Goal: Task Accomplishment & Management: Use online tool/utility

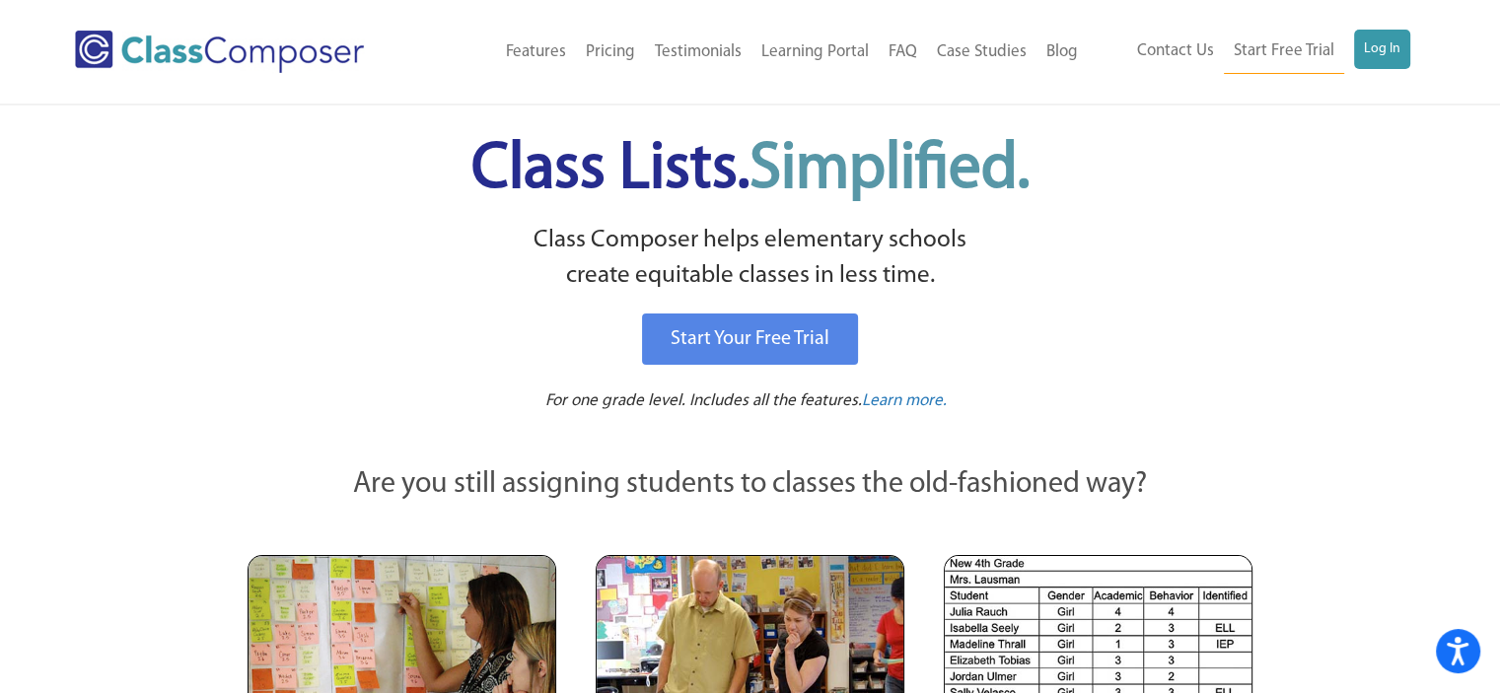
click at [1410, 42] on div "Contact Us Start Free Trial Log In" at bounding box center [1256, 52] width 337 height 44
click at [1399, 43] on link "Log In" at bounding box center [1382, 49] width 56 height 39
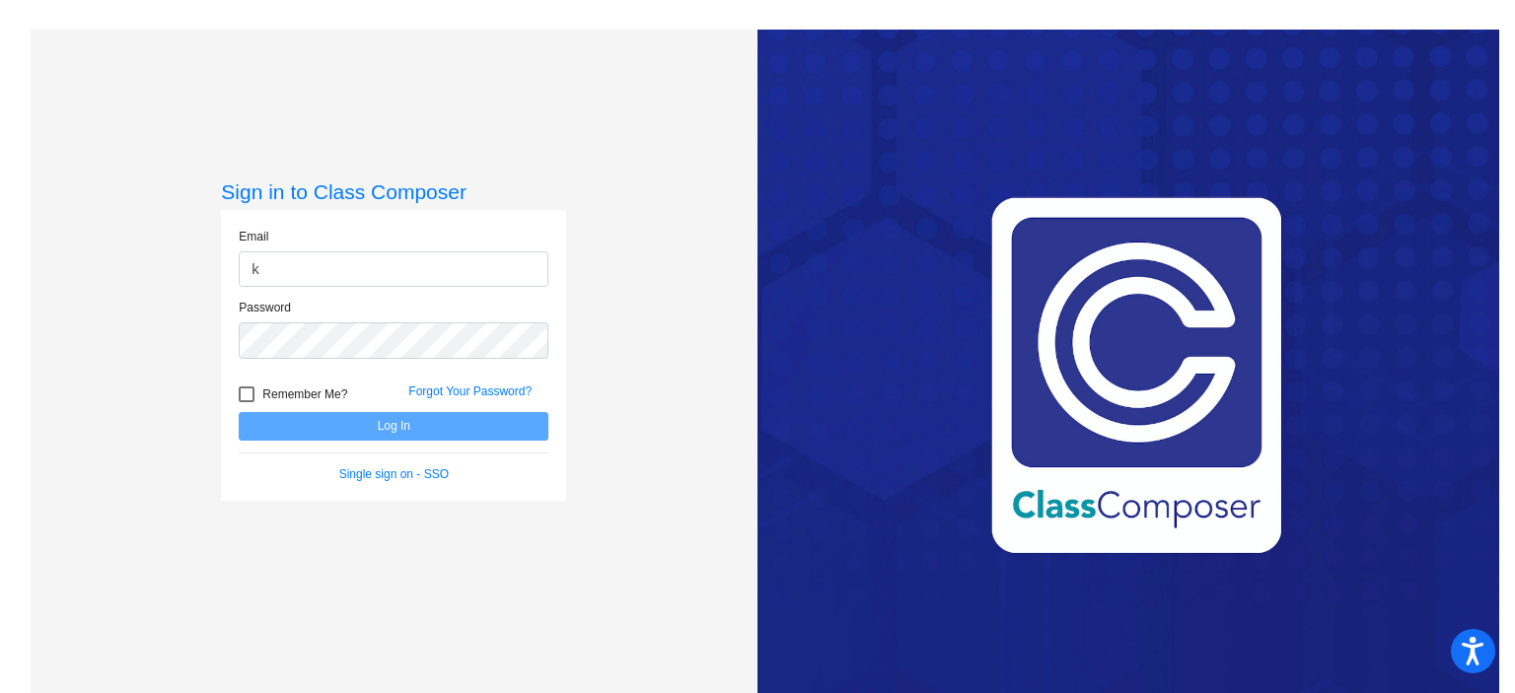
type input "krohn@stanunion.k12.ca.us"
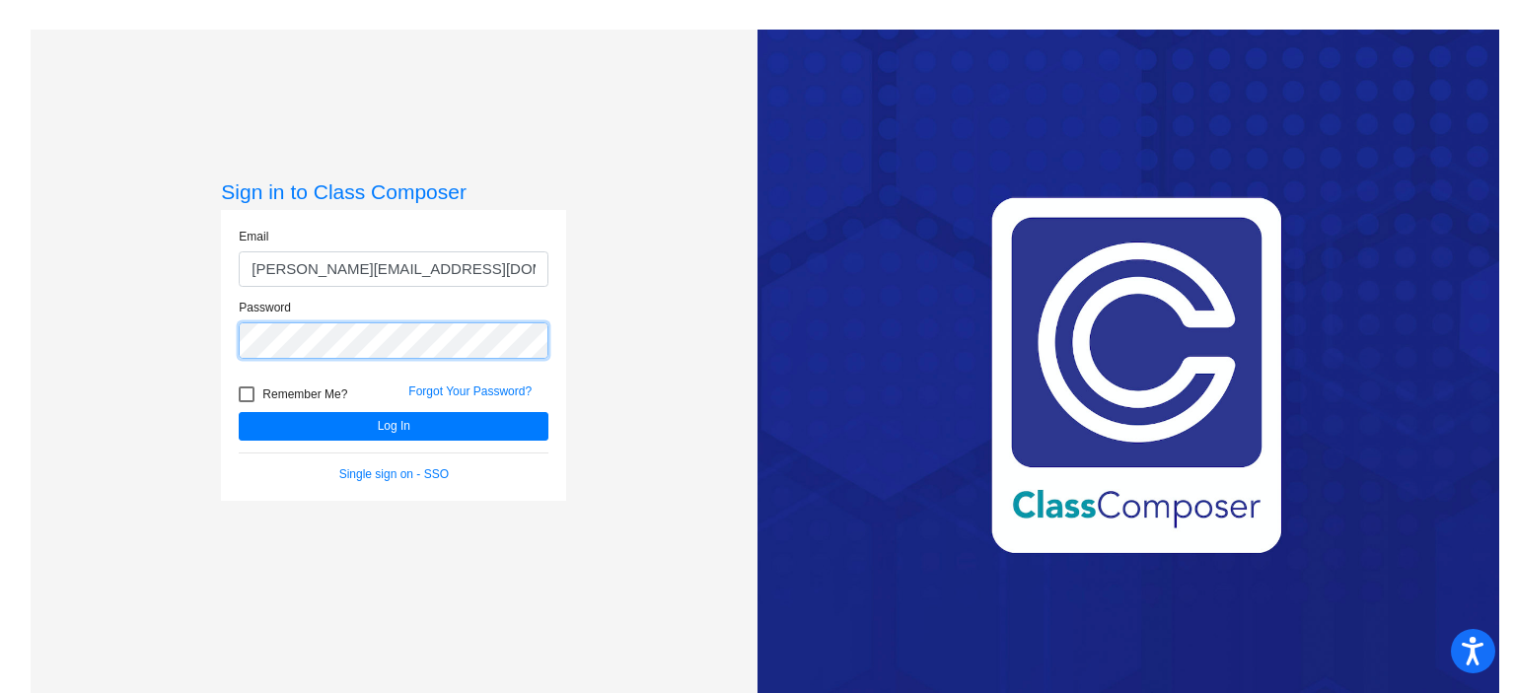
click at [239, 412] on button "Log In" at bounding box center [394, 426] width 310 height 29
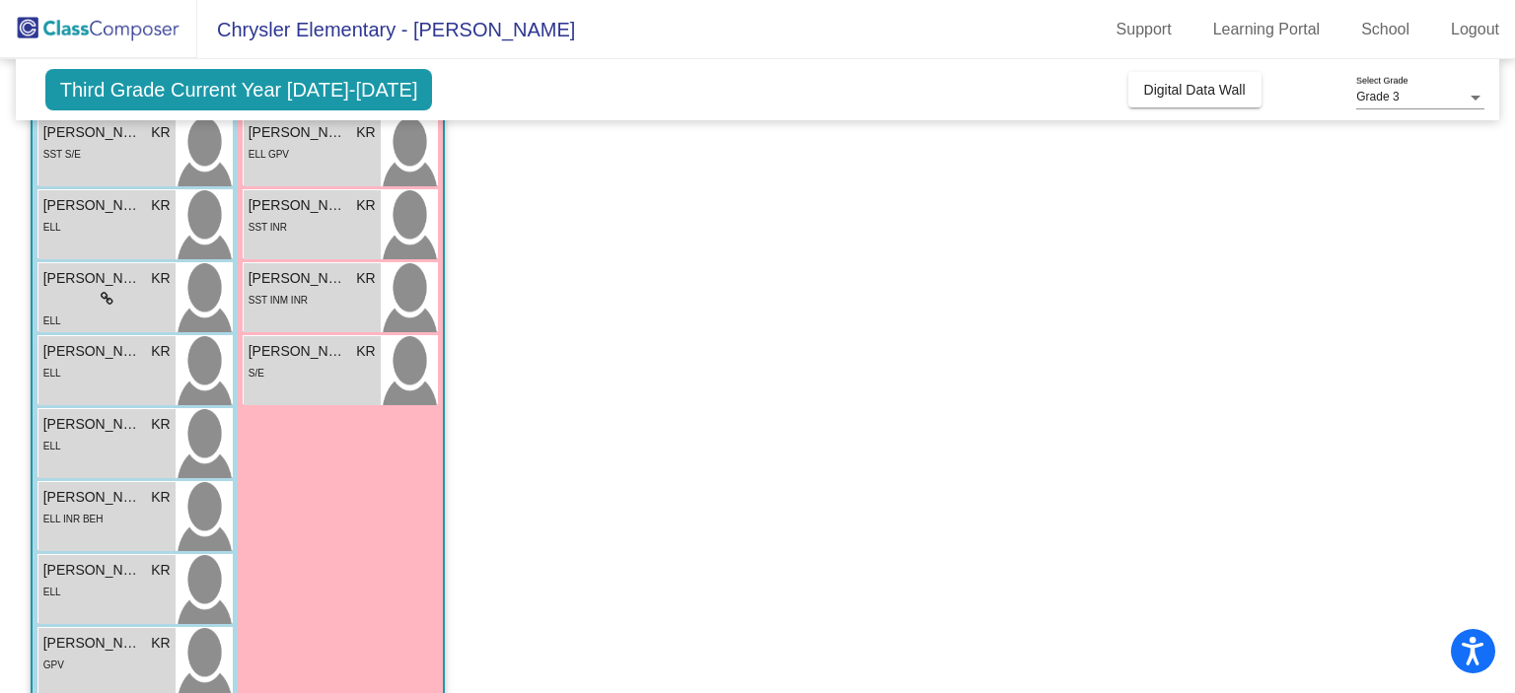
scroll to position [601, 0]
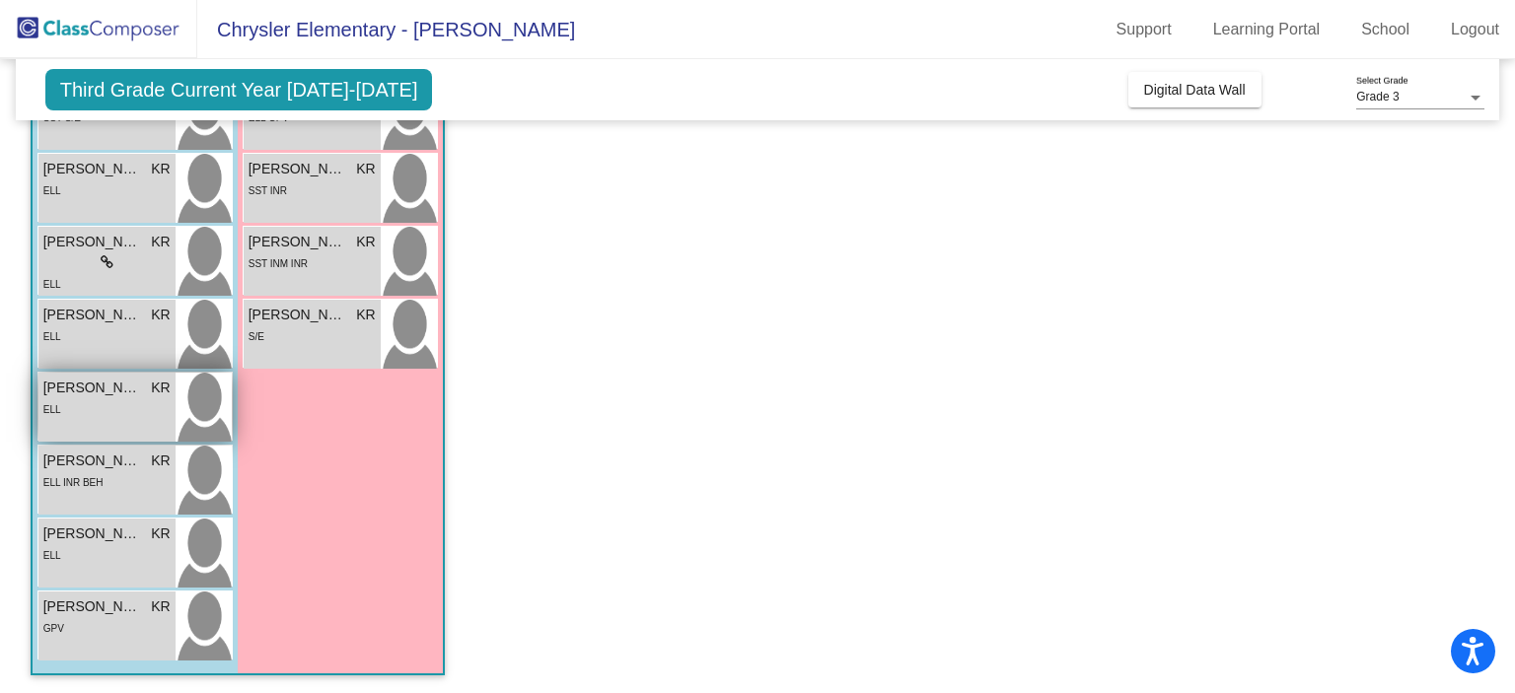
click at [145, 427] on div "Subhanullah Afzali KR lock do_not_disturb_alt ELL" at bounding box center [106, 407] width 137 height 69
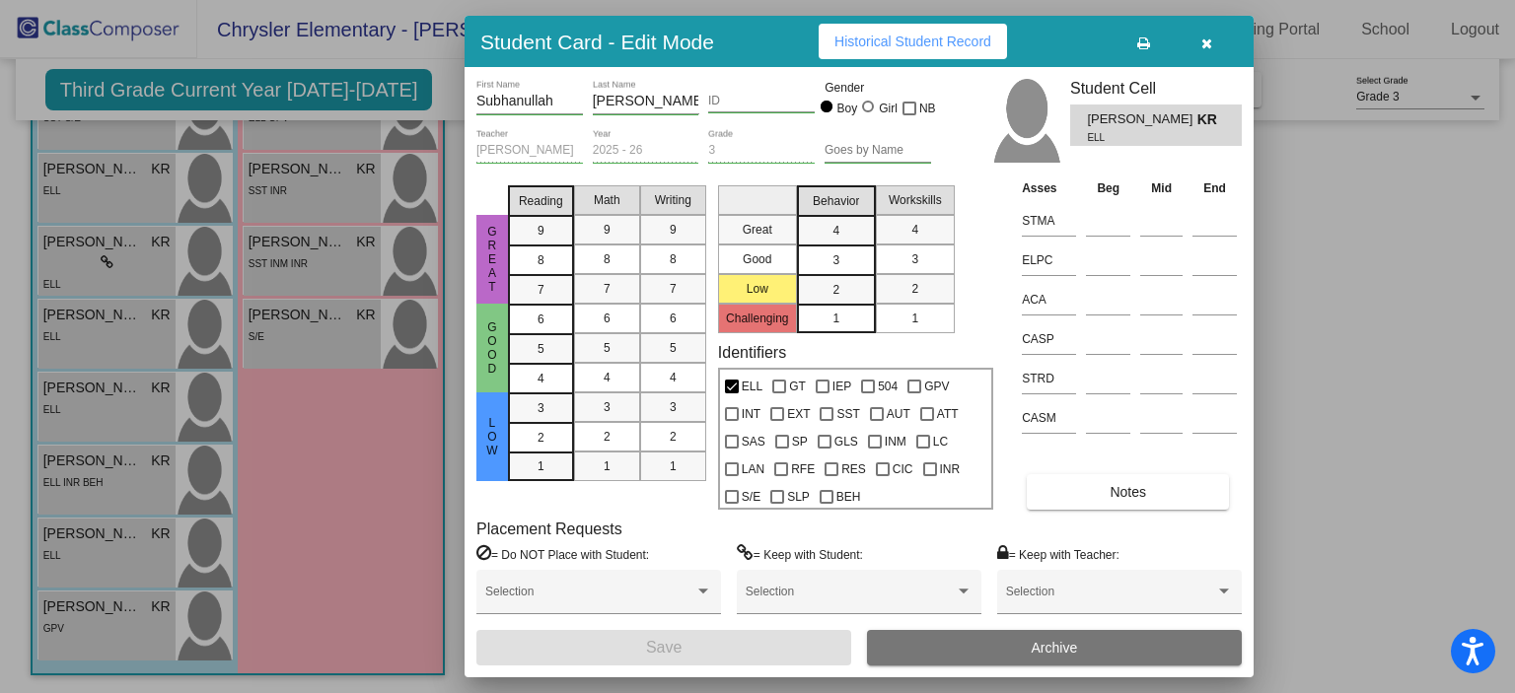
click at [1112, 501] on button "Notes" at bounding box center [1128, 492] width 202 height 36
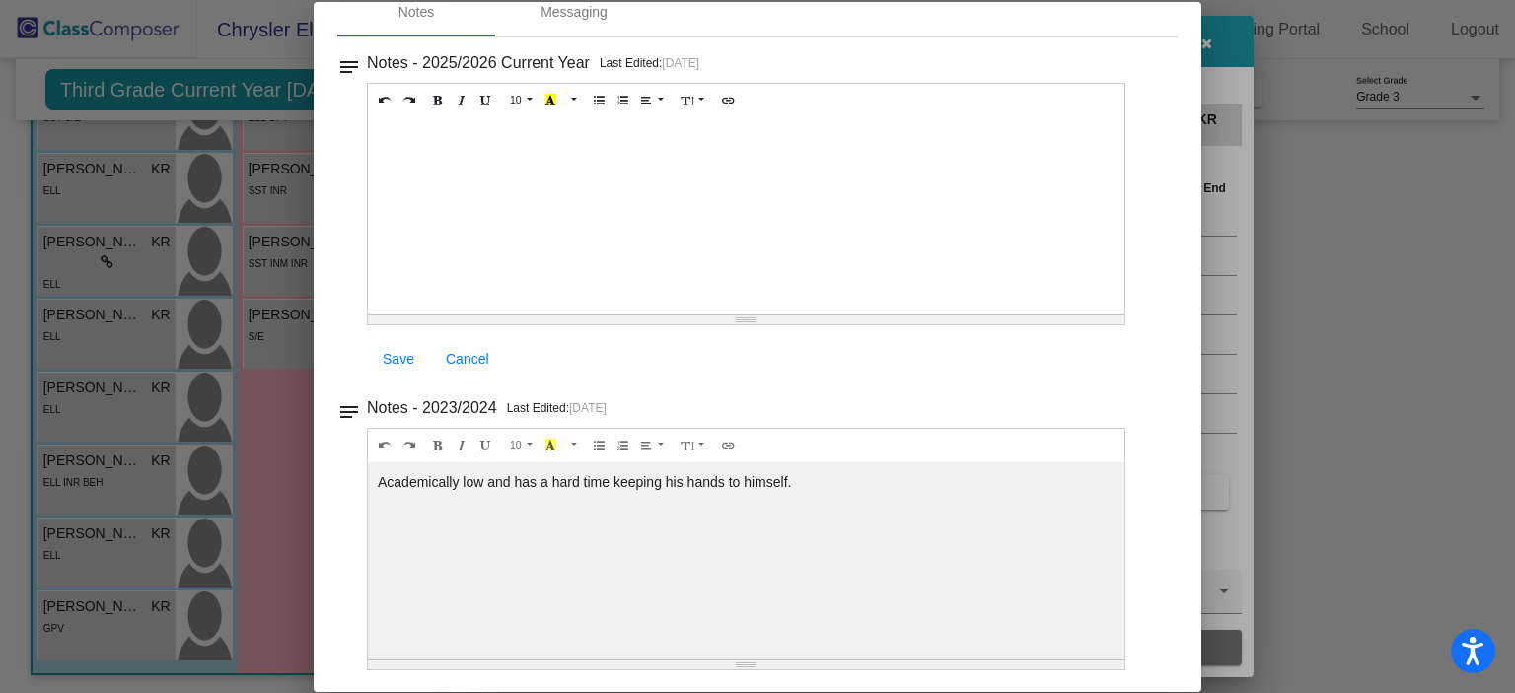
scroll to position [0, 0]
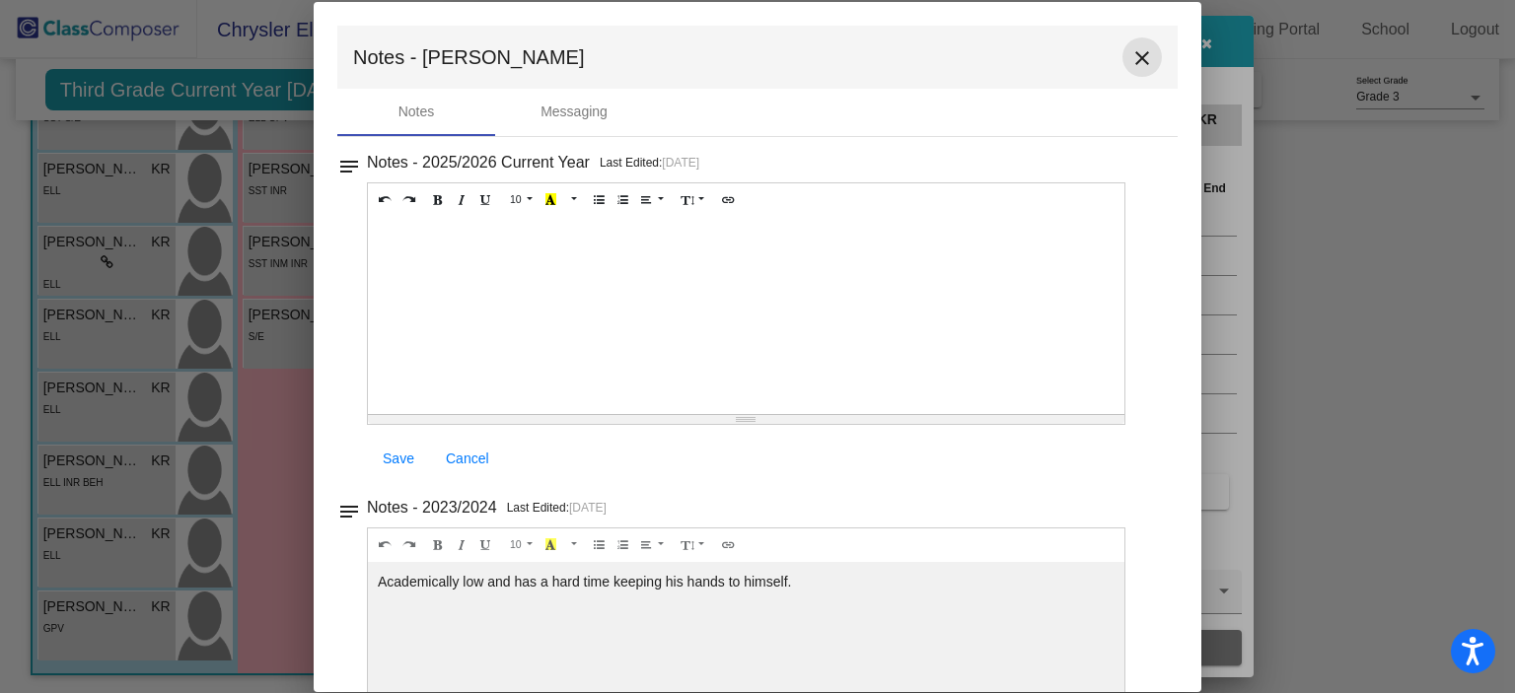
click at [1130, 55] on mat-icon "close" at bounding box center [1142, 58] width 24 height 24
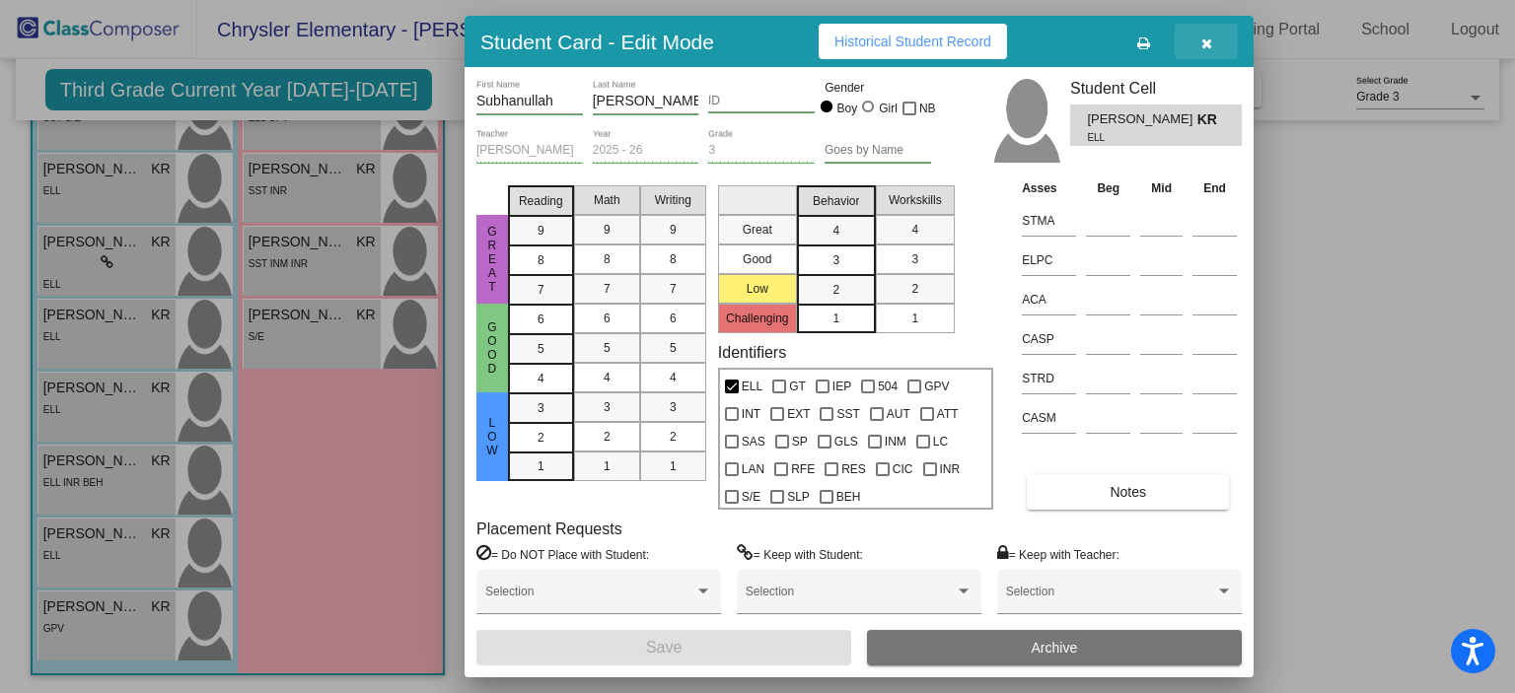
click at [1203, 54] on button "button" at bounding box center [1206, 42] width 63 height 36
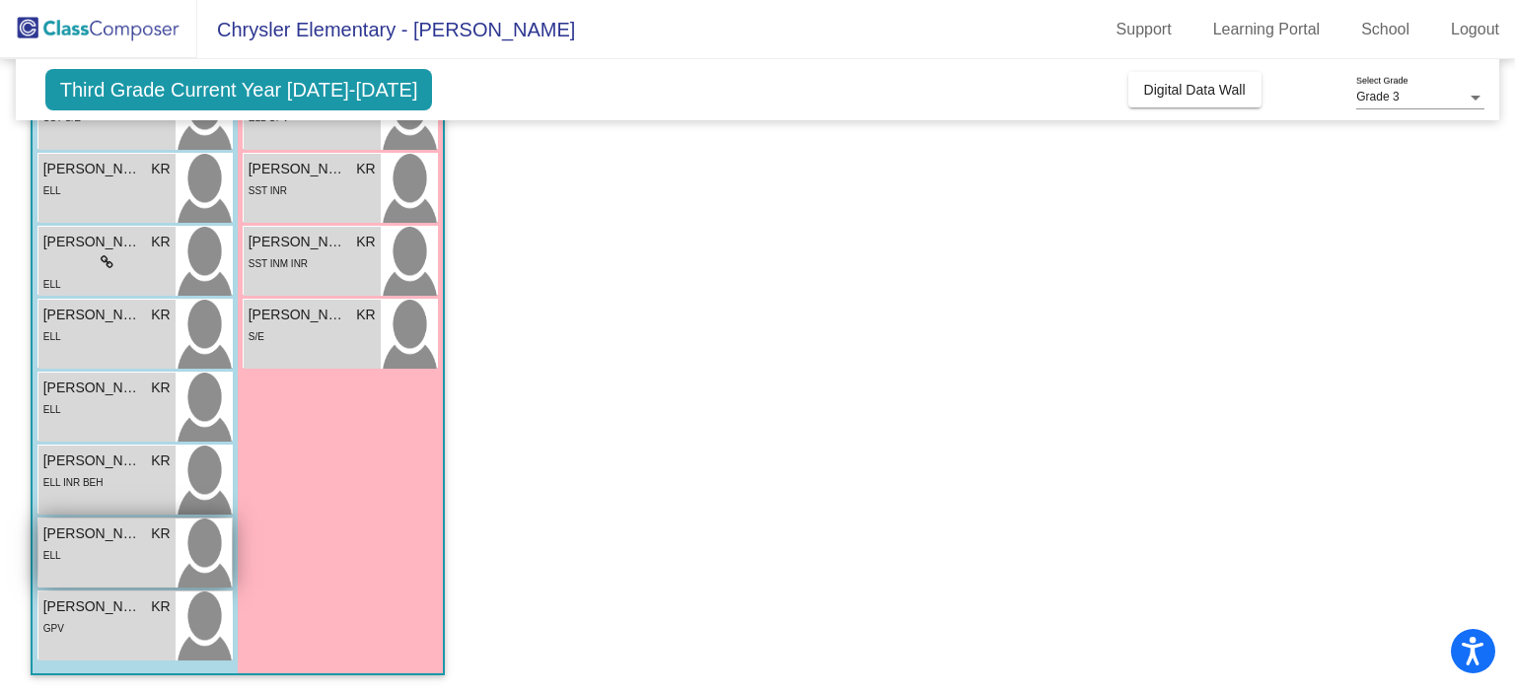
click at [138, 541] on span "Yasin Turkzadeh" at bounding box center [92, 534] width 99 height 21
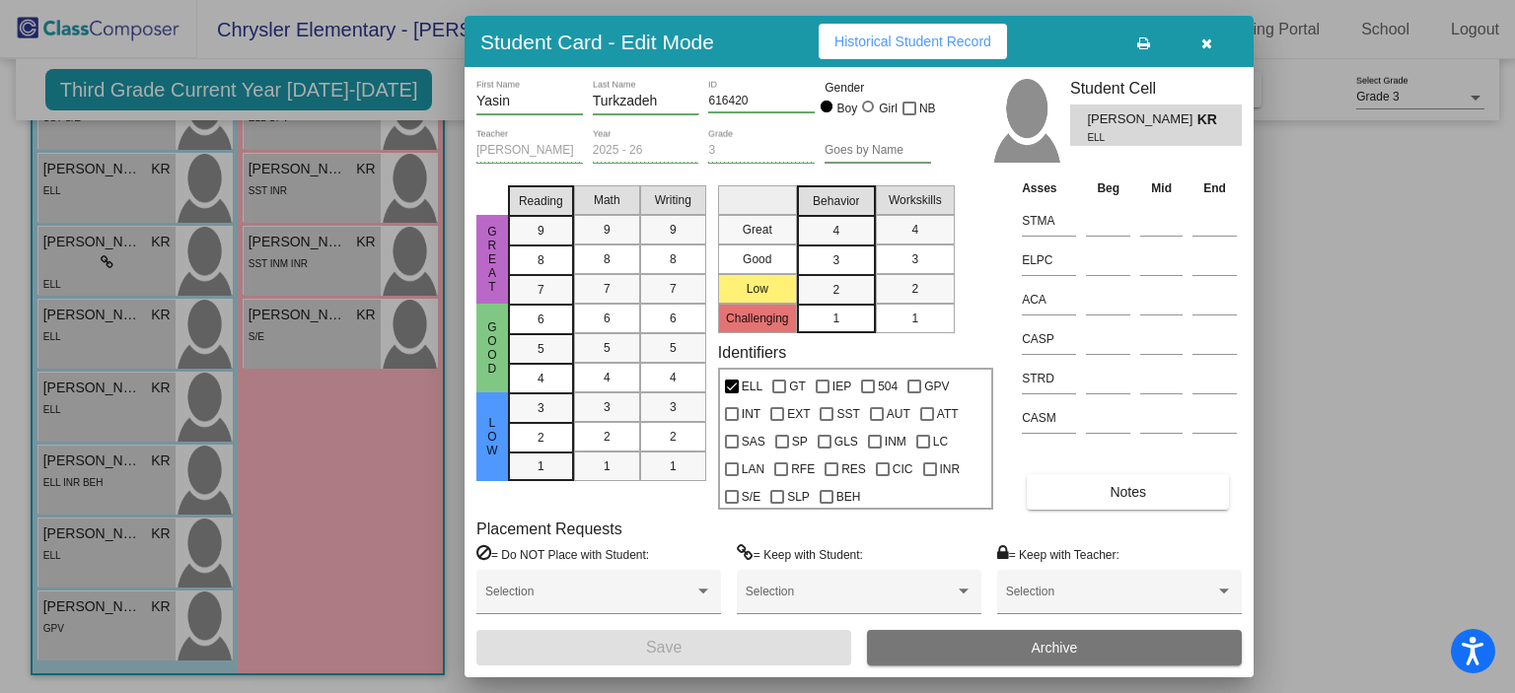
click at [1083, 496] on button "Notes" at bounding box center [1128, 492] width 202 height 36
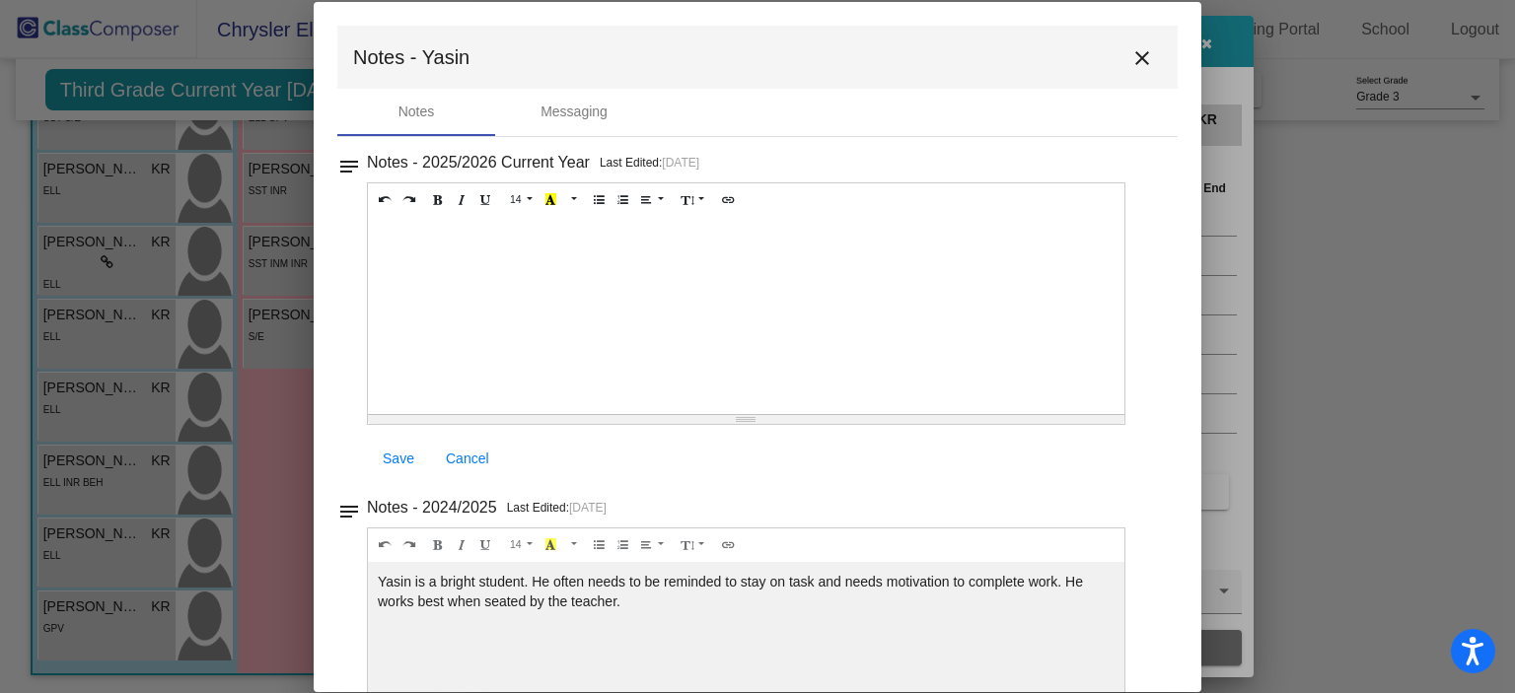
click at [1145, 38] on mat-toolbar "Notes - Yasin close" at bounding box center [757, 57] width 840 height 63
click at [1135, 52] on mat-icon "close" at bounding box center [1142, 58] width 24 height 24
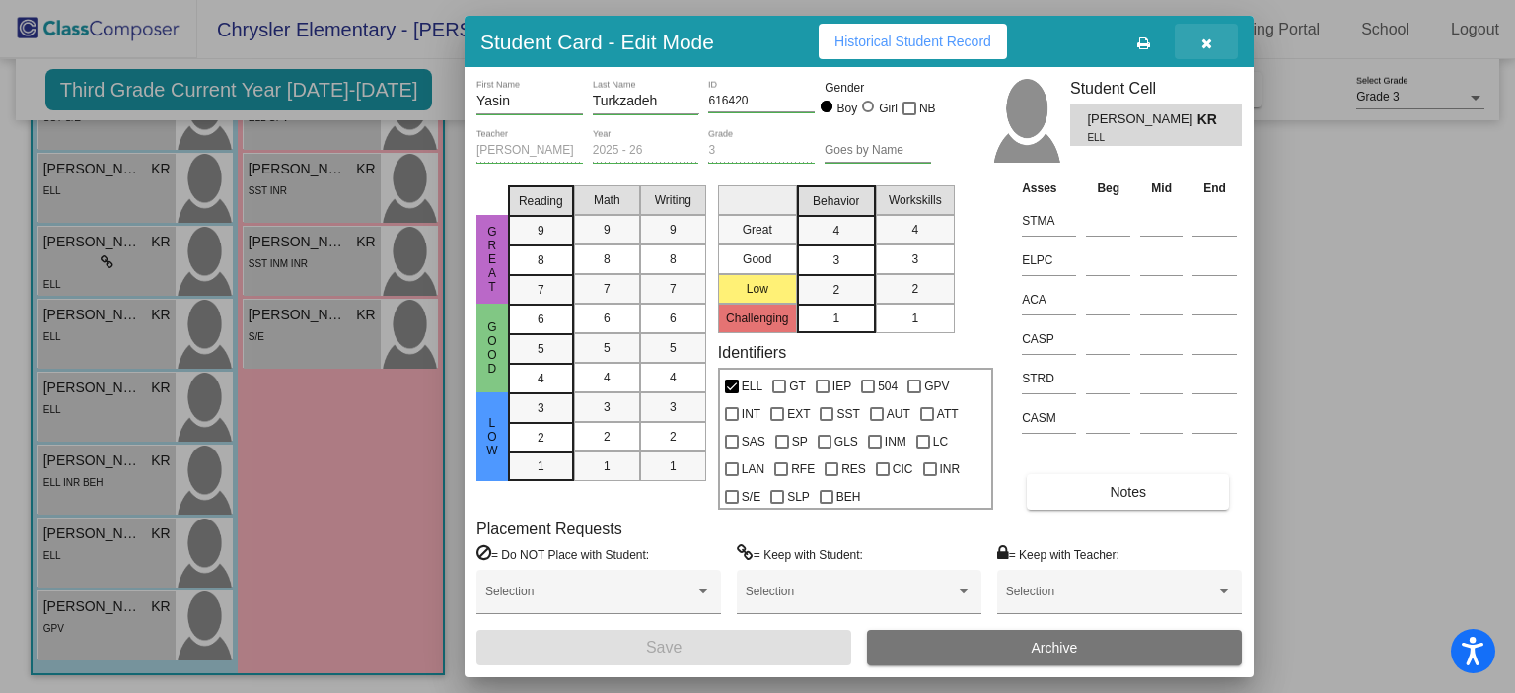
click at [1203, 43] on icon "button" at bounding box center [1206, 43] width 11 height 14
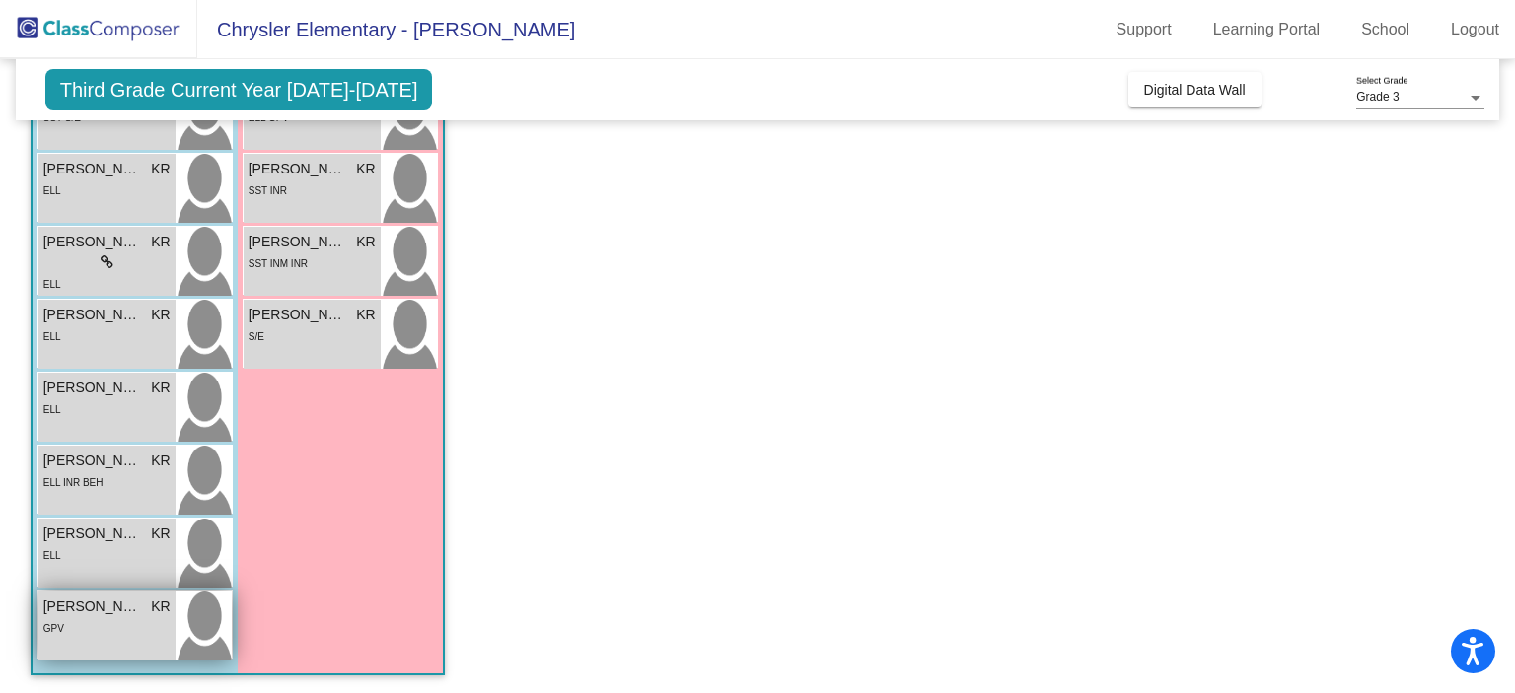
click at [145, 627] on div "GPV" at bounding box center [106, 627] width 127 height 21
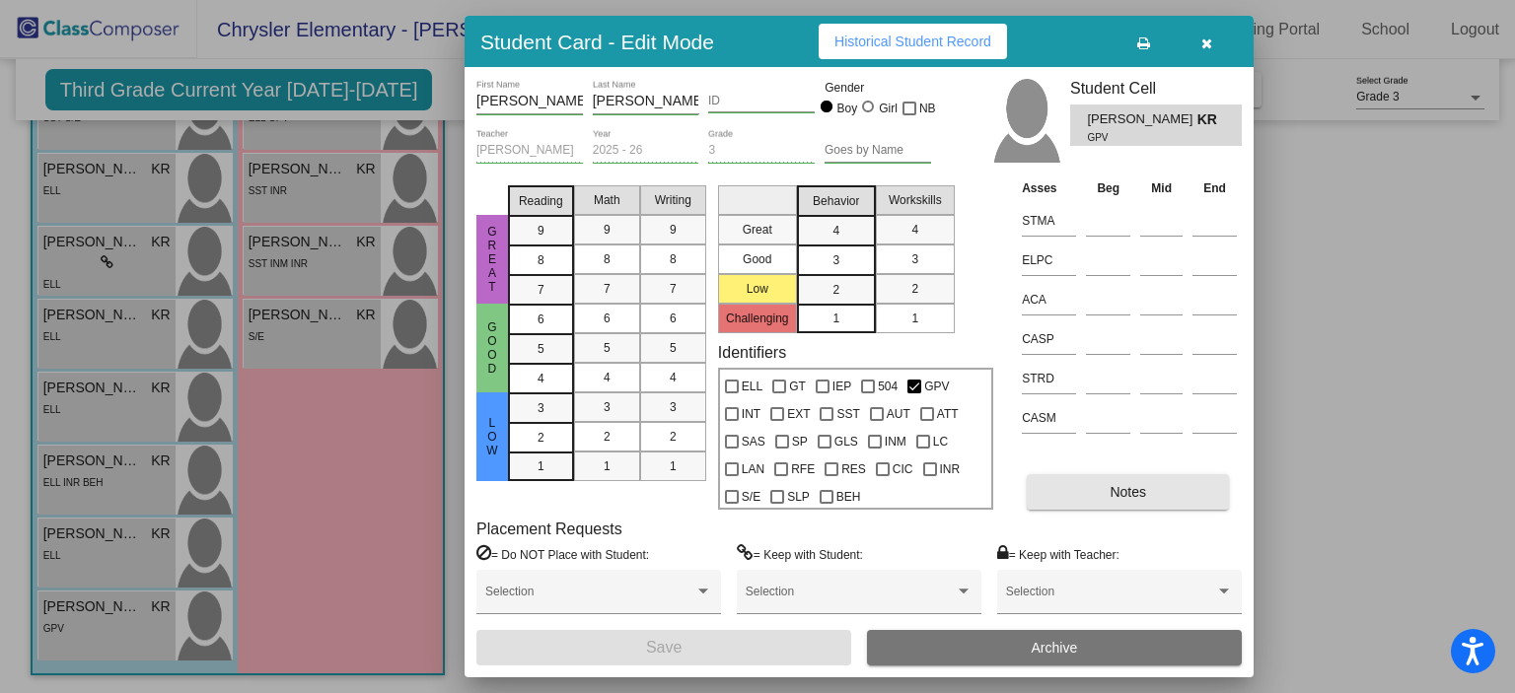
click at [1124, 480] on button "Notes" at bounding box center [1128, 492] width 202 height 36
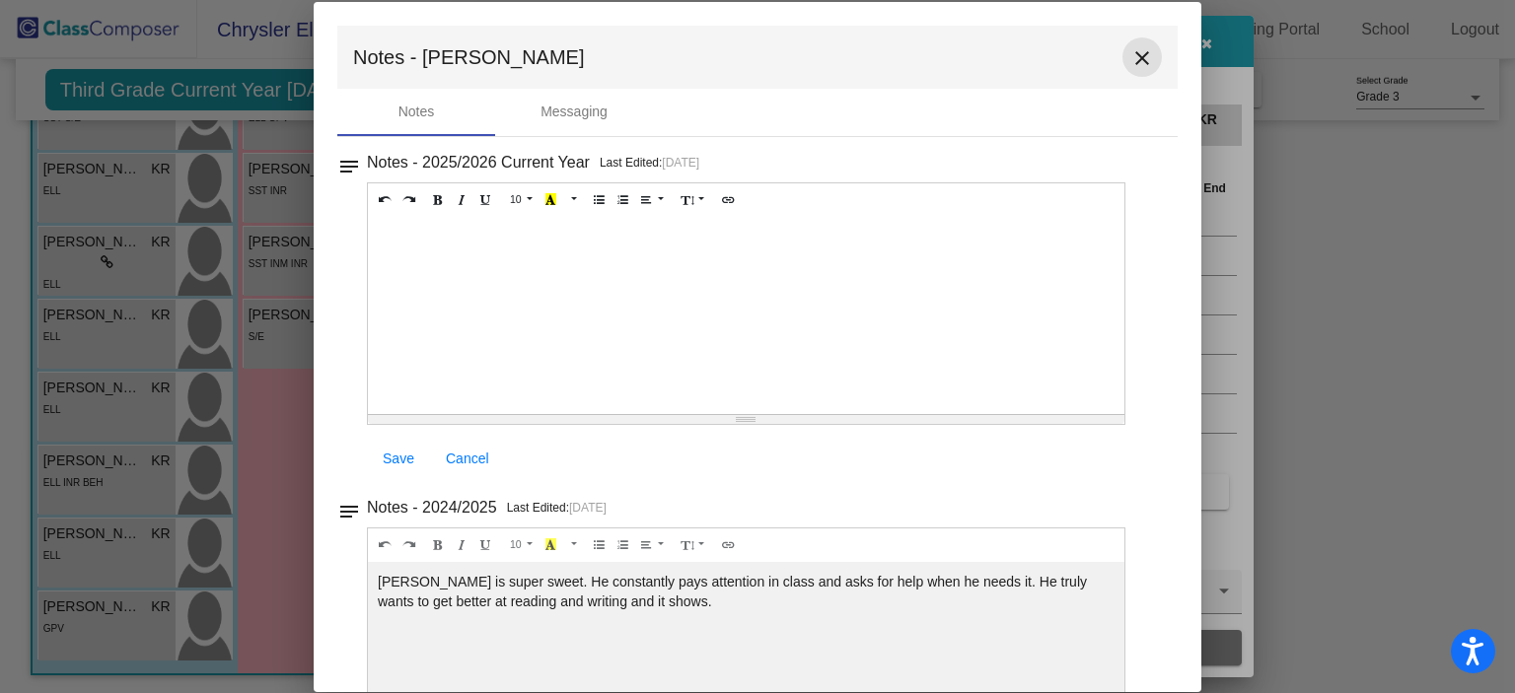
click at [1138, 56] on mat-icon "close" at bounding box center [1142, 58] width 24 height 24
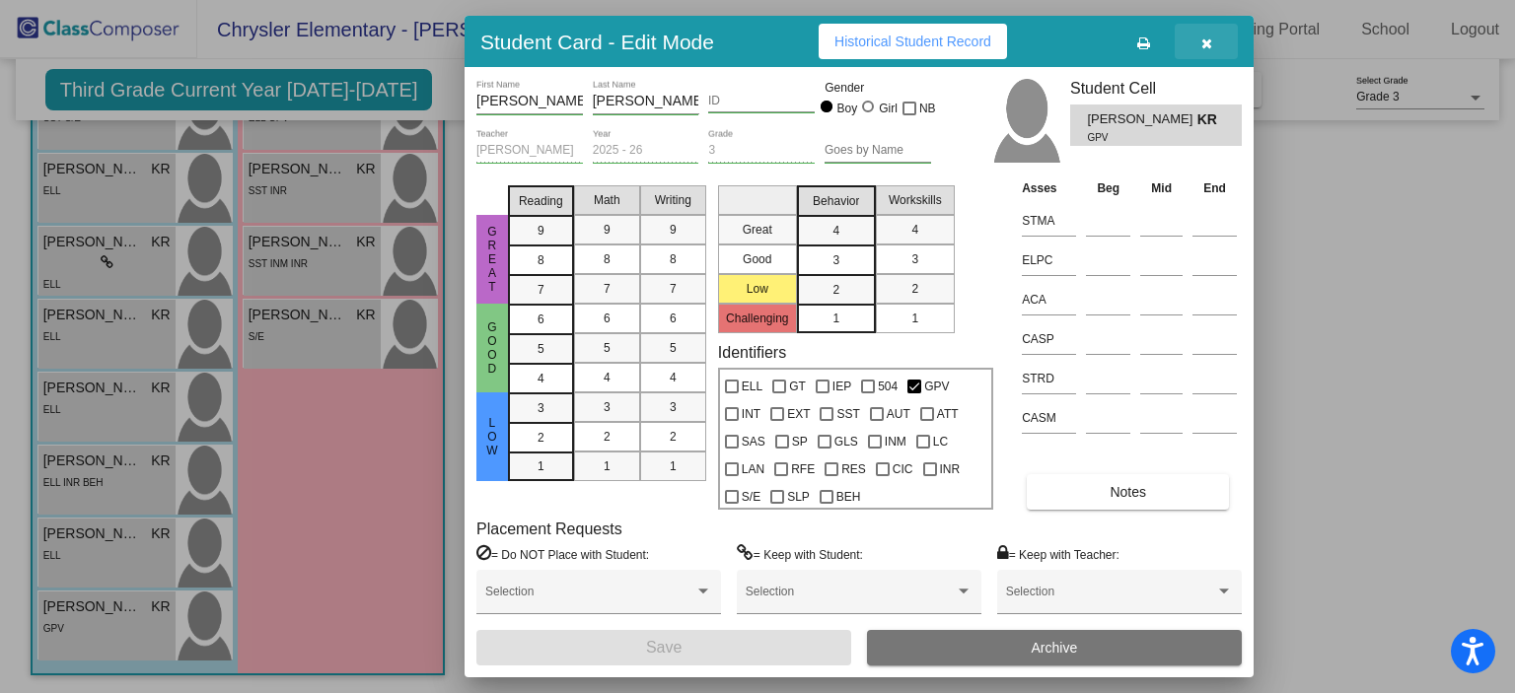
click at [1196, 49] on button "button" at bounding box center [1206, 42] width 63 height 36
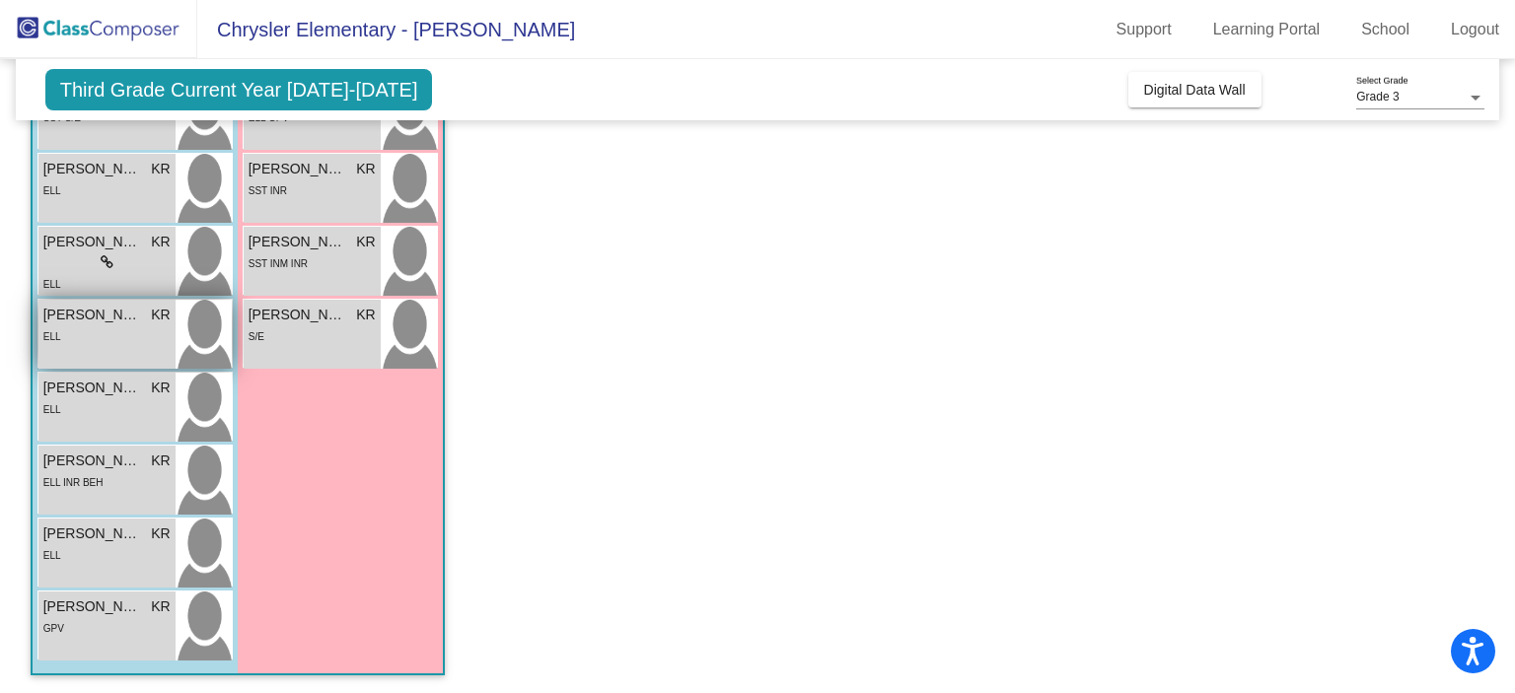
click at [134, 330] on div "ELL" at bounding box center [106, 335] width 127 height 21
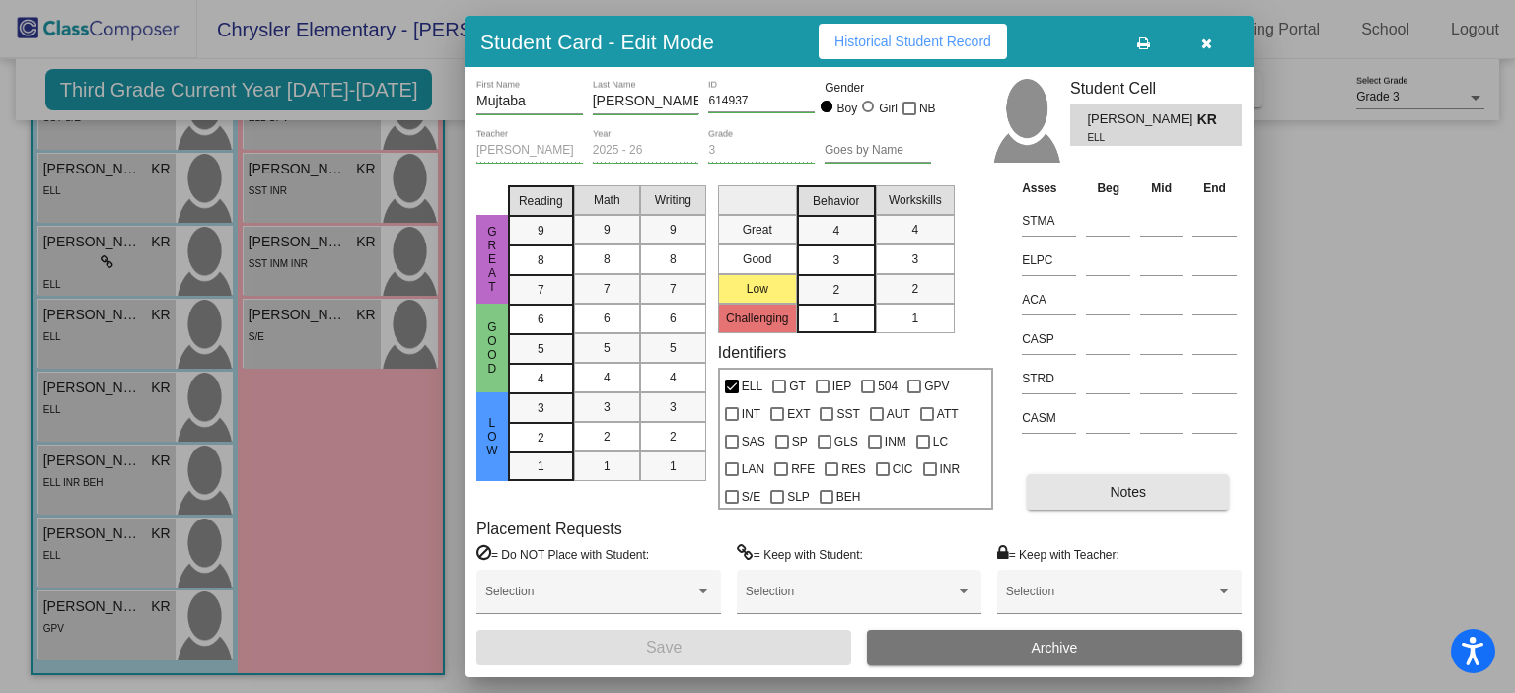
click at [1183, 490] on button "Notes" at bounding box center [1128, 492] width 202 height 36
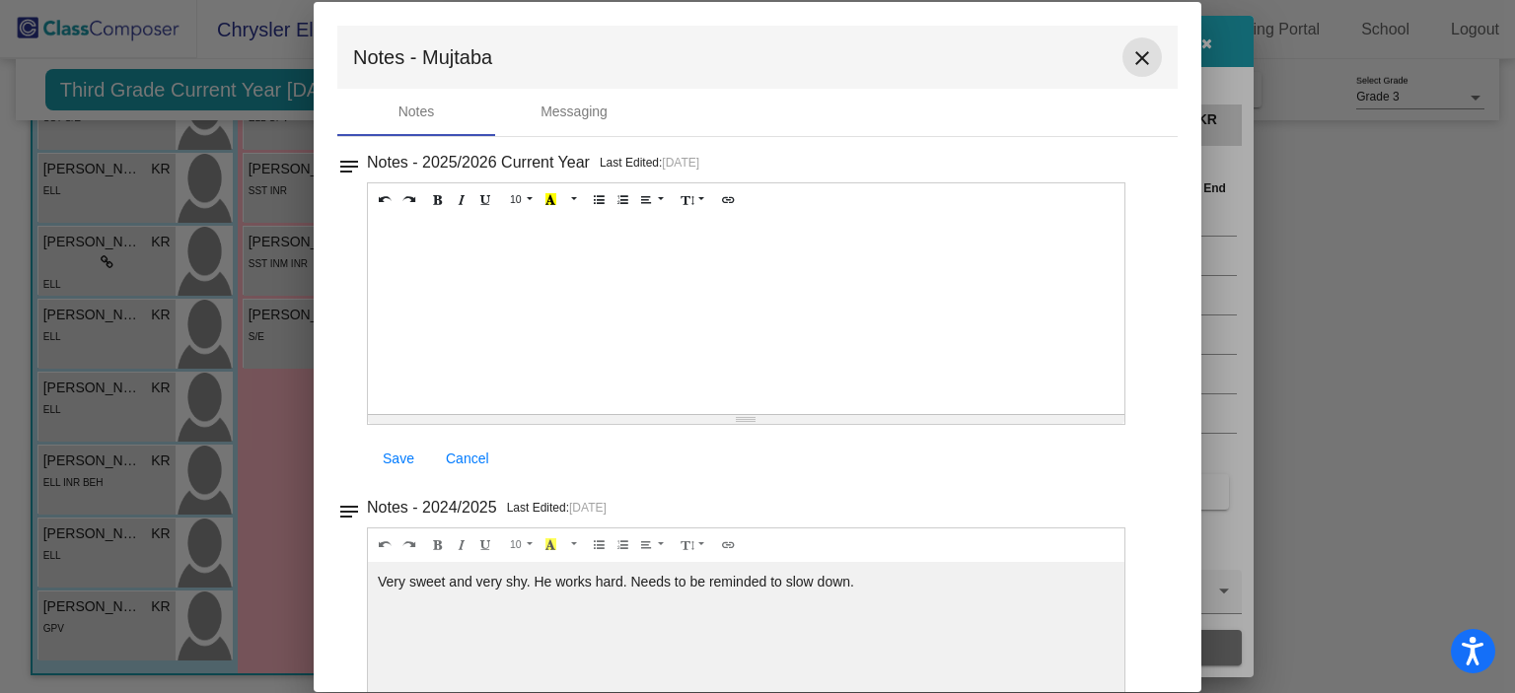
click at [1134, 68] on mat-icon "close" at bounding box center [1142, 58] width 24 height 24
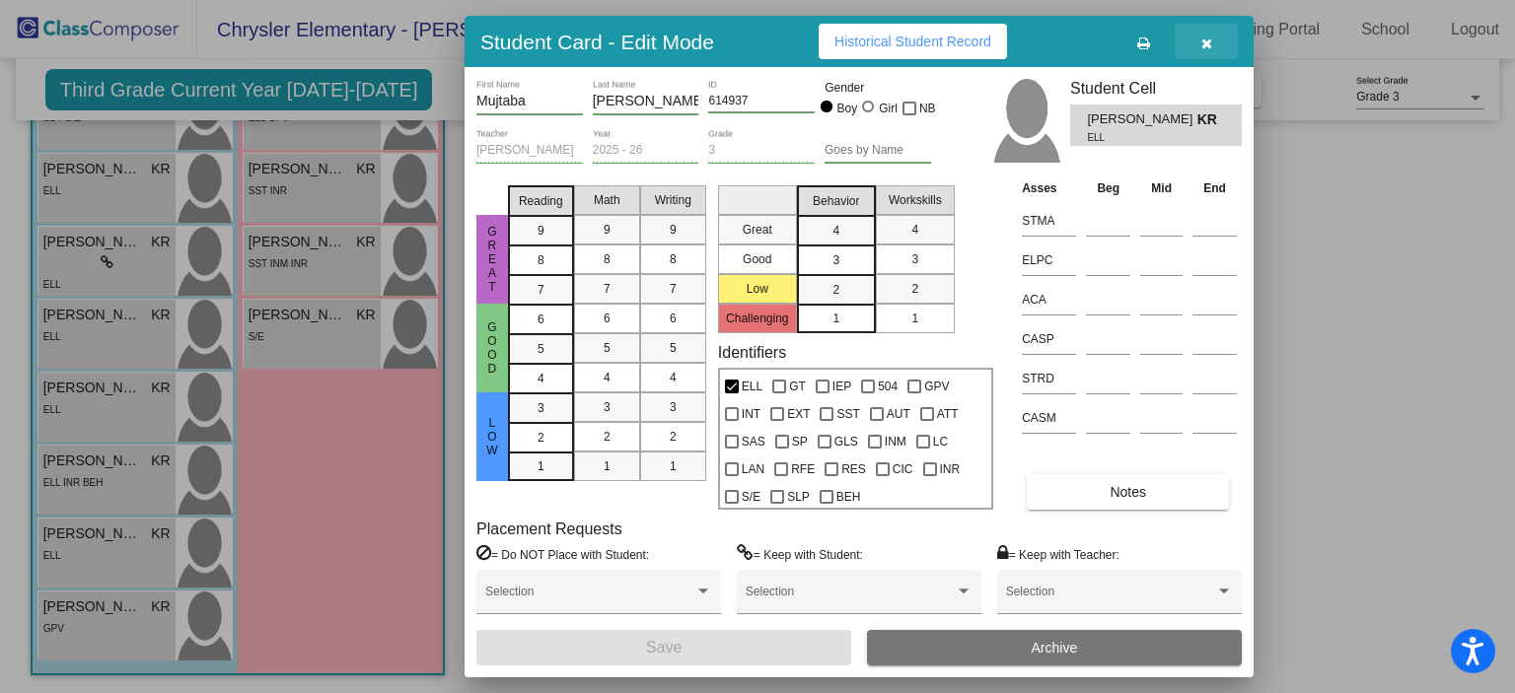
click at [1208, 55] on button "button" at bounding box center [1206, 42] width 63 height 36
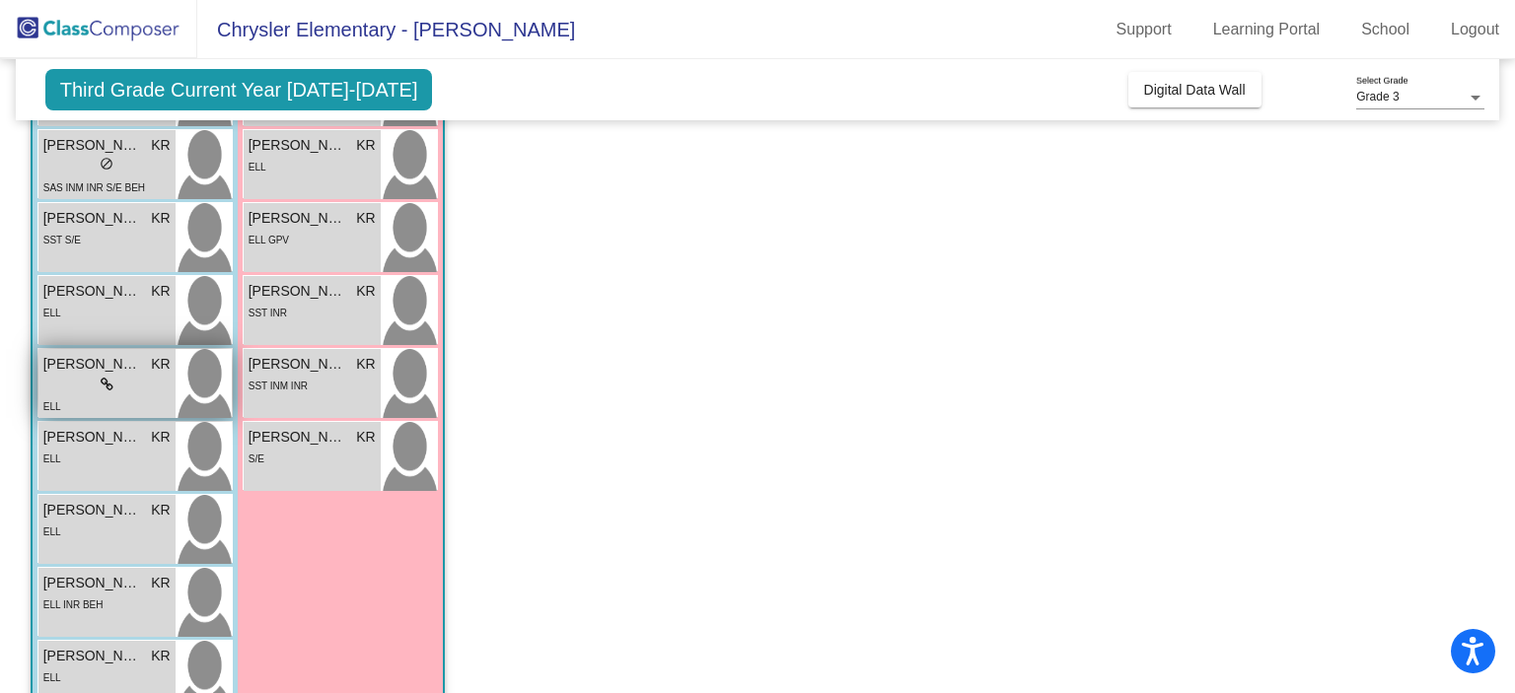
scroll to position [477, 0]
click at [163, 384] on div "lock do_not_disturb_alt" at bounding box center [106, 386] width 127 height 21
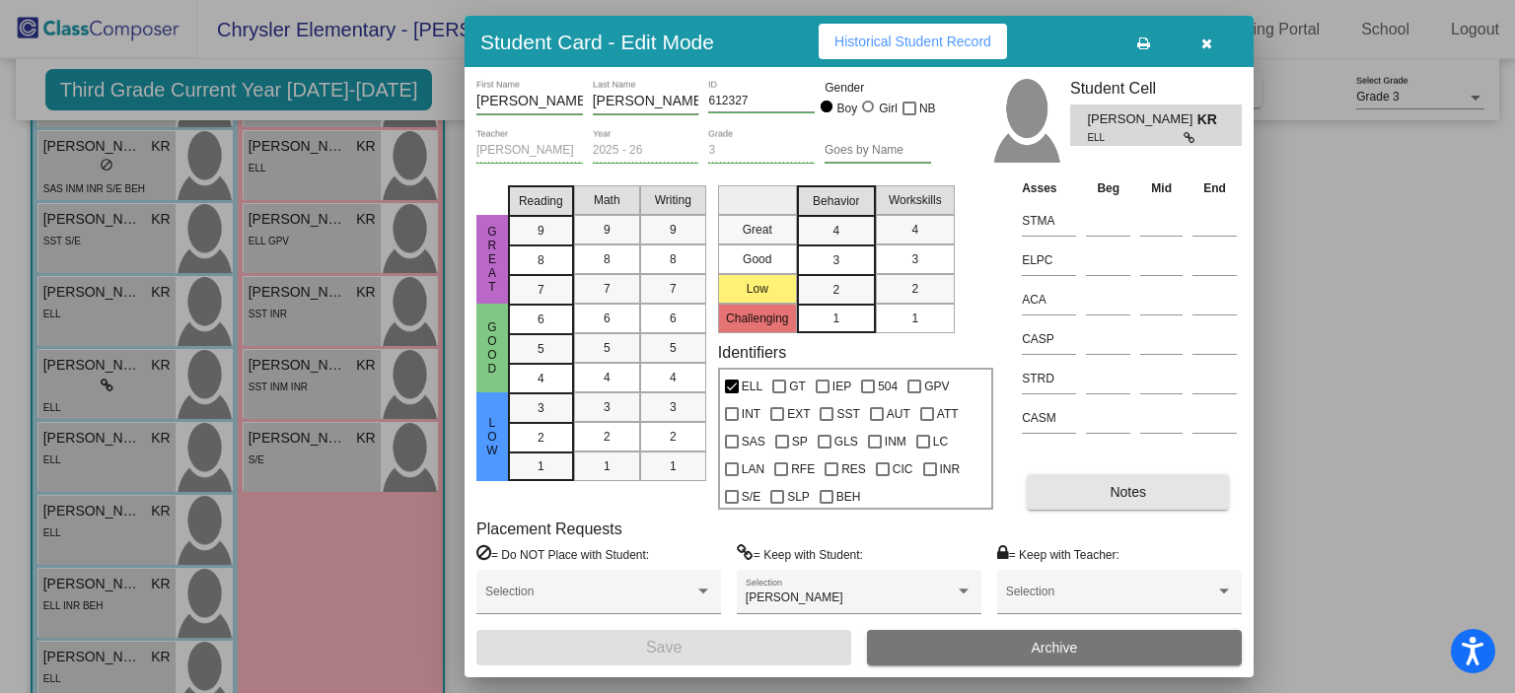
click at [1101, 478] on button "Notes" at bounding box center [1128, 492] width 202 height 36
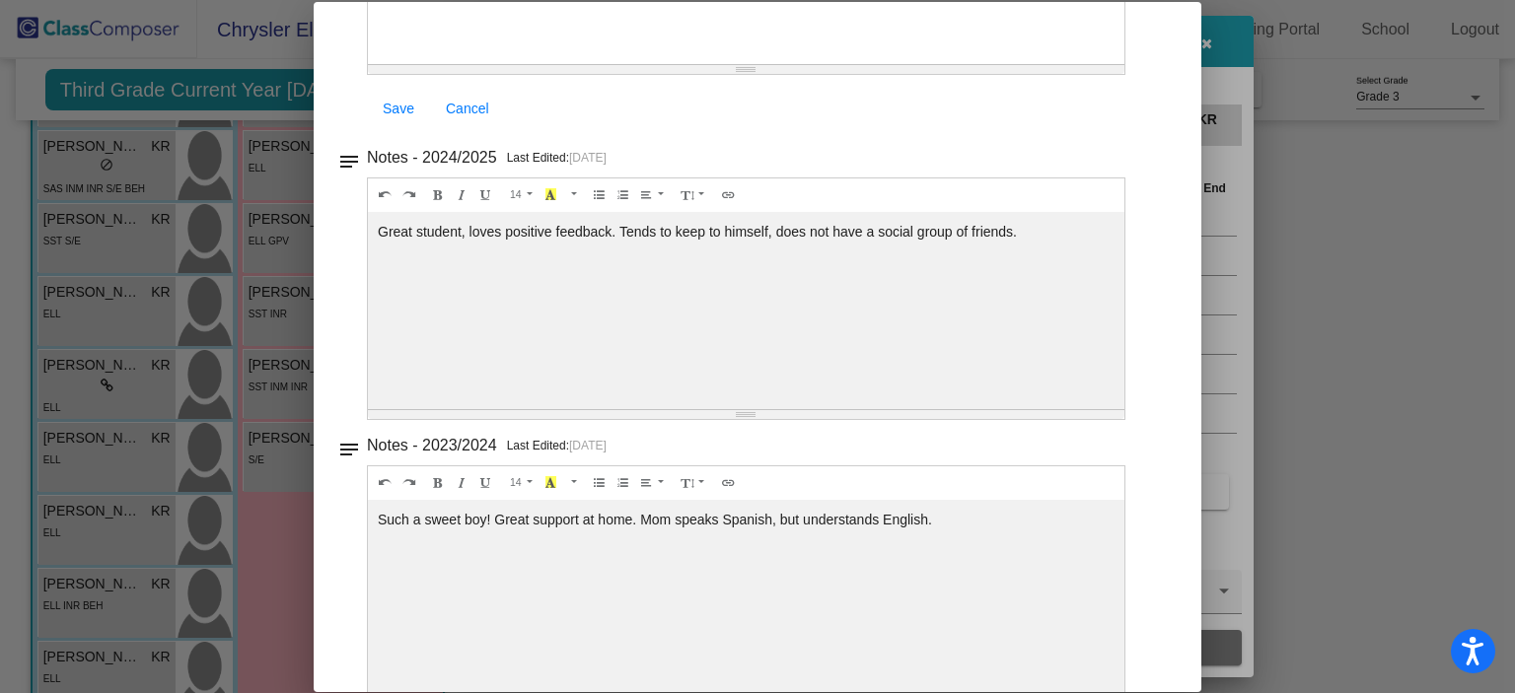
scroll to position [0, 0]
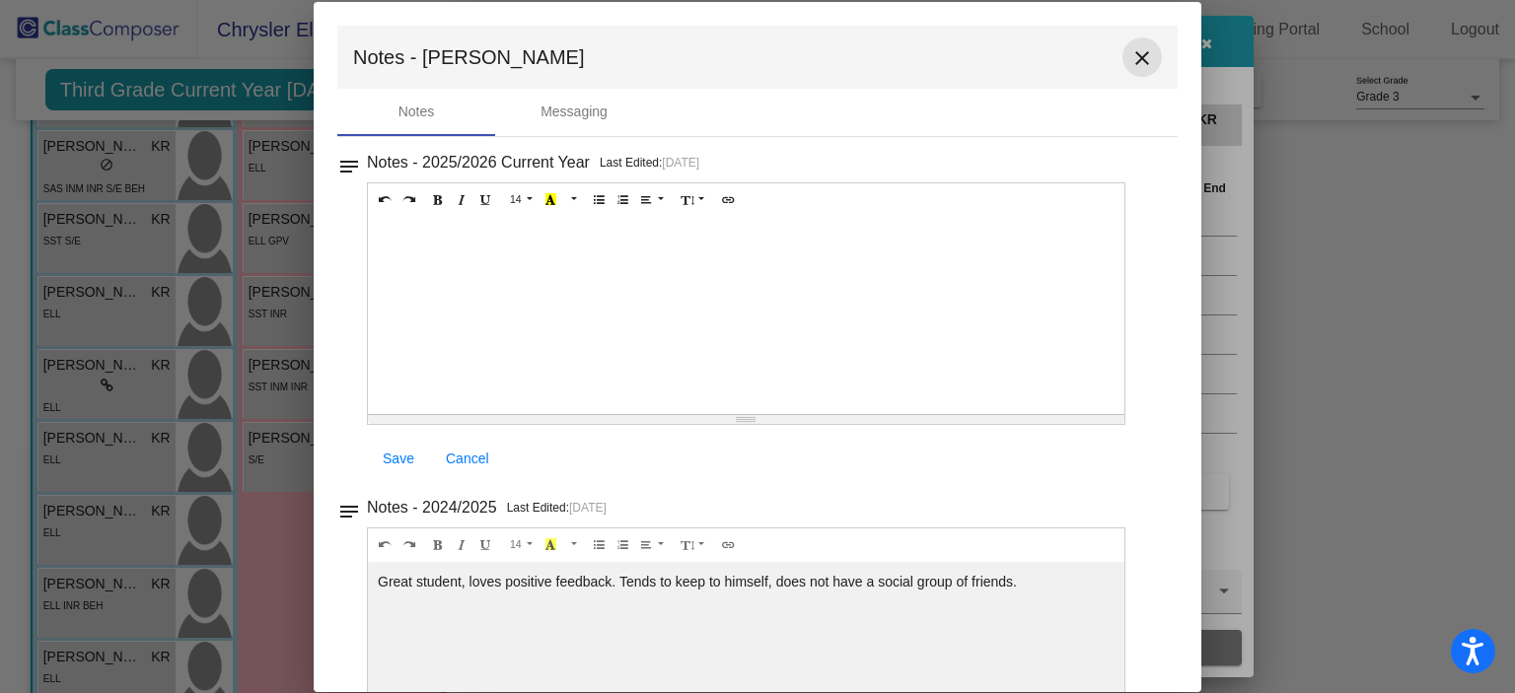
click at [1136, 60] on mat-icon "close" at bounding box center [1142, 58] width 24 height 24
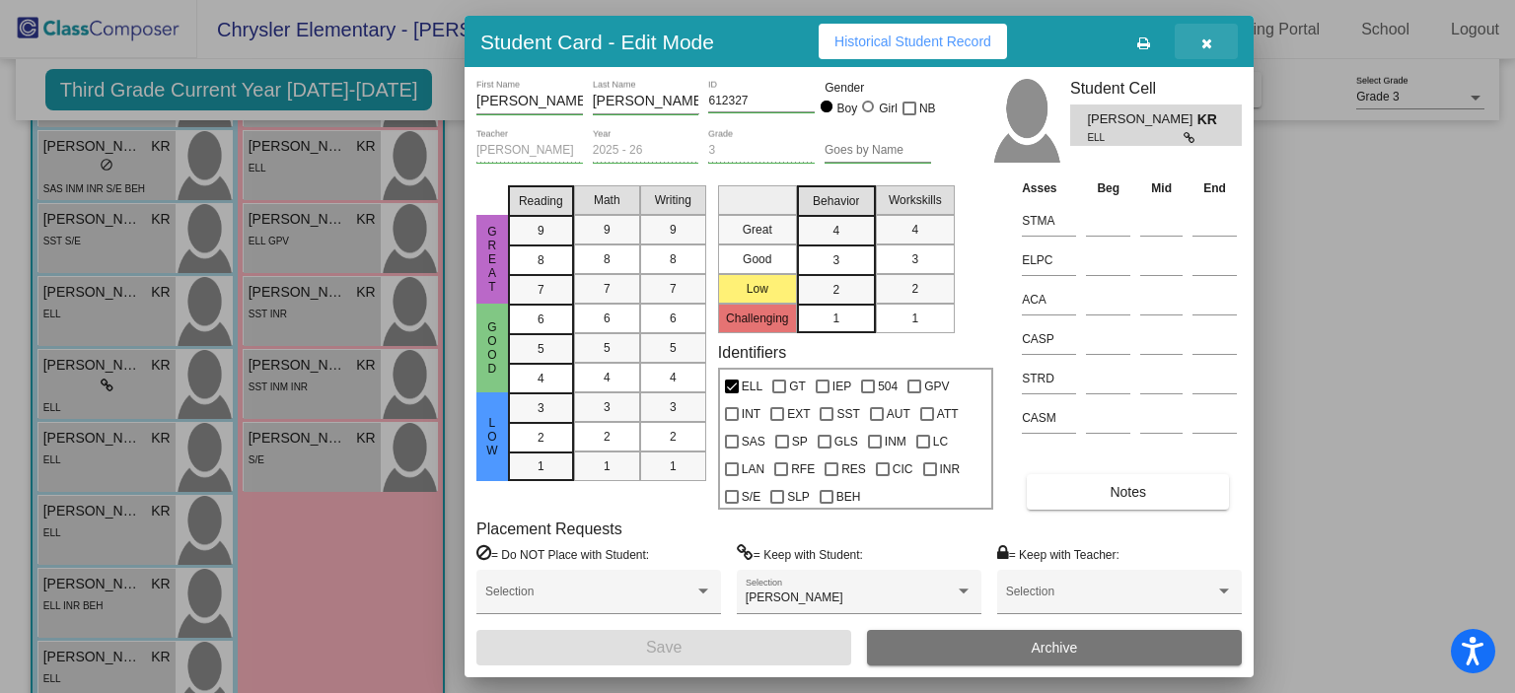
click at [1215, 47] on button "button" at bounding box center [1206, 42] width 63 height 36
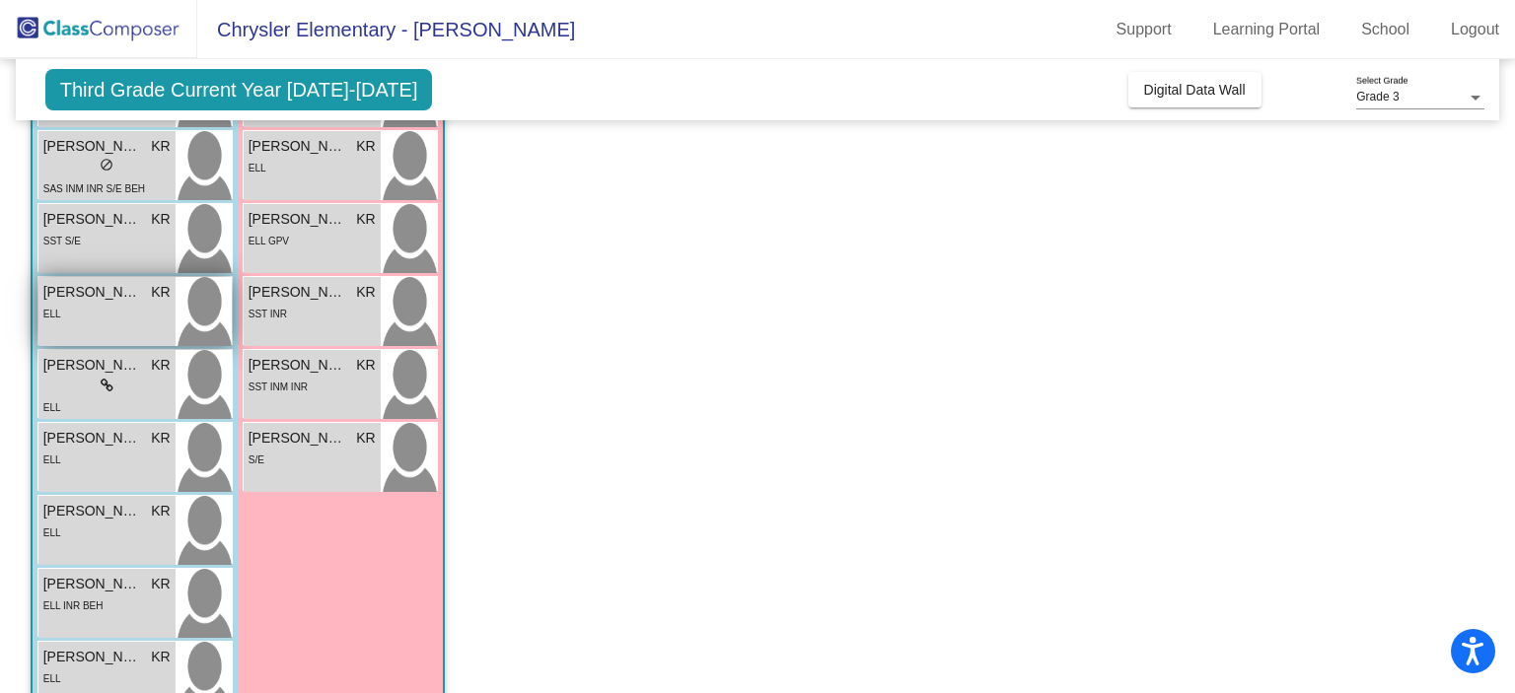
click at [136, 328] on div "Luis Moreno Lopez KR lock do_not_disturb_alt ELL" at bounding box center [106, 311] width 137 height 69
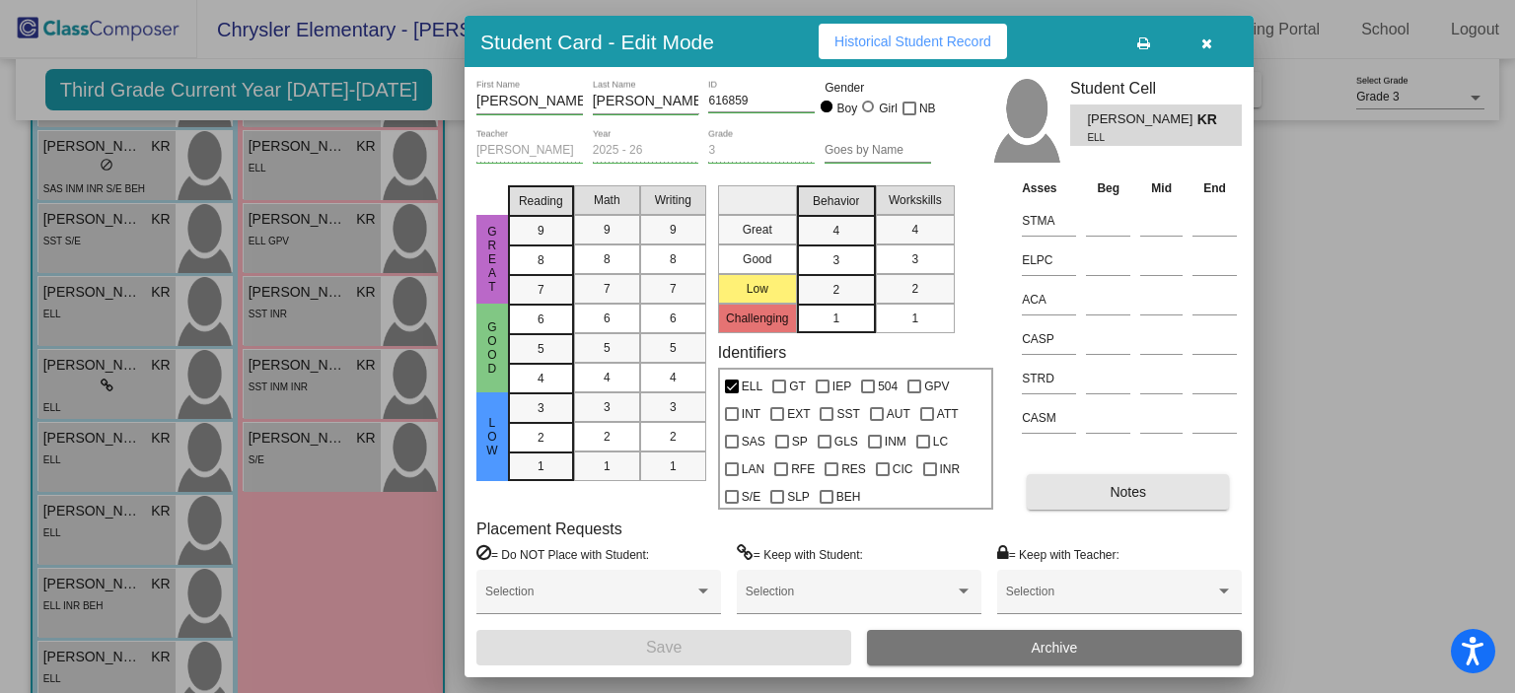
click at [1152, 506] on button "Notes" at bounding box center [1128, 492] width 202 height 36
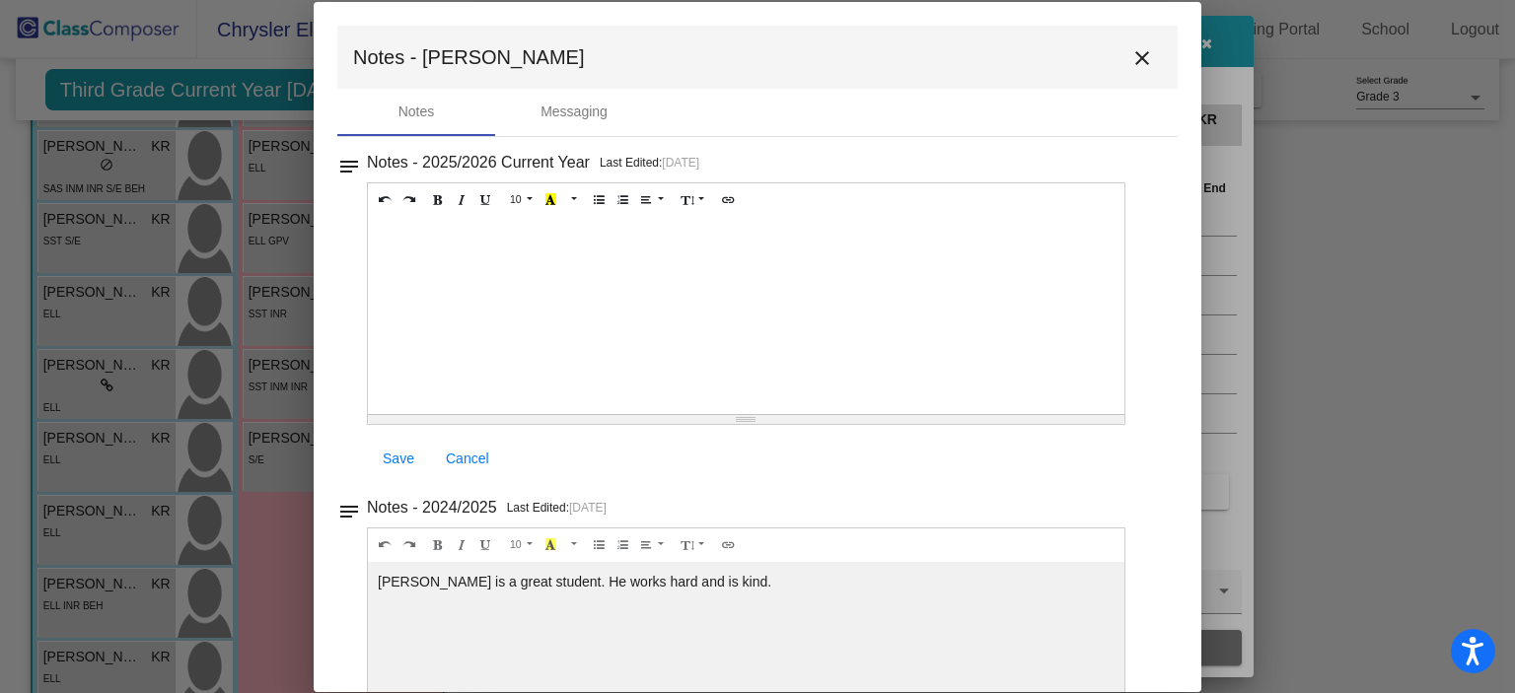
click at [1130, 51] on mat-icon "close" at bounding box center [1142, 58] width 24 height 24
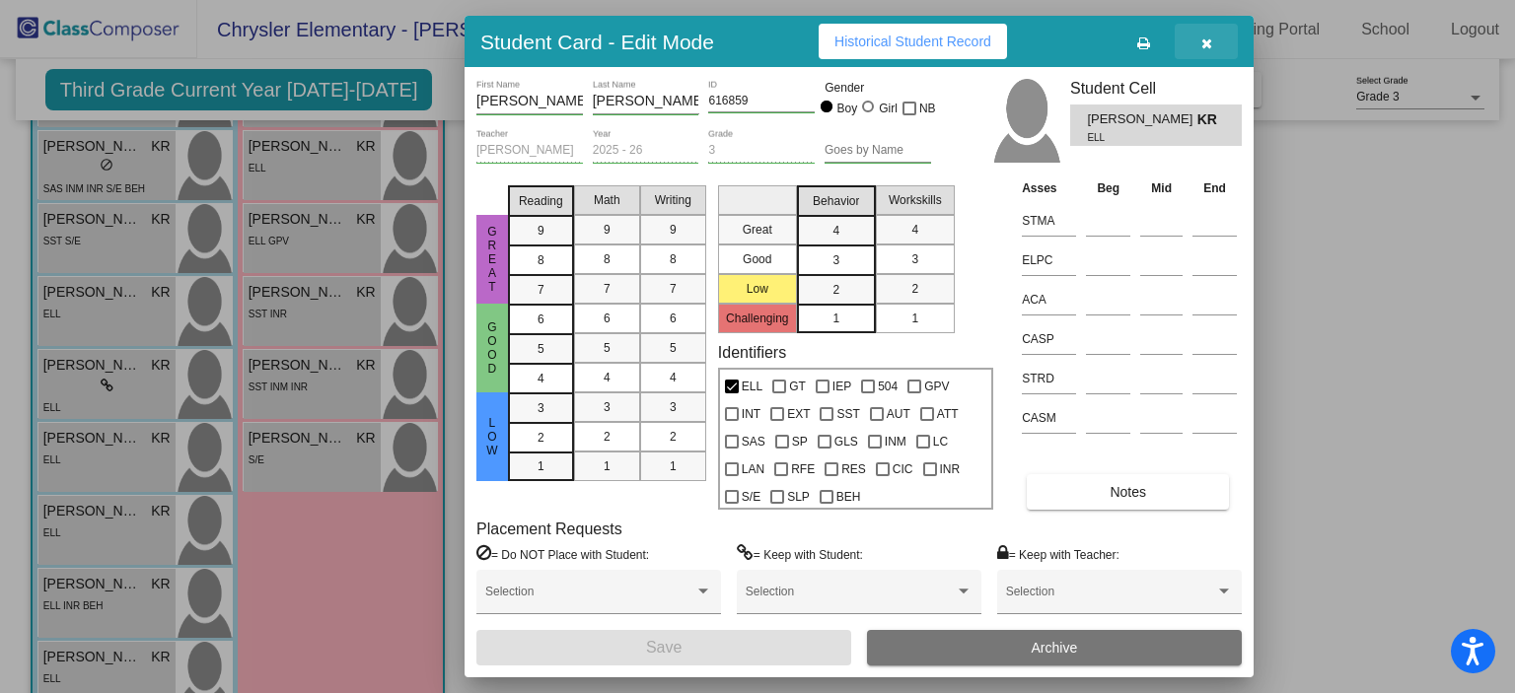
click at [1207, 40] on icon "button" at bounding box center [1206, 43] width 11 height 14
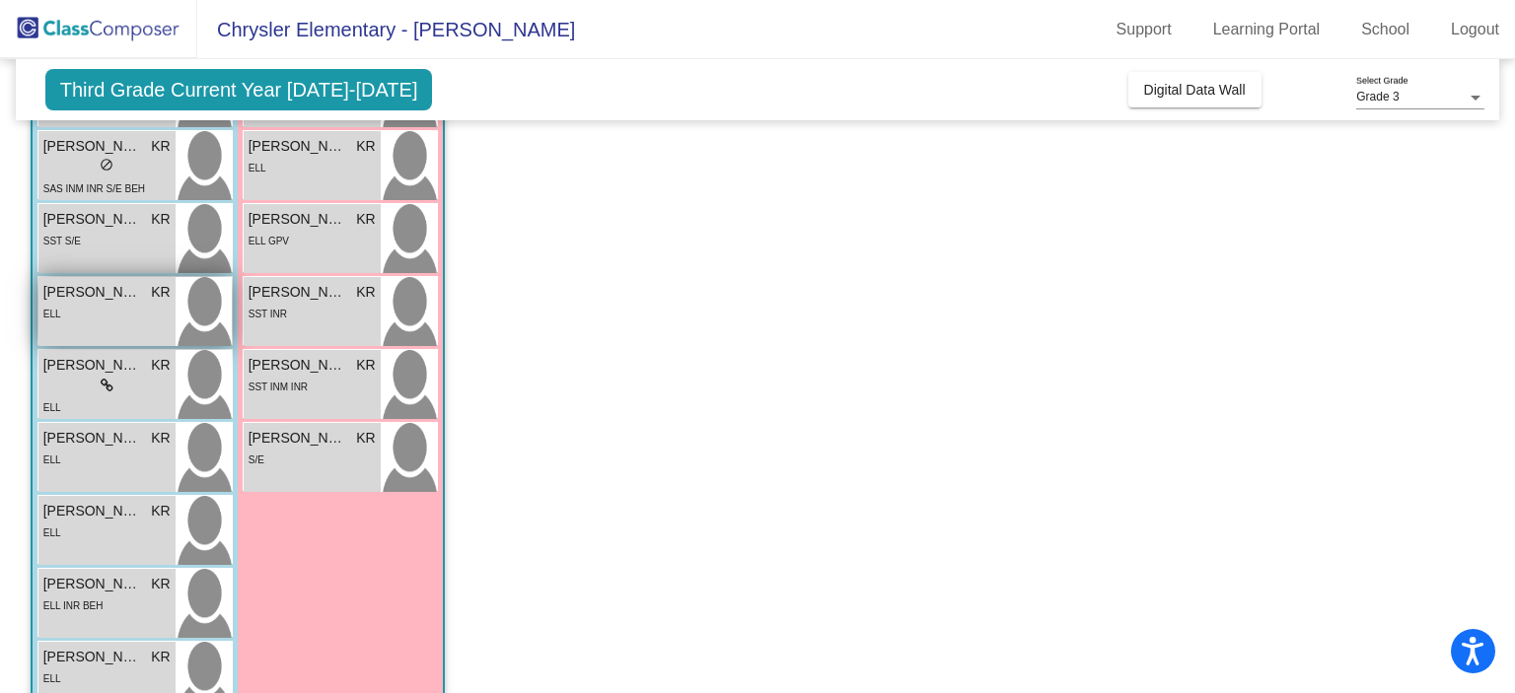
click at [103, 277] on div "Luis Moreno Lopez KR lock do_not_disturb_alt ELL" at bounding box center [106, 311] width 137 height 69
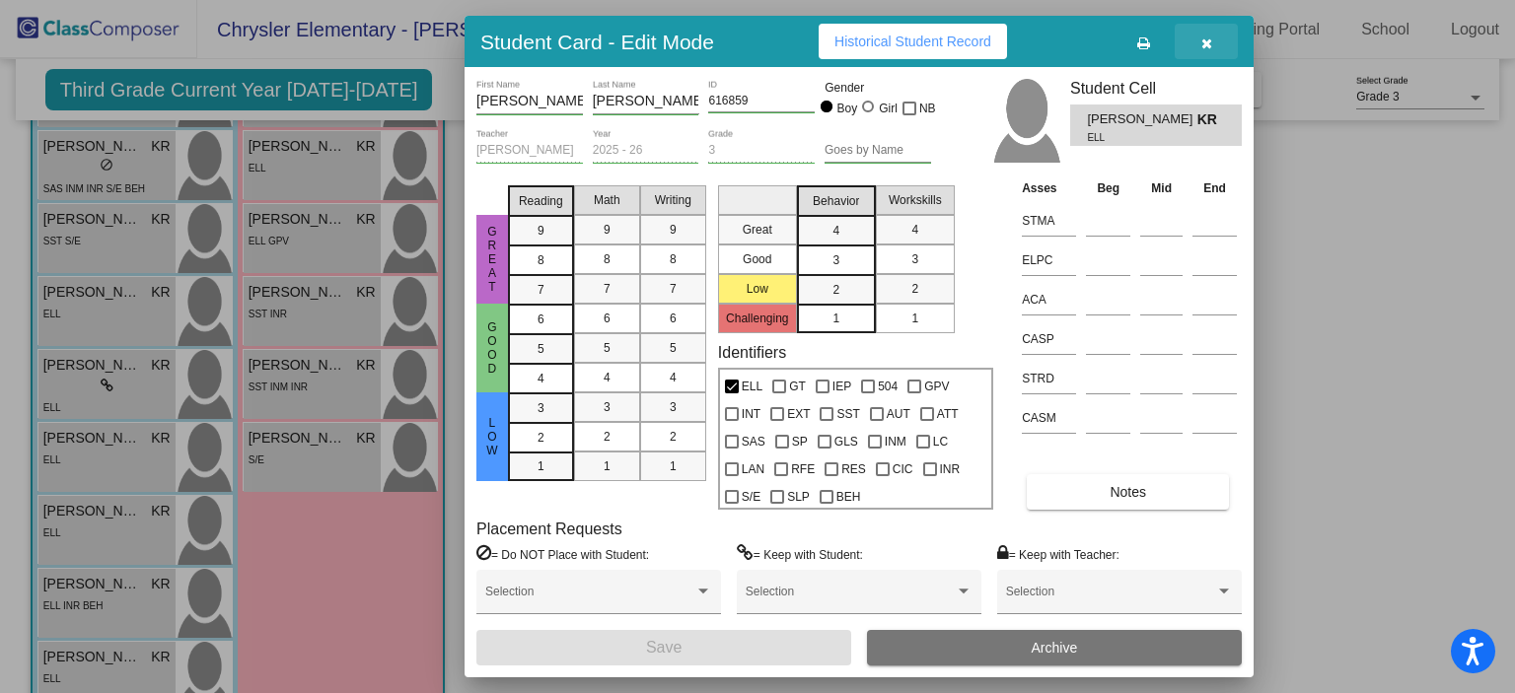
click at [1202, 49] on icon "button" at bounding box center [1206, 43] width 11 height 14
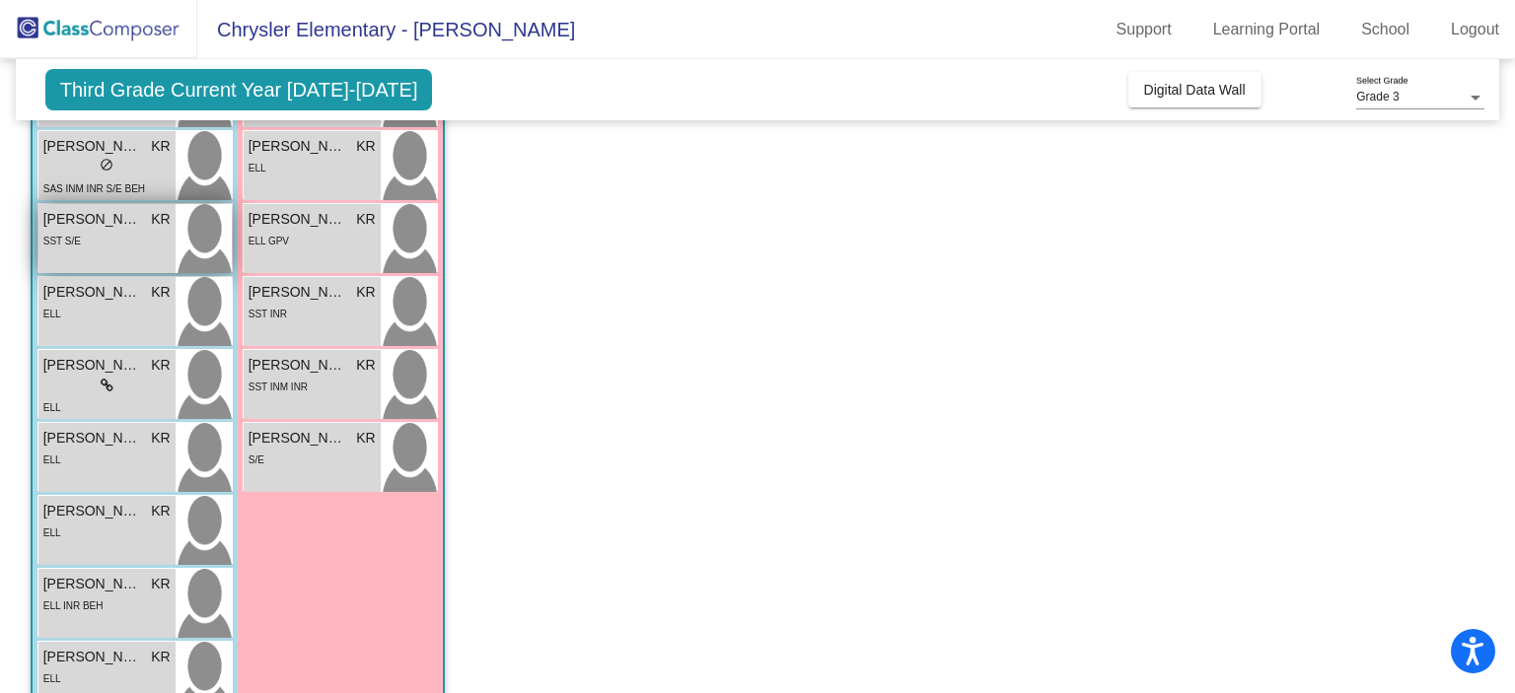
click at [120, 255] on div "Leo Velasquez KR lock do_not_disturb_alt SST S/E" at bounding box center [106, 238] width 137 height 69
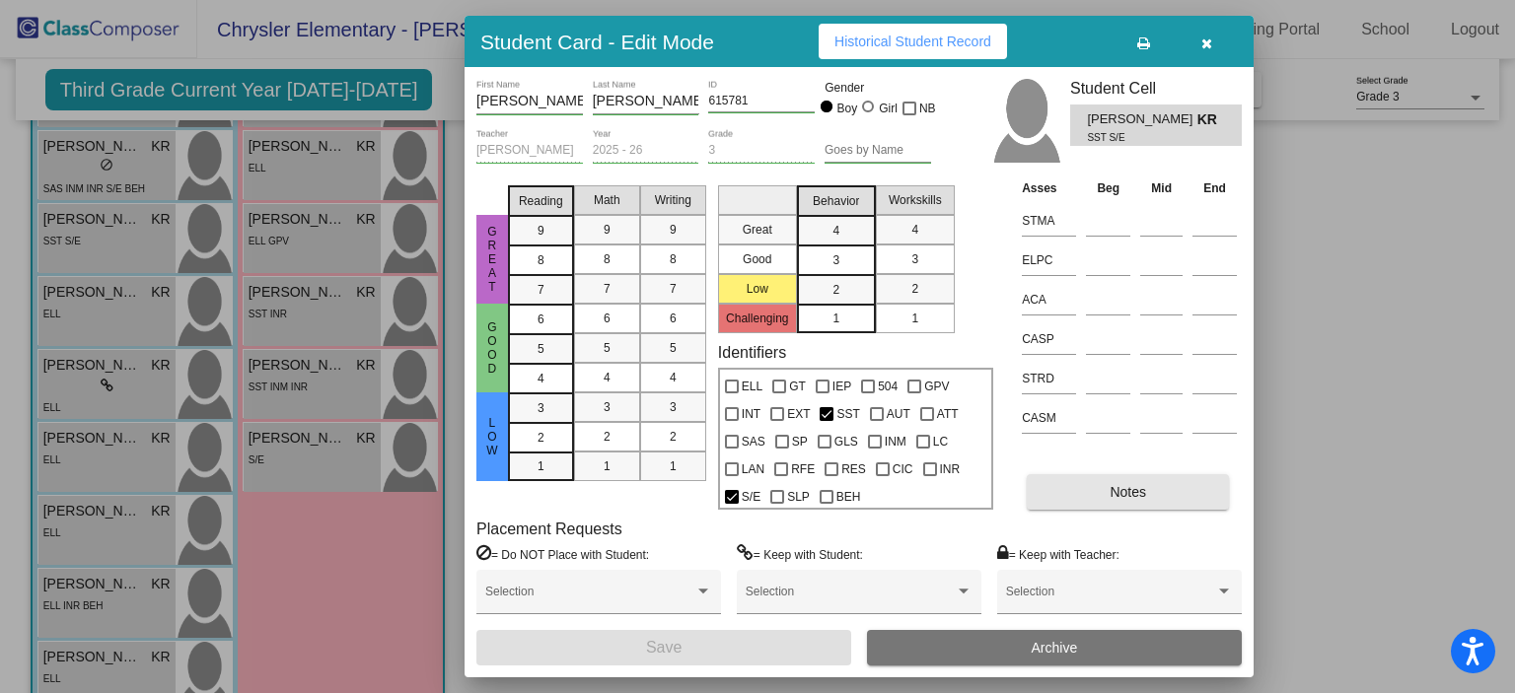
click at [1050, 484] on button "Notes" at bounding box center [1128, 492] width 202 height 36
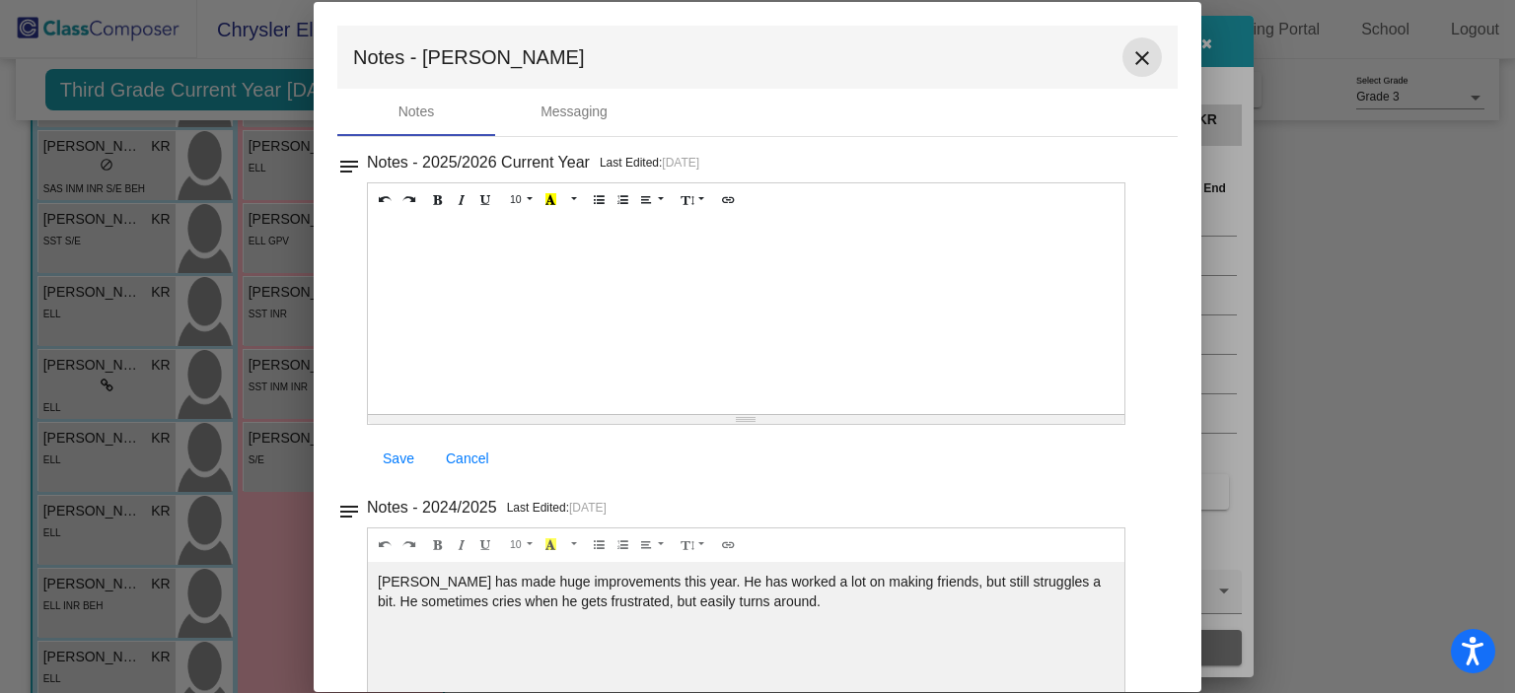
click at [1133, 70] on button "close" at bounding box center [1141, 56] width 39 height 39
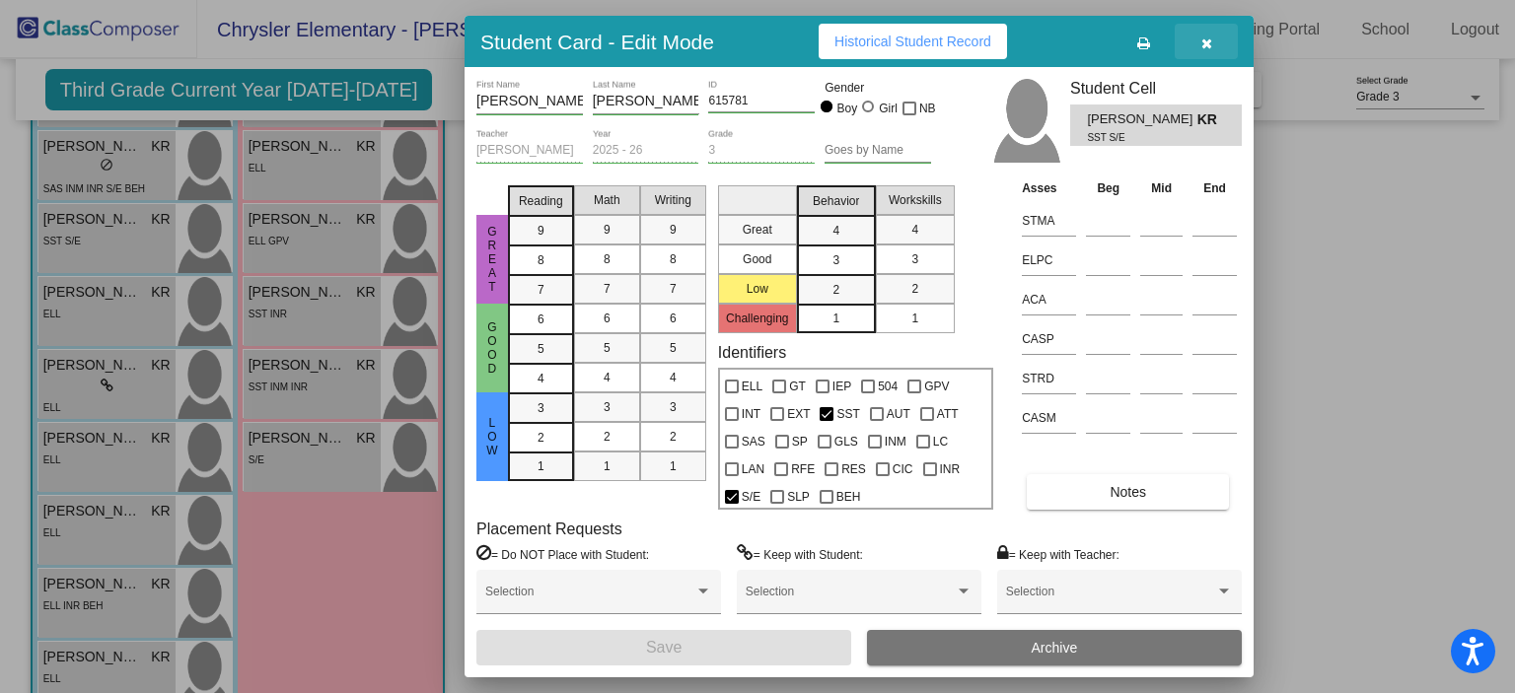
click at [1213, 36] on button "button" at bounding box center [1206, 42] width 63 height 36
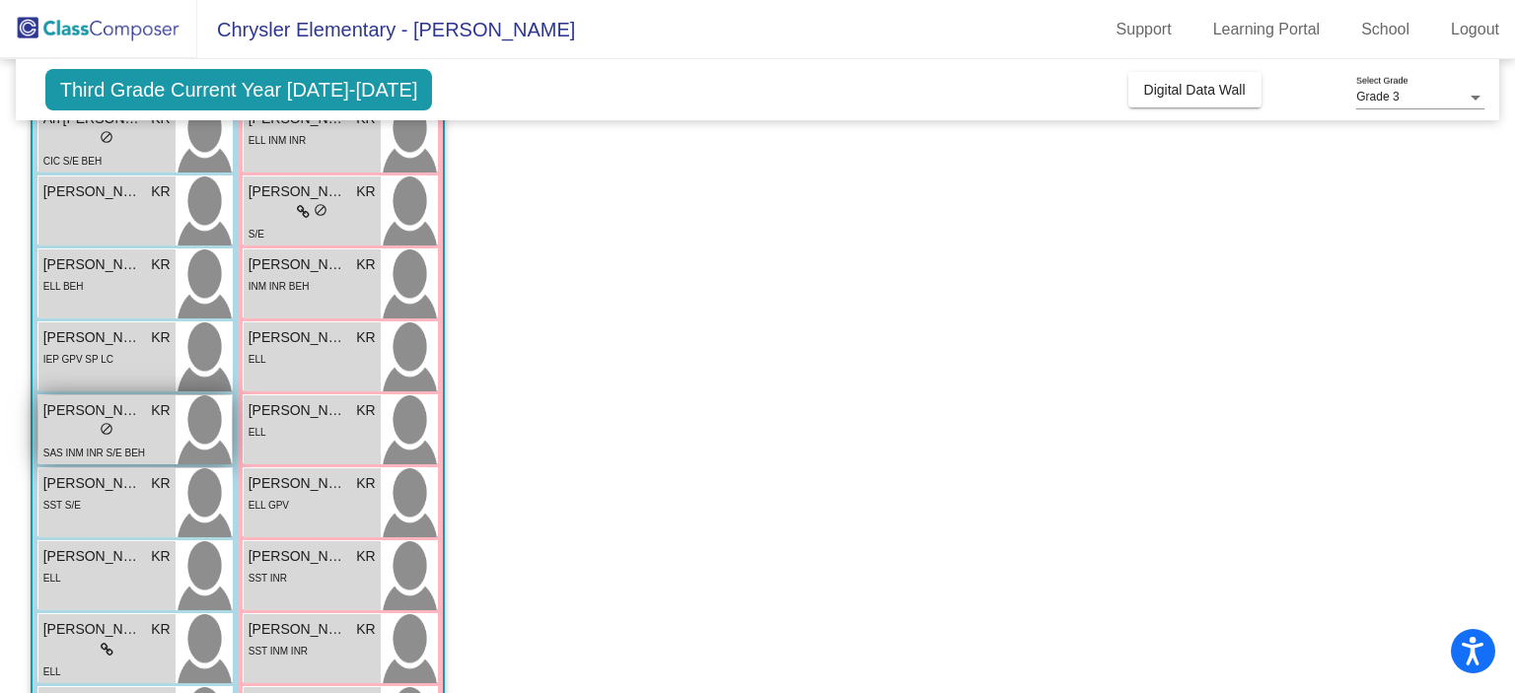
scroll to position [213, 0]
click at [163, 374] on div "Jeremiah Ratliff KR lock do_not_disturb_alt IEP GPV SP LC" at bounding box center [106, 357] width 137 height 69
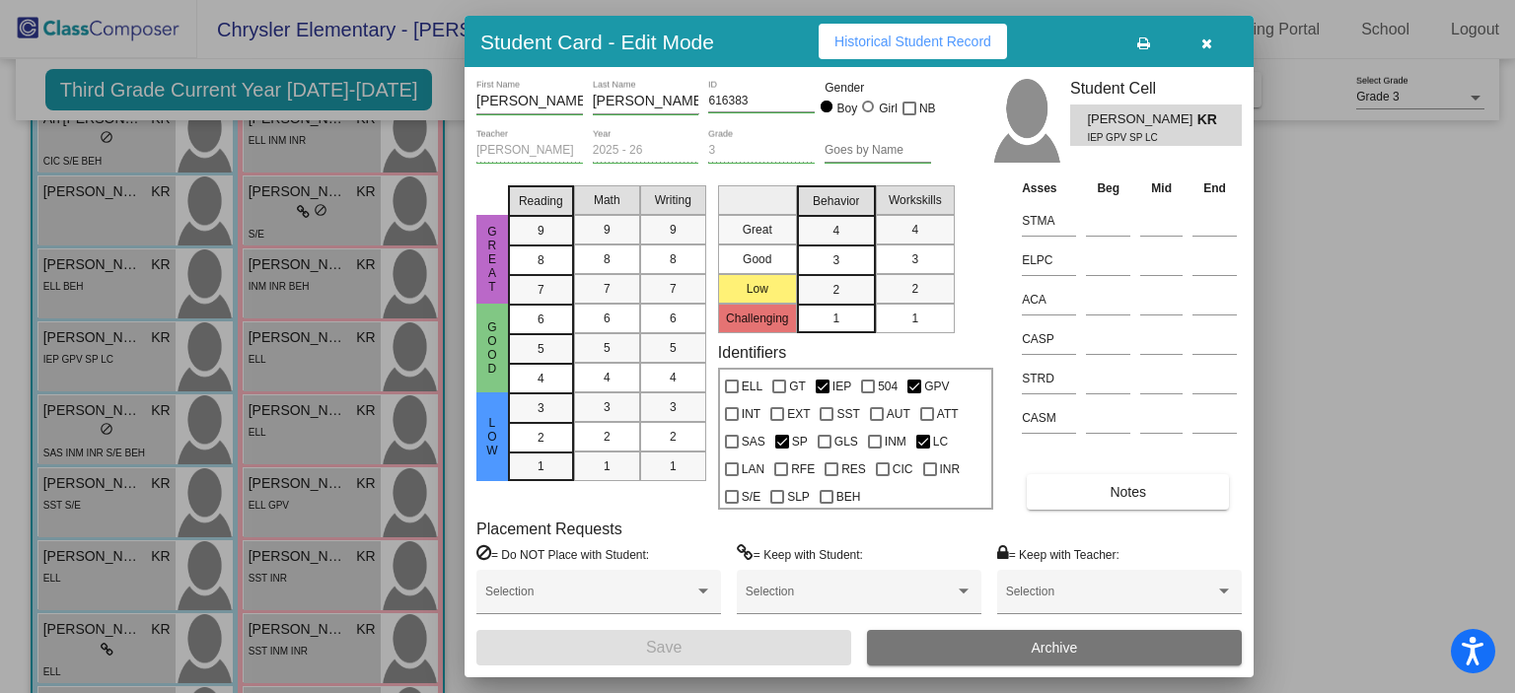
click at [1119, 477] on button "Notes" at bounding box center [1128, 492] width 202 height 36
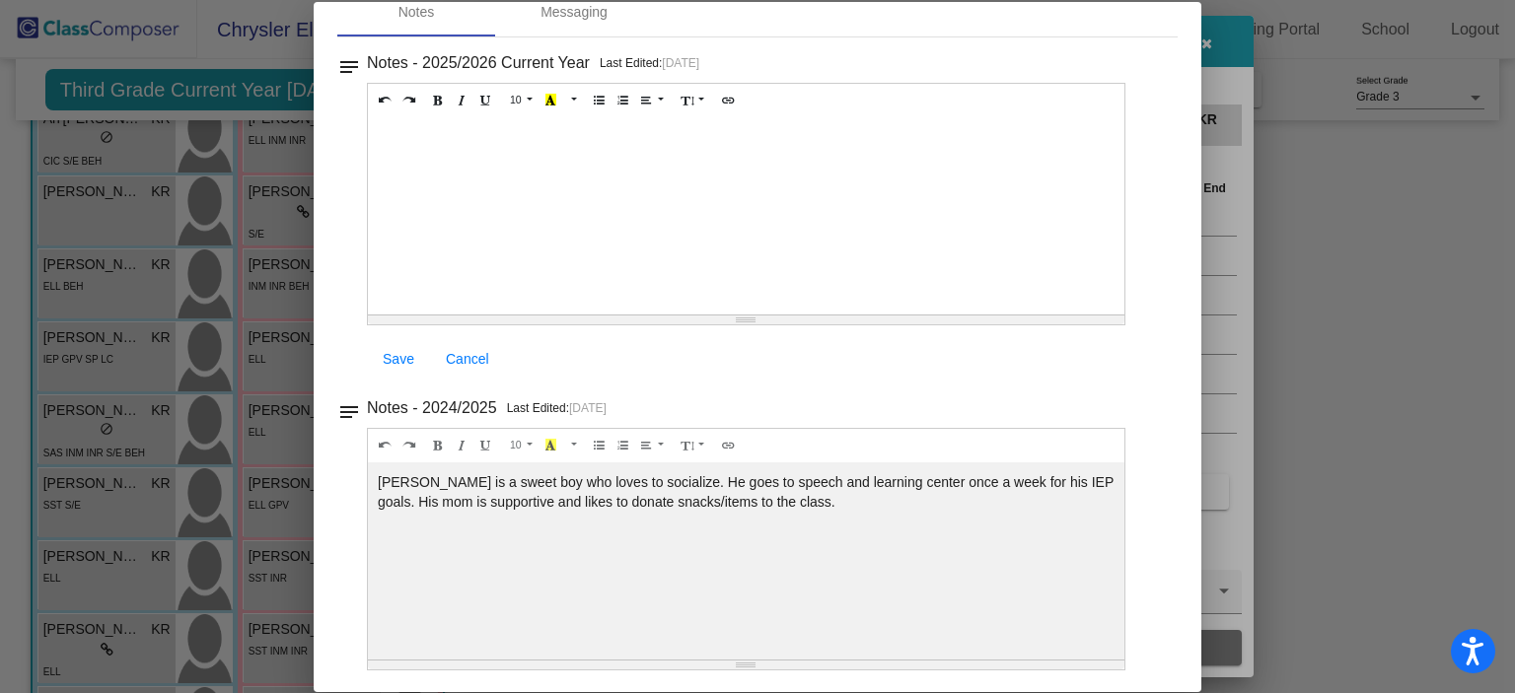
scroll to position [0, 0]
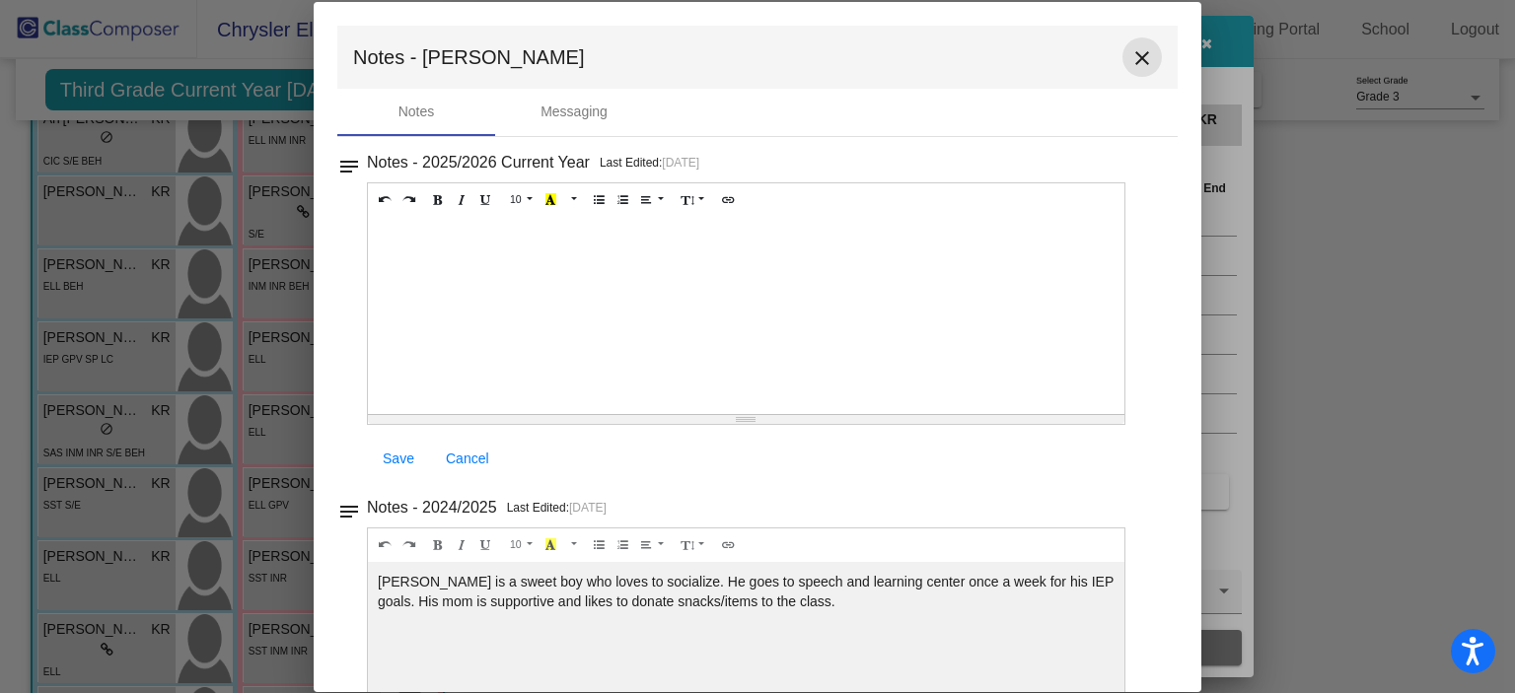
click at [1130, 66] on mat-icon "close" at bounding box center [1142, 58] width 24 height 24
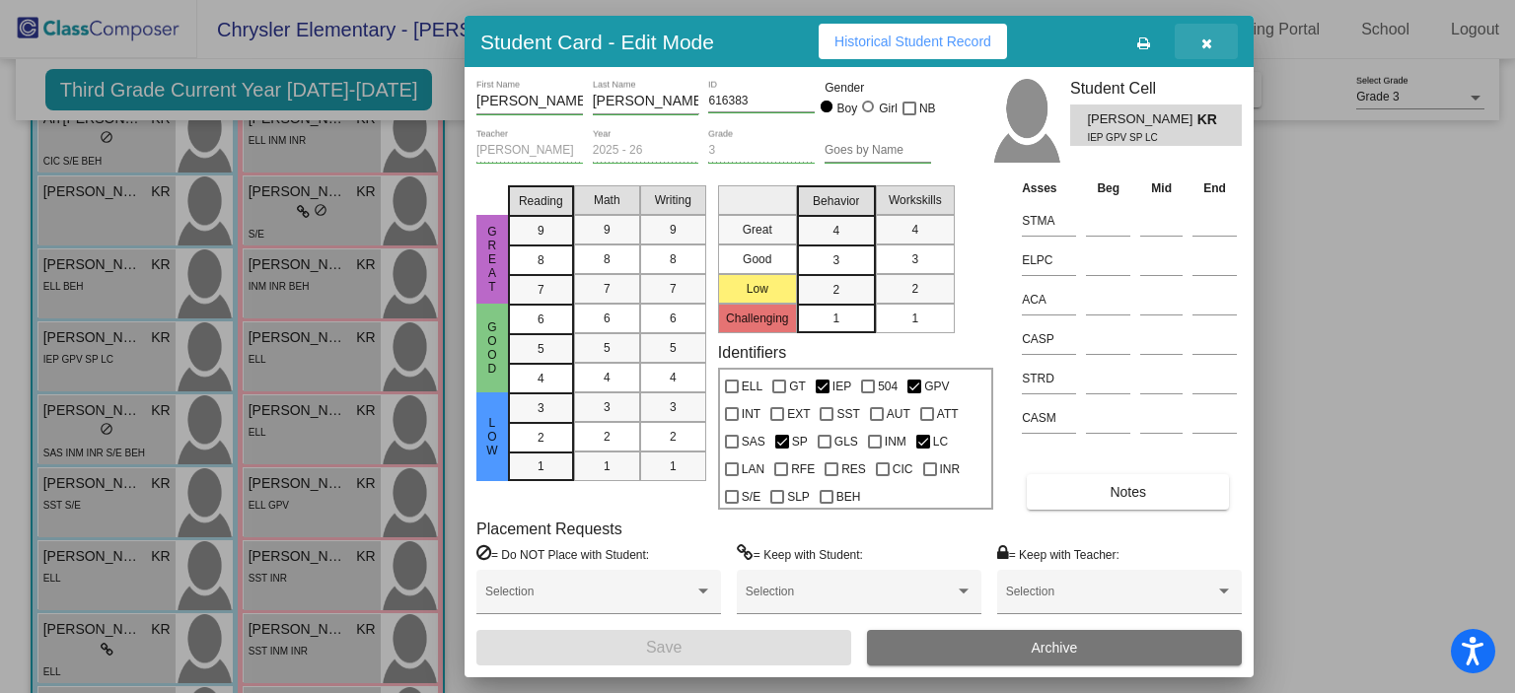
click at [1201, 44] on icon "button" at bounding box center [1206, 43] width 11 height 14
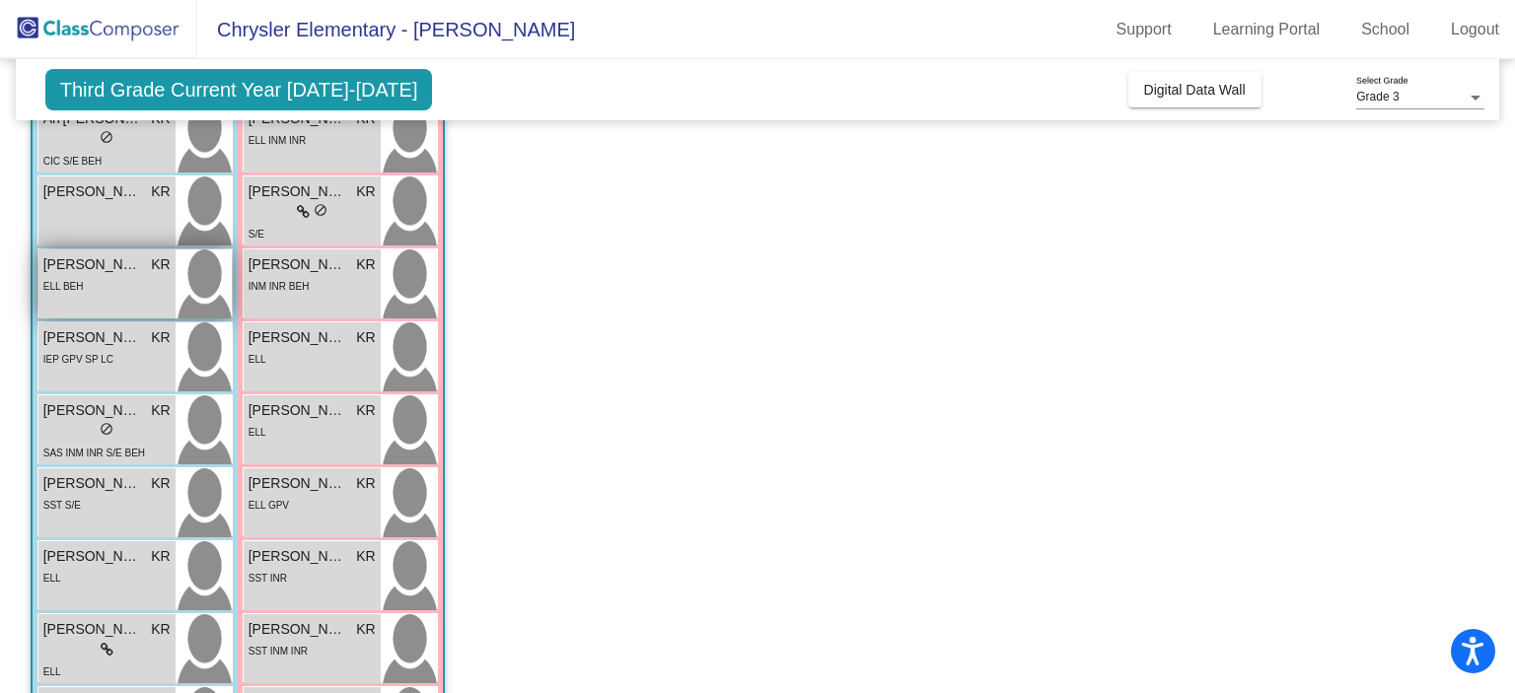
click at [134, 291] on div "ELL BEH" at bounding box center [106, 285] width 127 height 21
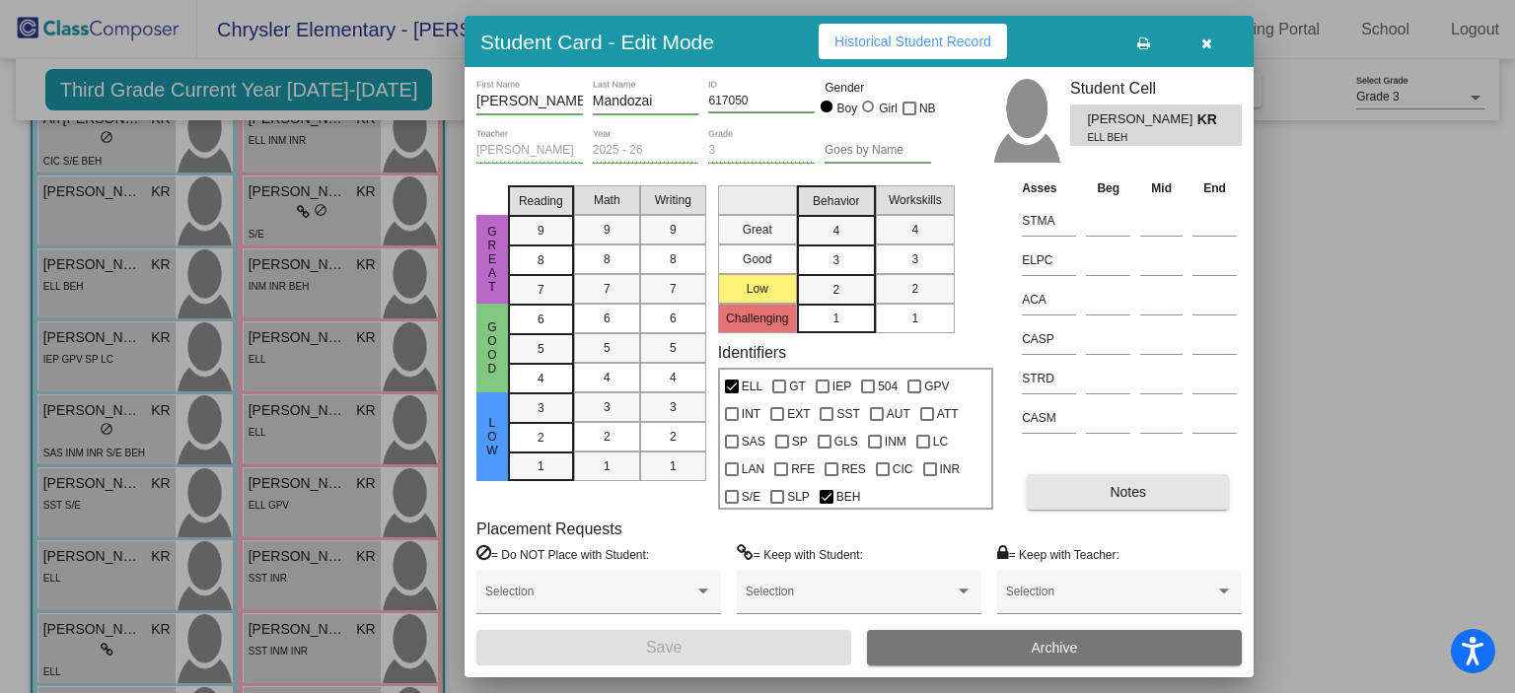
click at [1159, 491] on button "Notes" at bounding box center [1128, 492] width 202 height 36
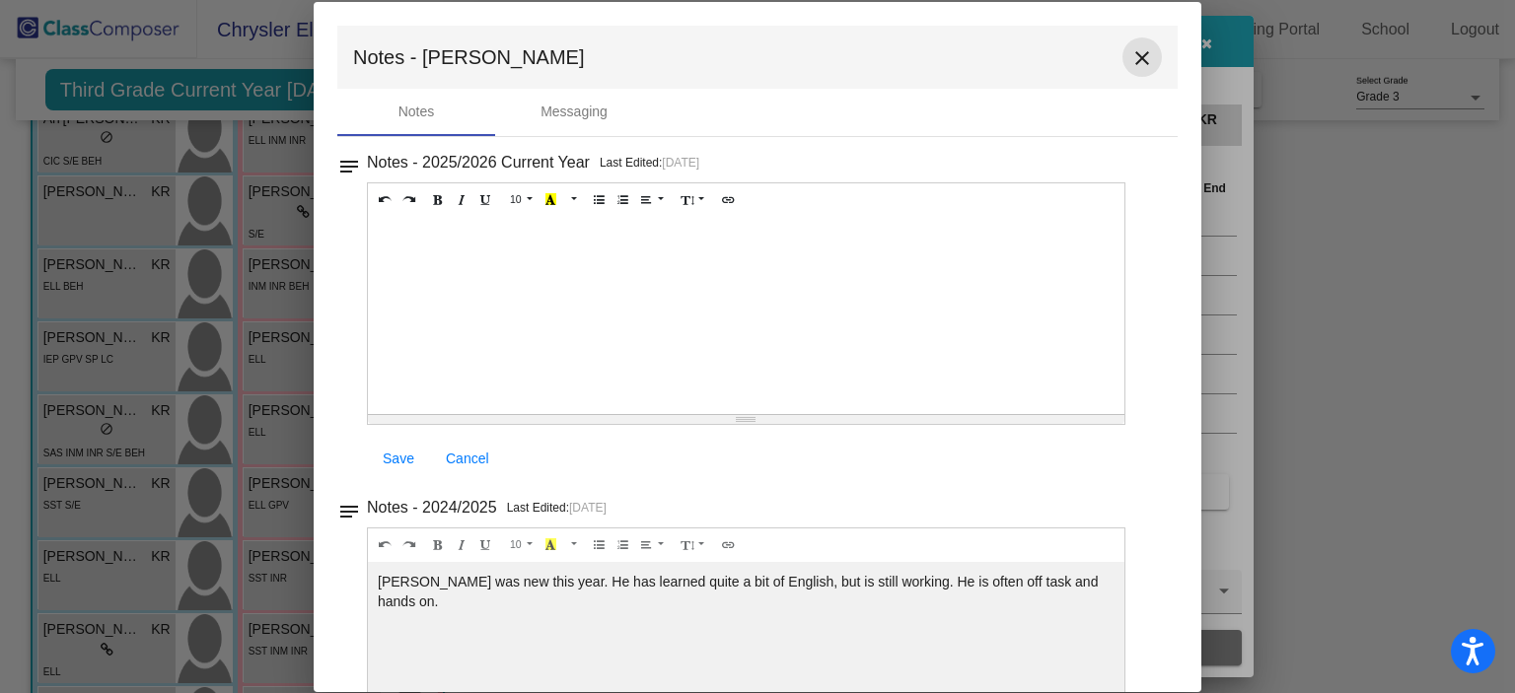
click at [1138, 57] on mat-icon "close" at bounding box center [1142, 58] width 24 height 24
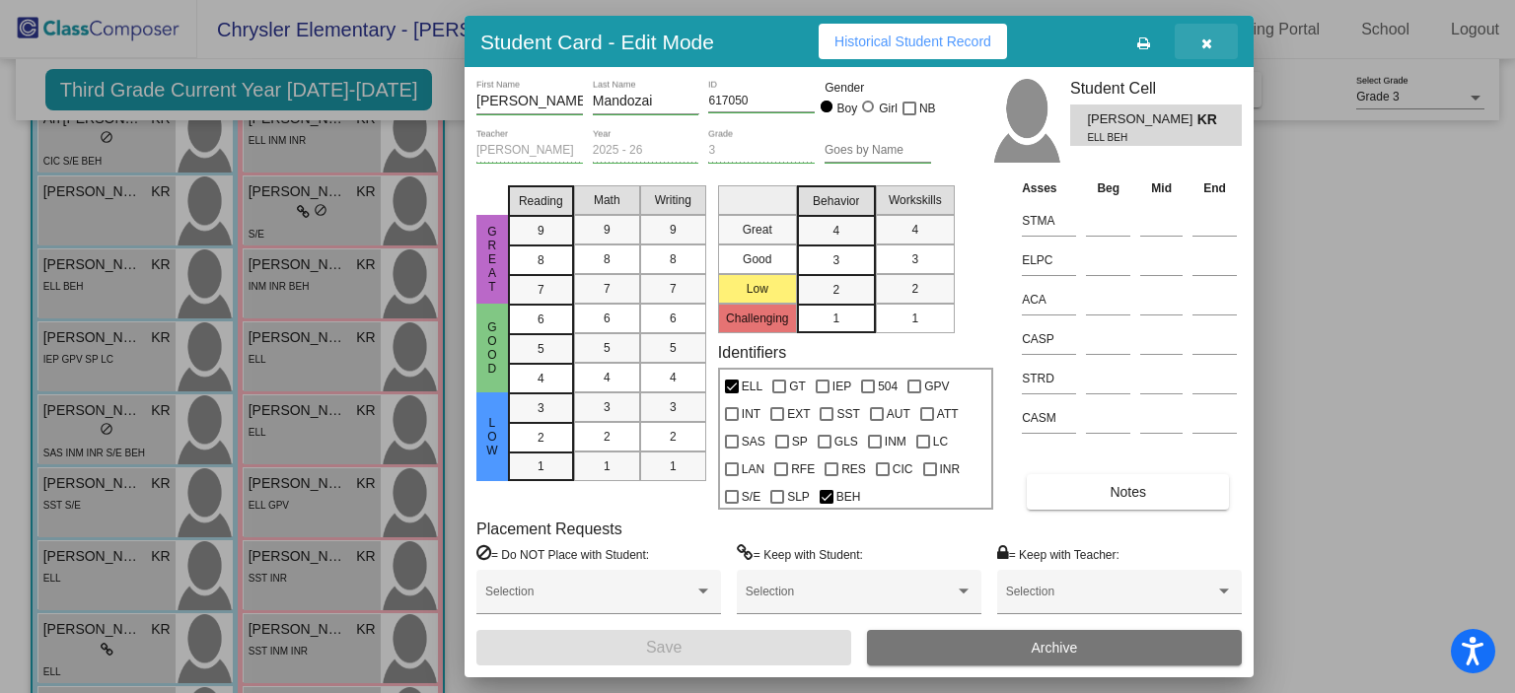
click at [1201, 44] on icon "button" at bounding box center [1206, 43] width 11 height 14
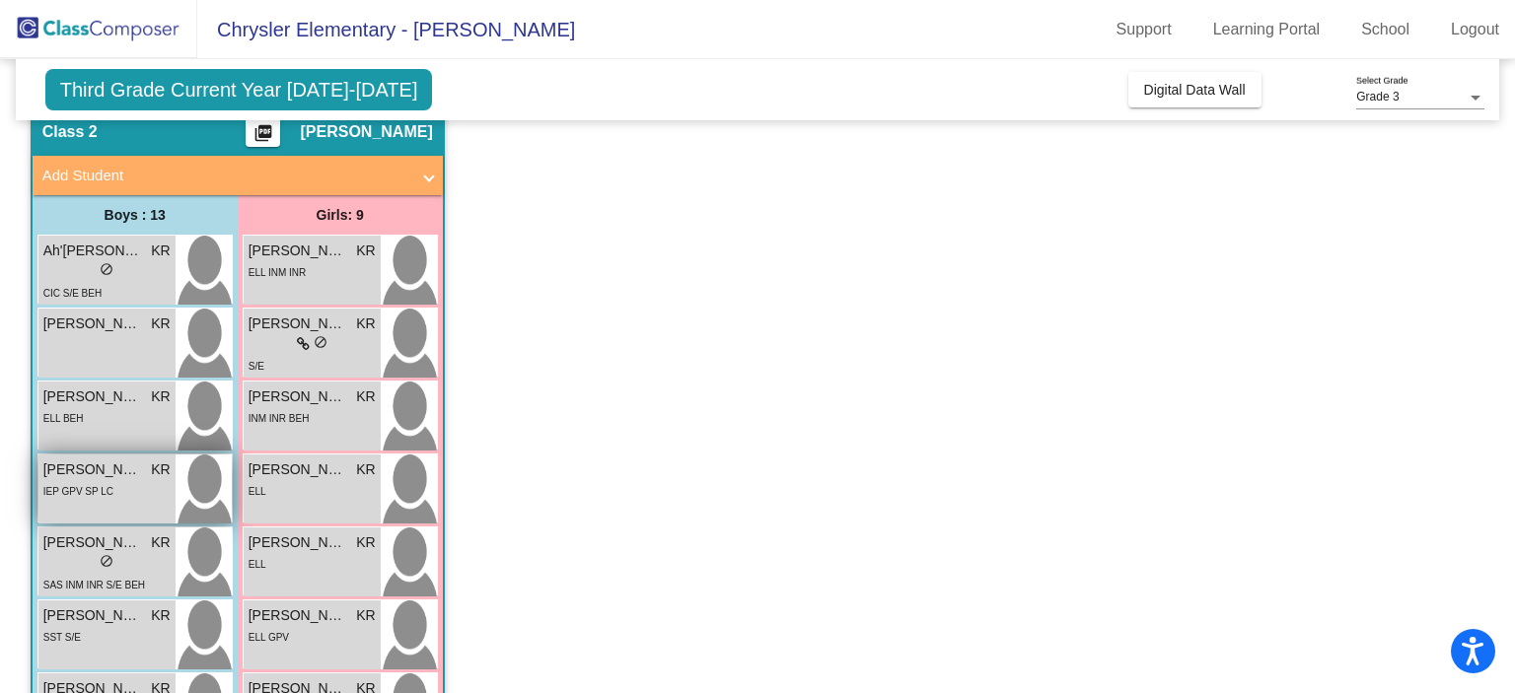
scroll to position [67, 0]
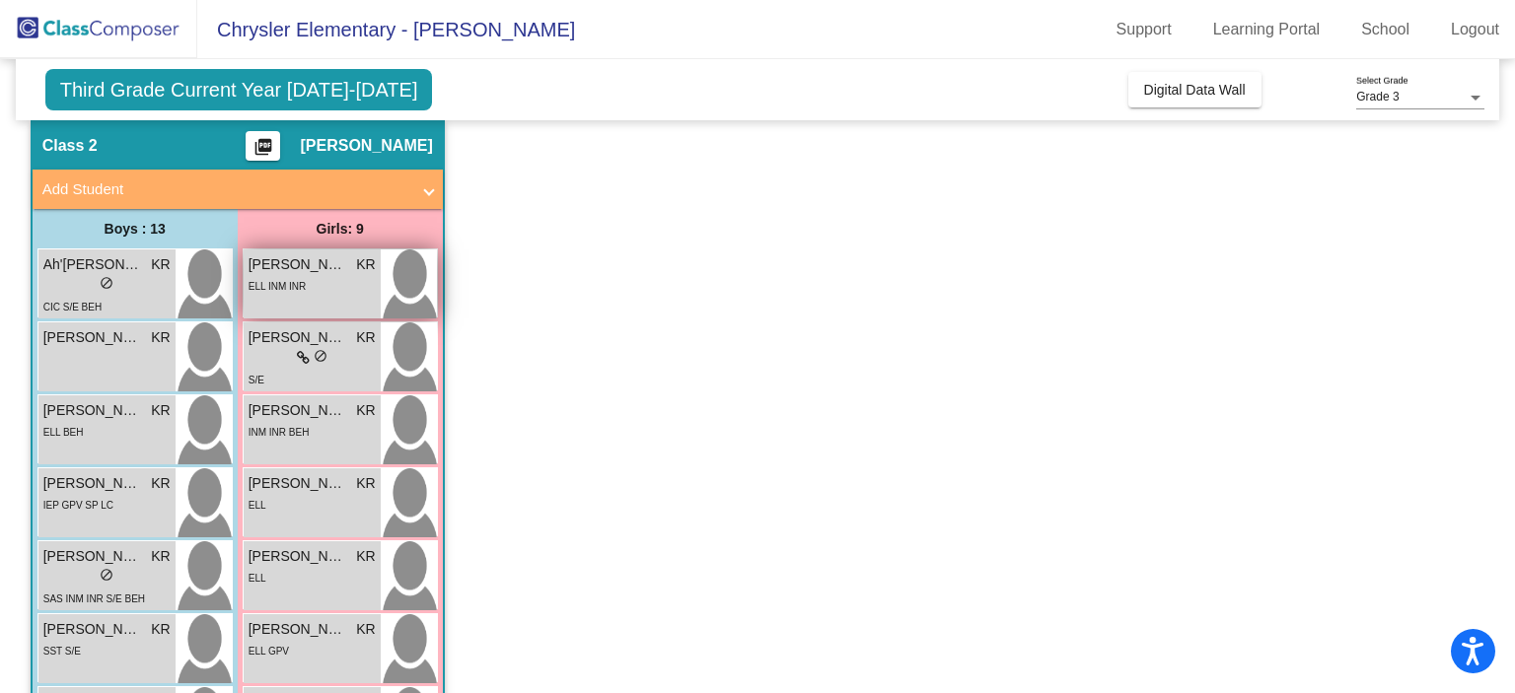
click at [339, 298] on div "Aylin Moreno Zaragoza KR lock do_not_disturb_alt ELL INM INR" at bounding box center [312, 284] width 137 height 69
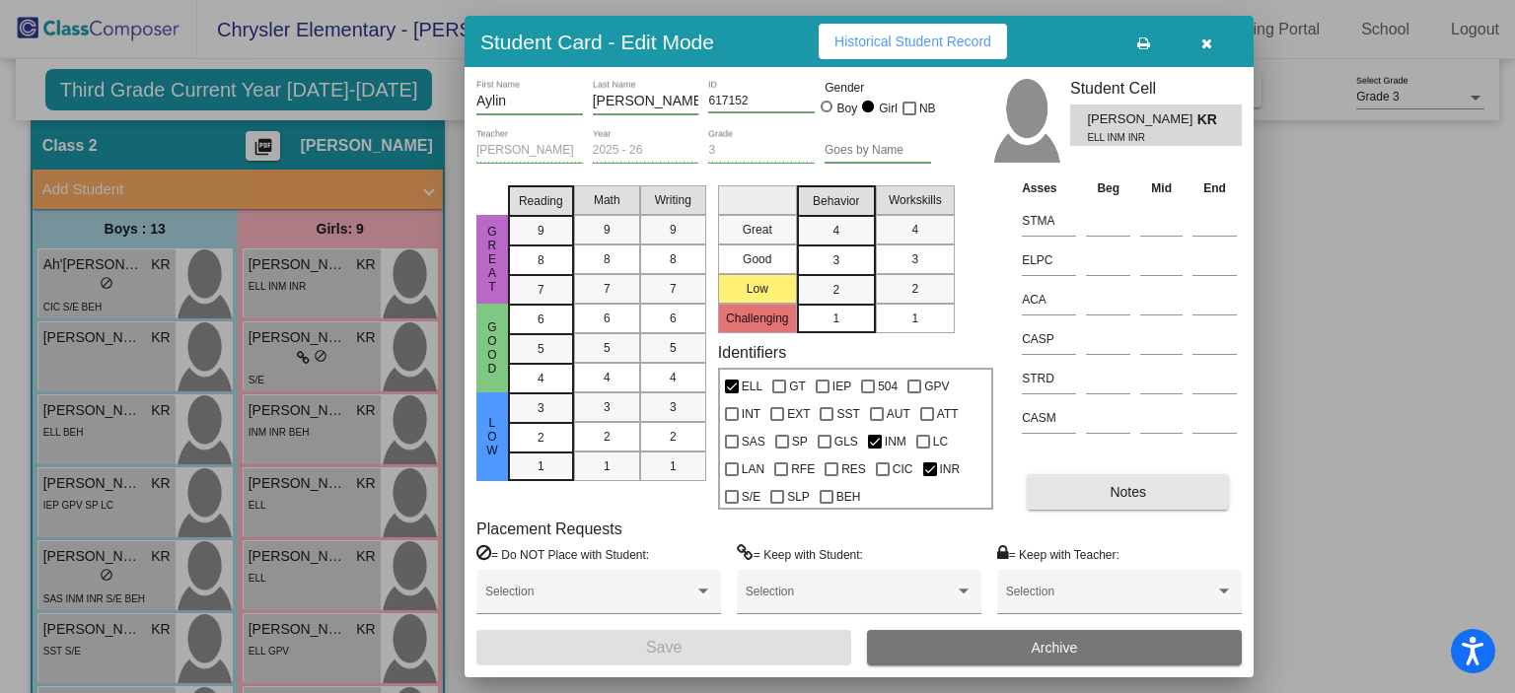
click at [1076, 476] on button "Notes" at bounding box center [1128, 492] width 202 height 36
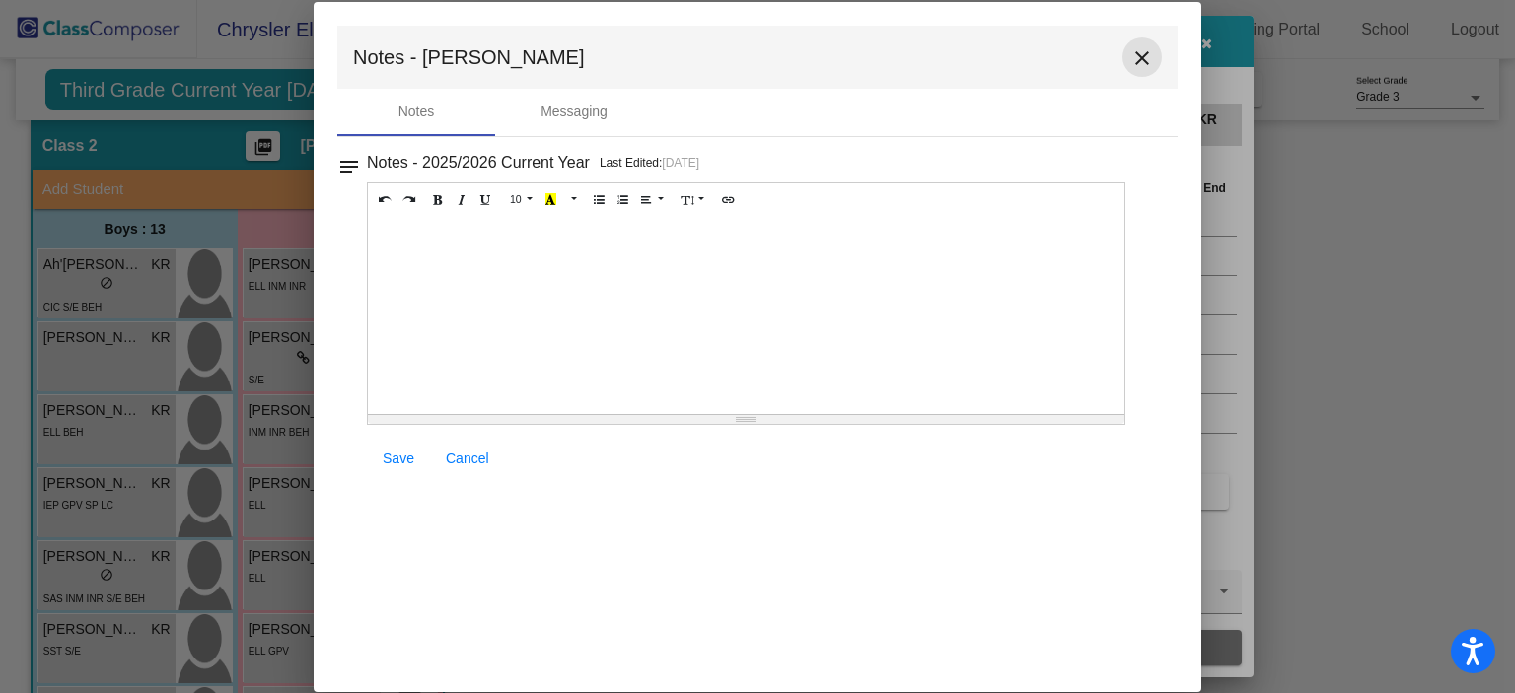
click at [1153, 67] on mat-icon "close" at bounding box center [1142, 58] width 24 height 24
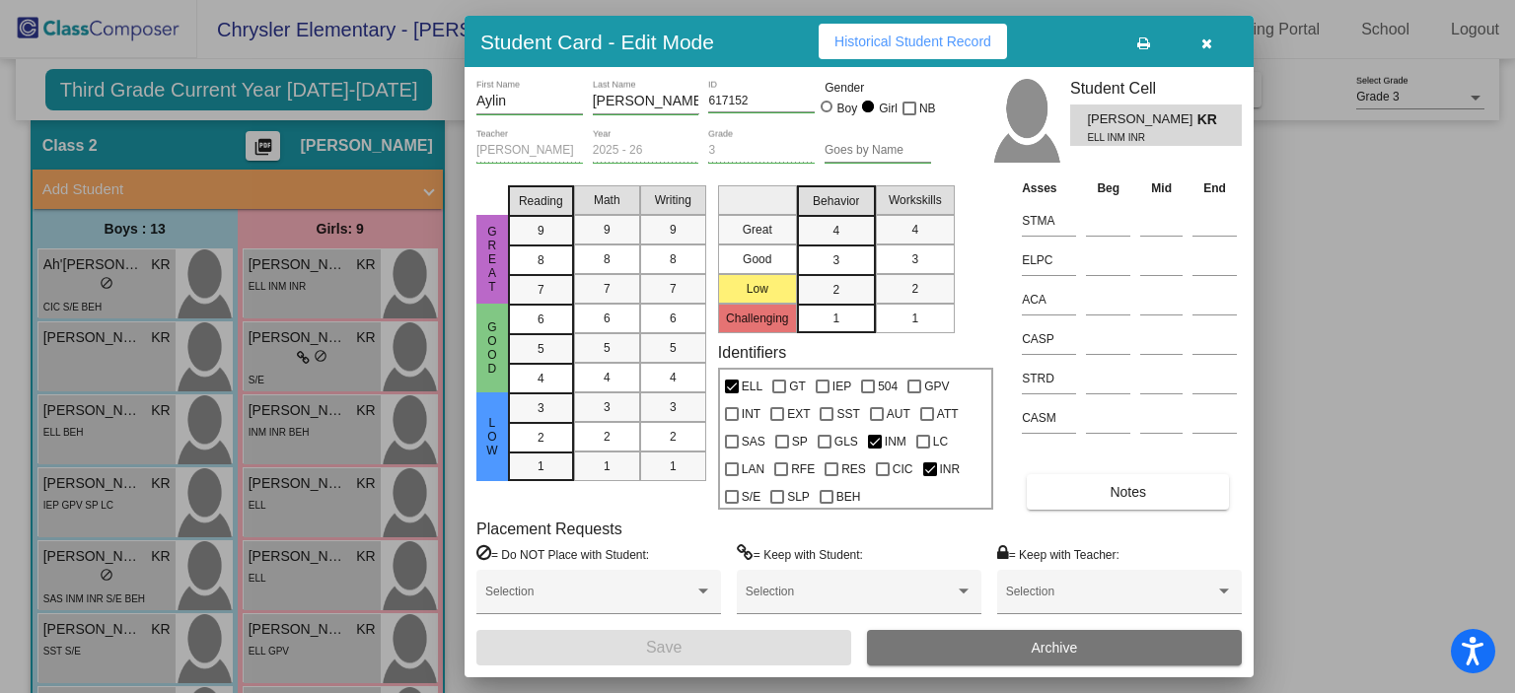
click at [1223, 46] on button "button" at bounding box center [1206, 42] width 63 height 36
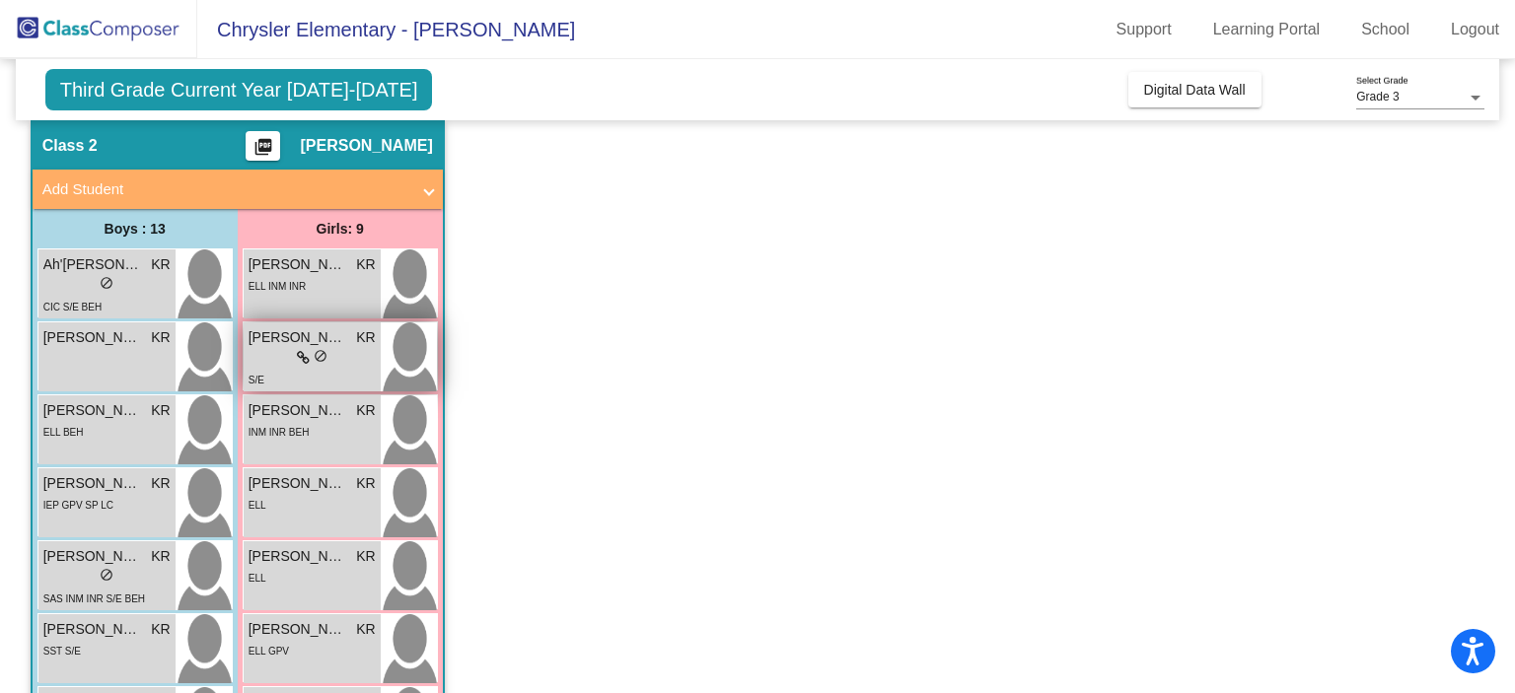
click at [351, 376] on div "S/E" at bounding box center [312, 379] width 127 height 21
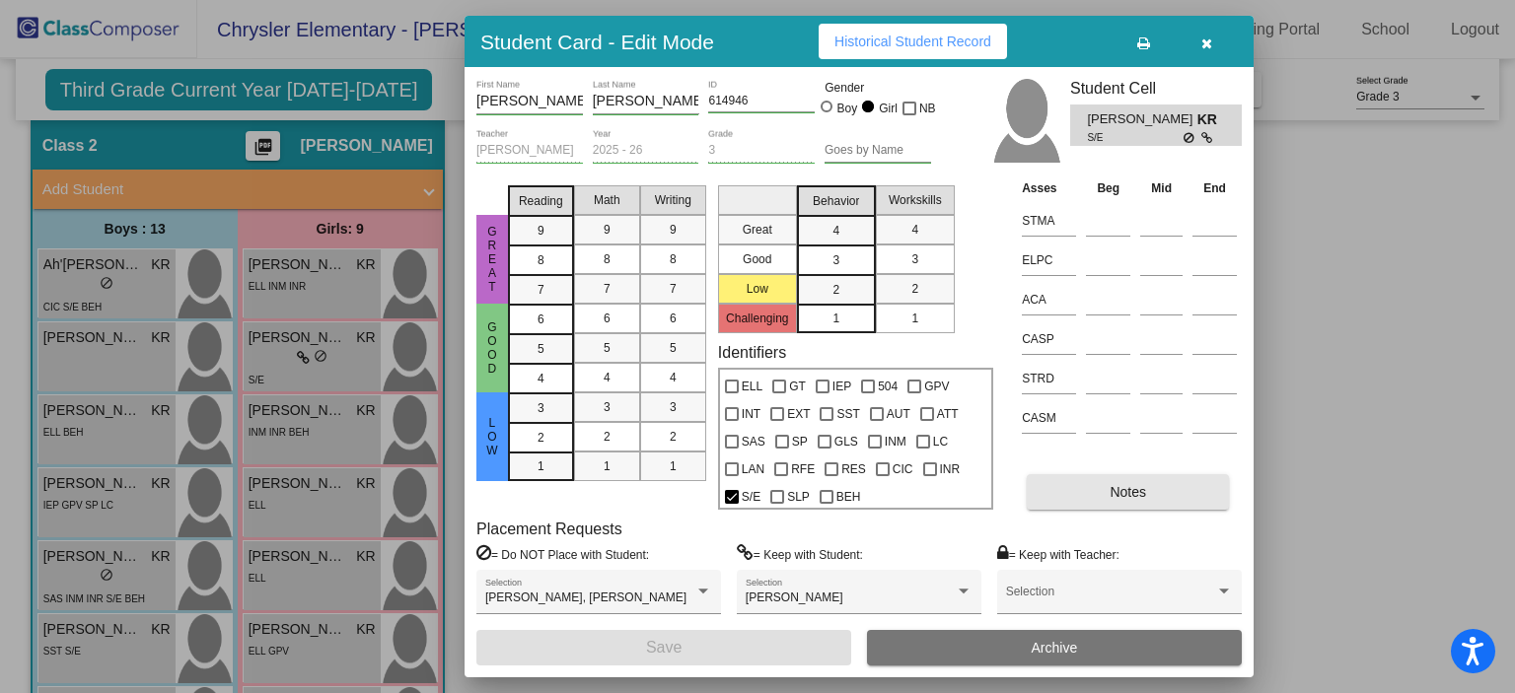
click at [1140, 484] on span "Notes" at bounding box center [1128, 492] width 36 height 16
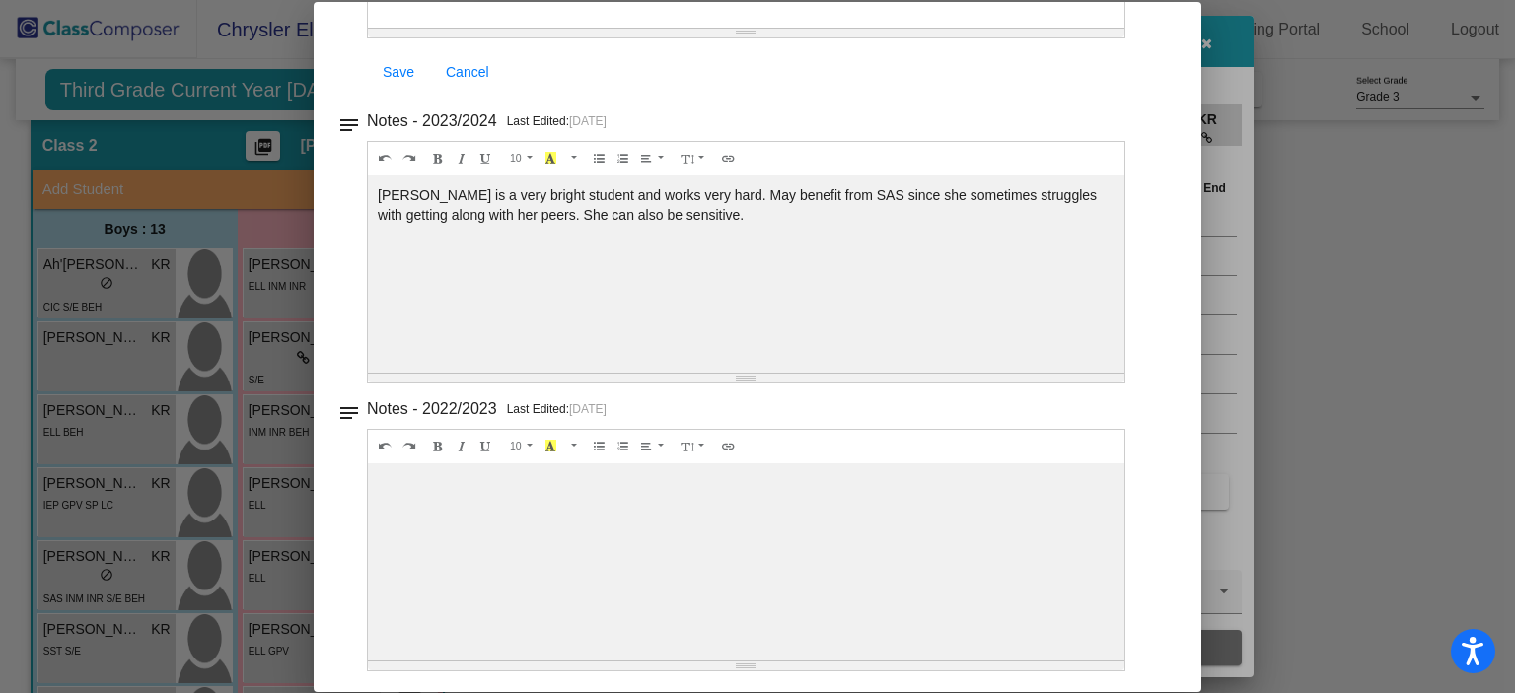
scroll to position [0, 0]
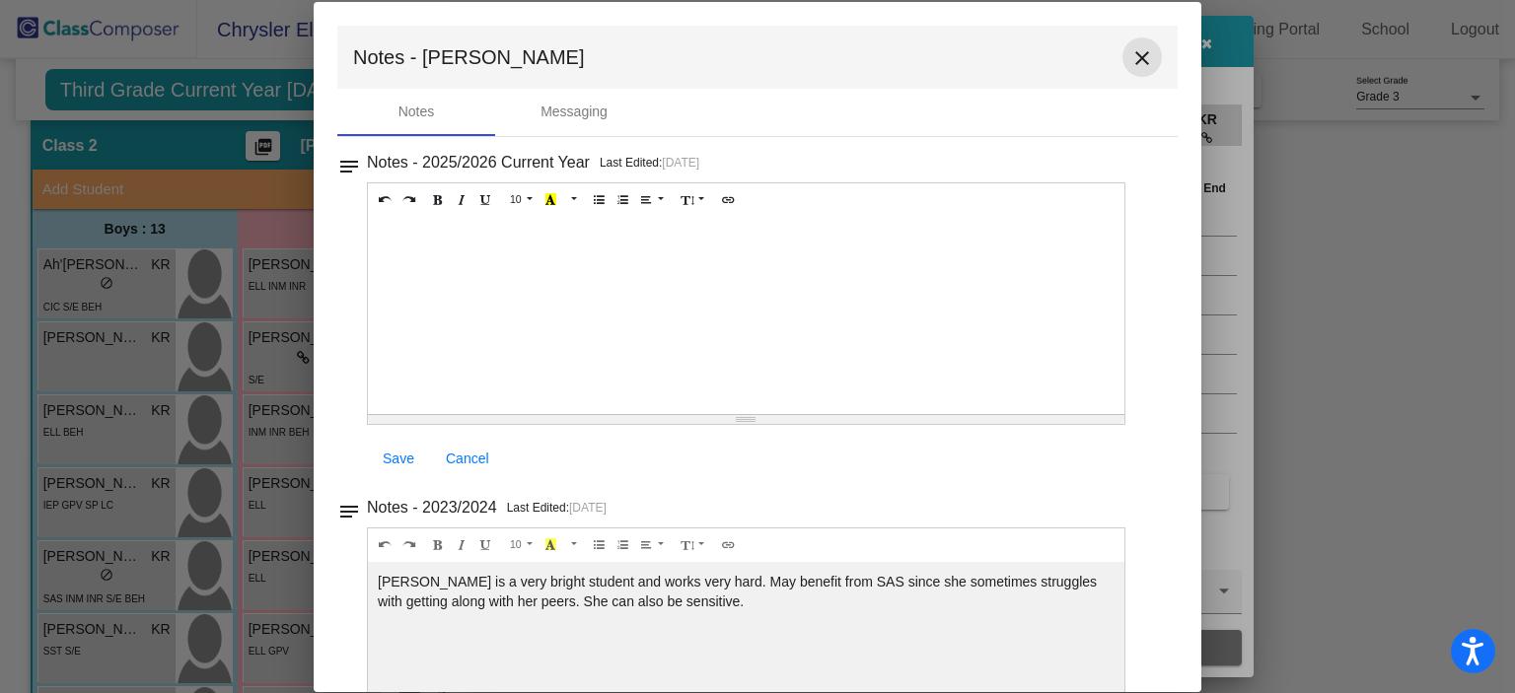
click at [1130, 59] on mat-icon "close" at bounding box center [1142, 58] width 24 height 24
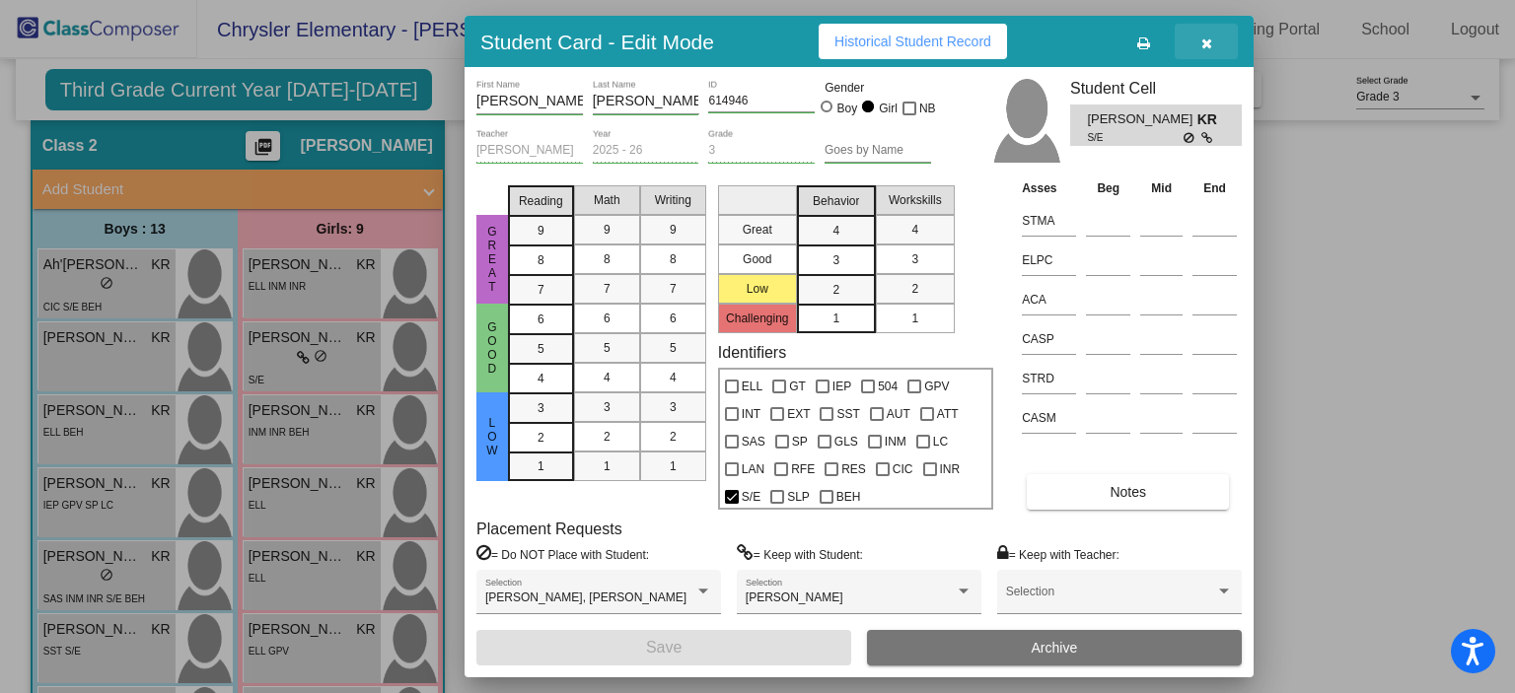
click at [1204, 54] on button "button" at bounding box center [1206, 42] width 63 height 36
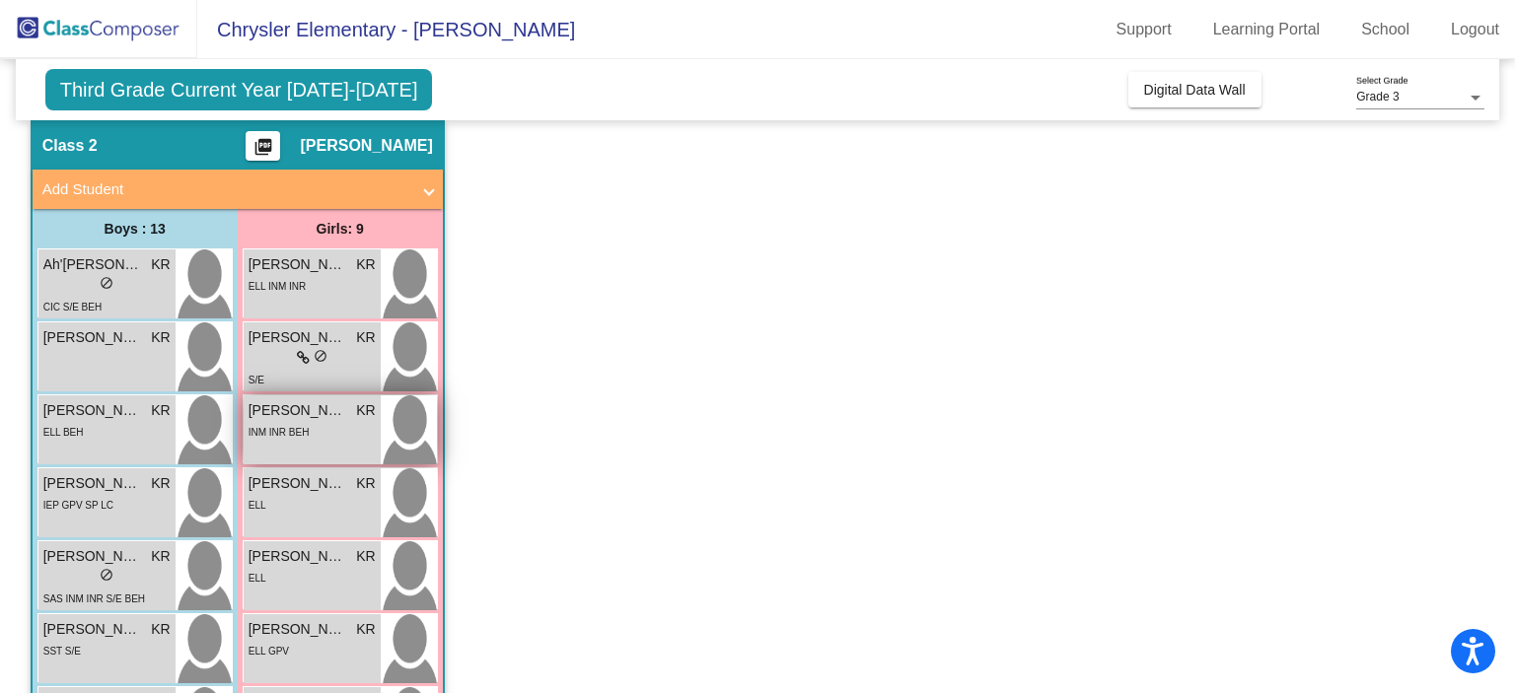
click at [355, 449] on div "Evelyn Araujo KR lock do_not_disturb_alt INM INR BEH" at bounding box center [312, 430] width 137 height 69
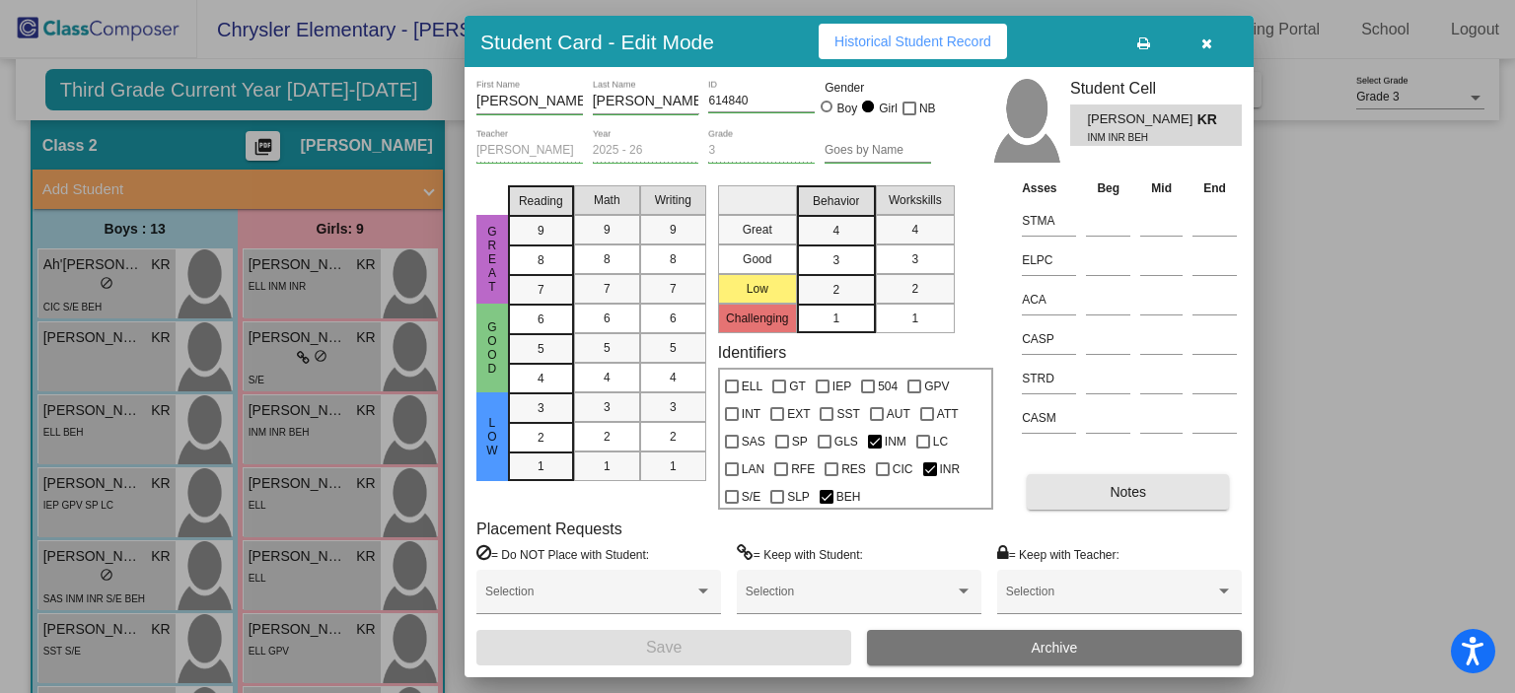
click at [1144, 493] on span "Notes" at bounding box center [1128, 492] width 36 height 16
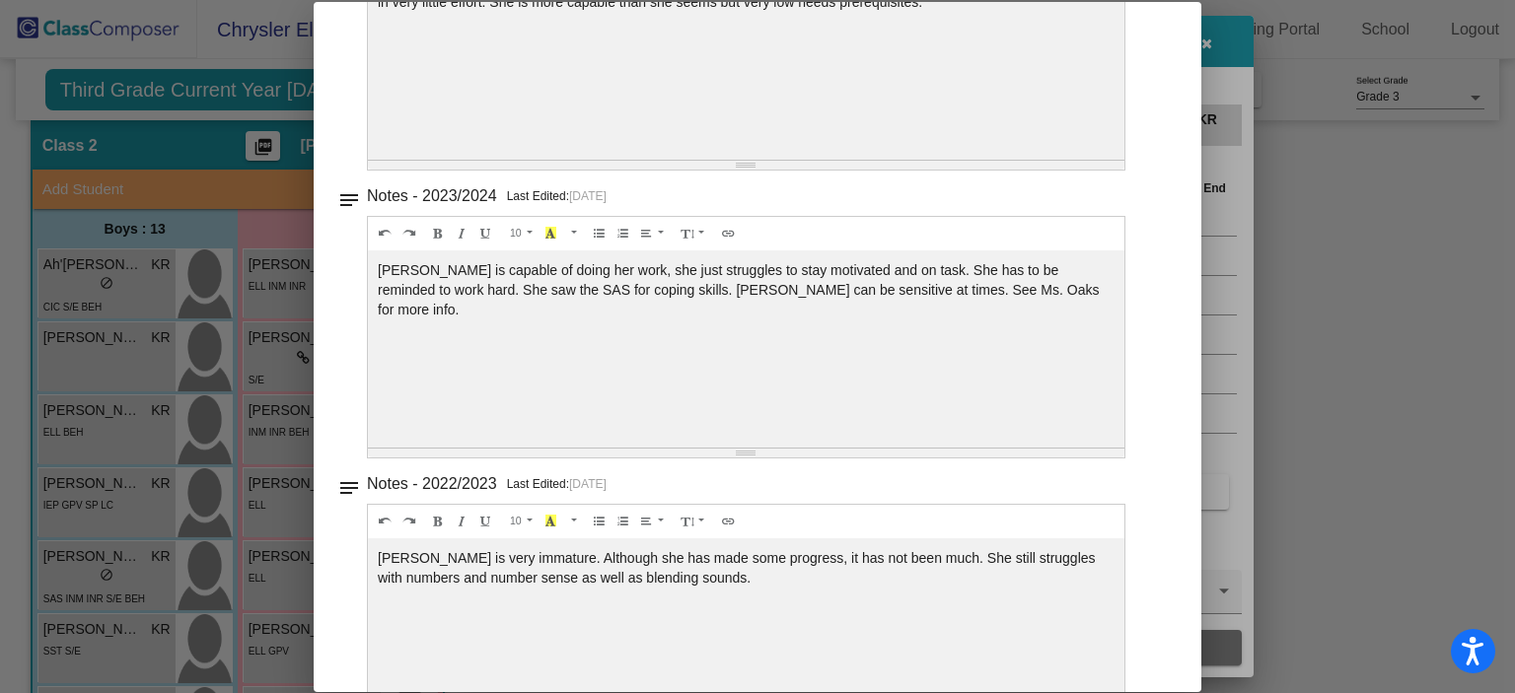
scroll to position [600, 0]
click at [348, 571] on div "notes Notes - 2022/2023 Last Edited: 4/26/23 10 8 9 10 11 12 14 18 24 36 Backgr…" at bounding box center [757, 608] width 840 height 276
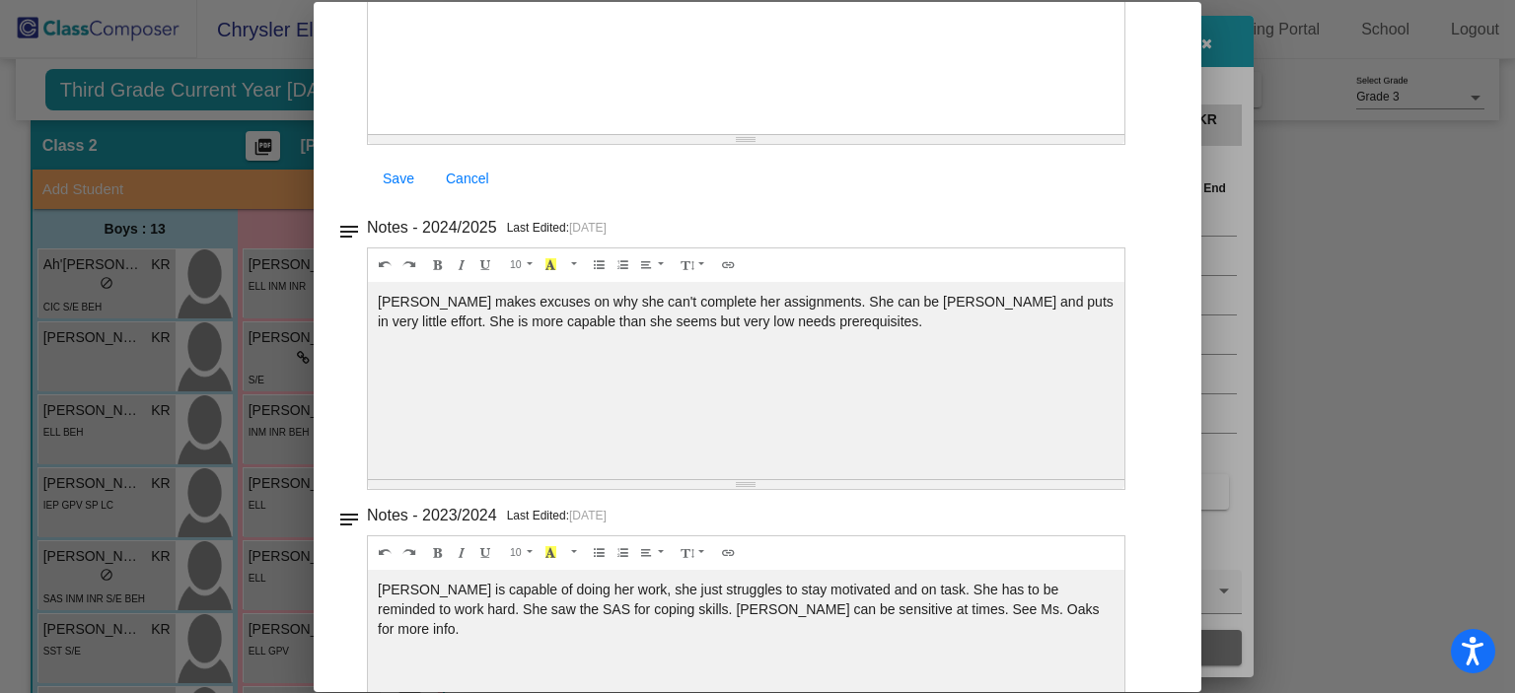
scroll to position [0, 0]
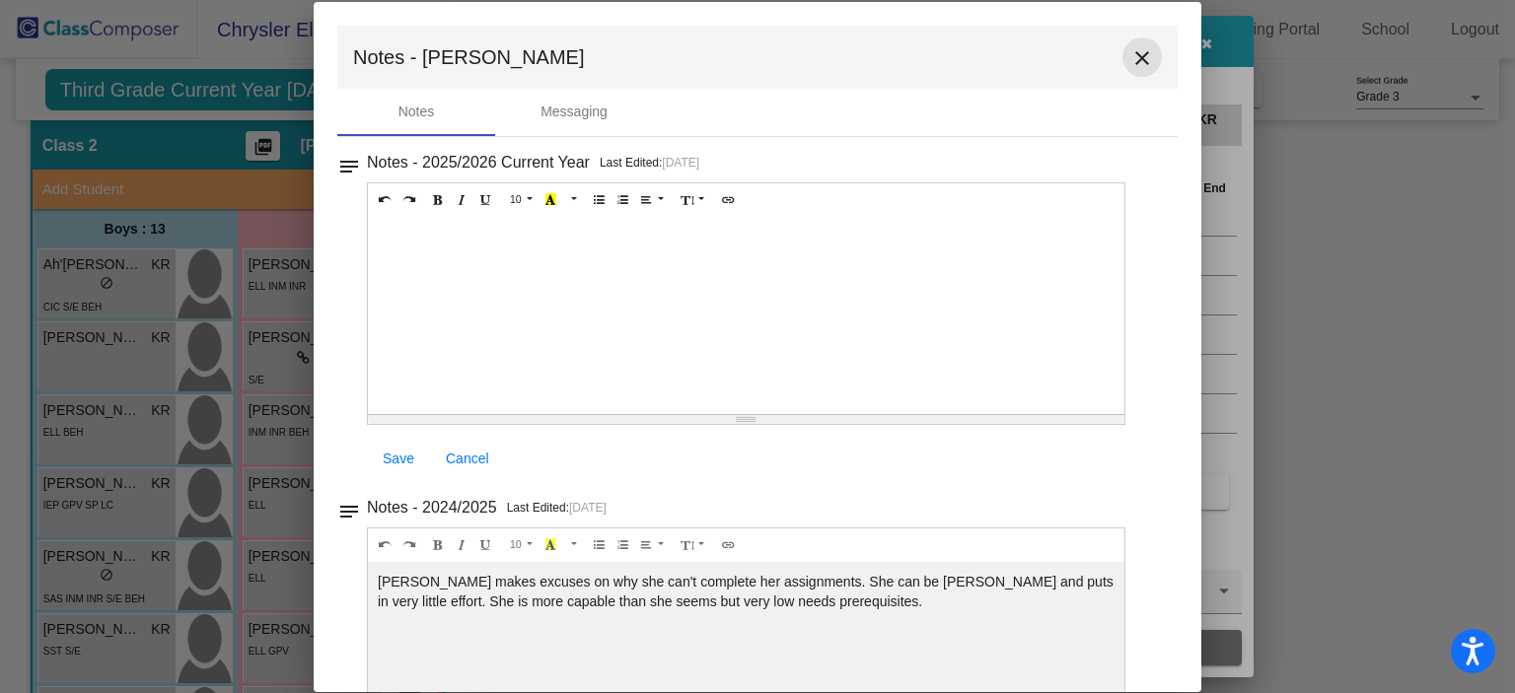
click at [1133, 59] on mat-icon "close" at bounding box center [1142, 58] width 24 height 24
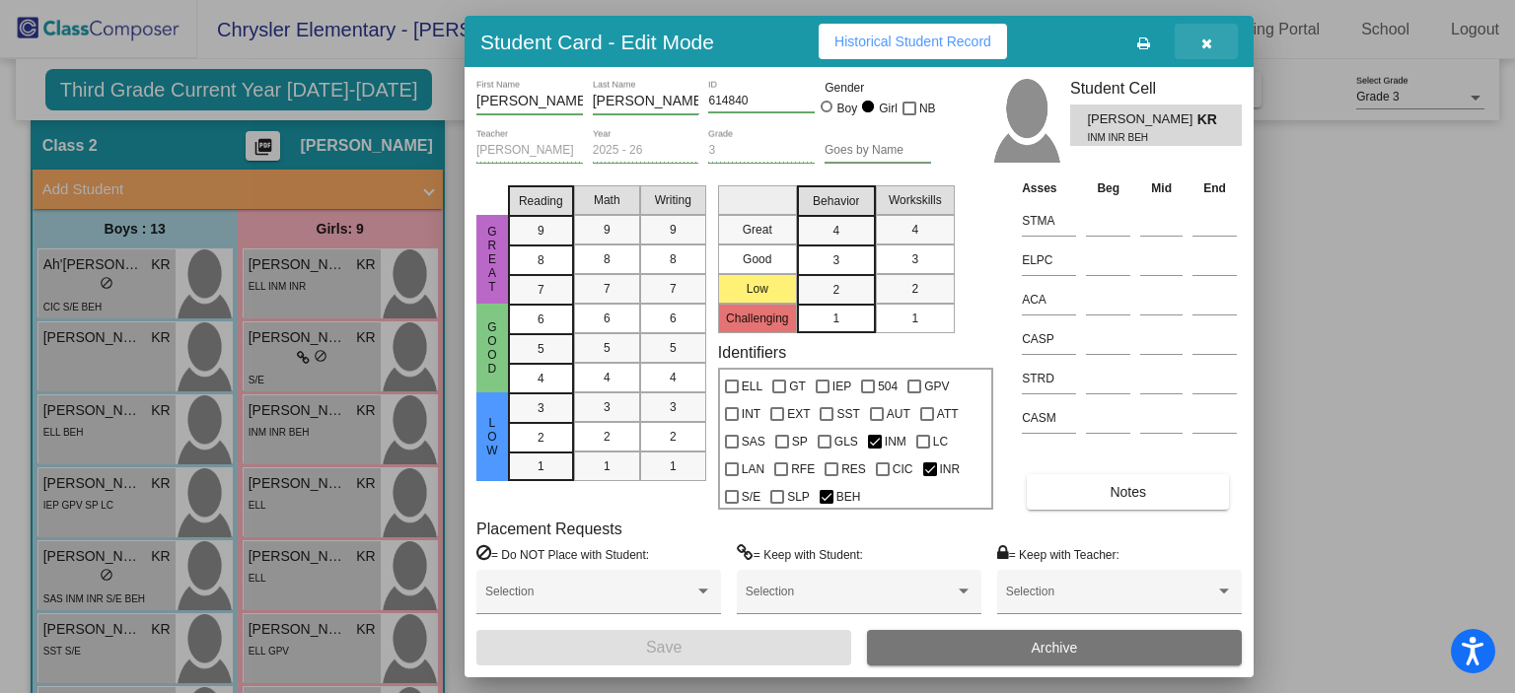
click at [1224, 52] on button "button" at bounding box center [1206, 42] width 63 height 36
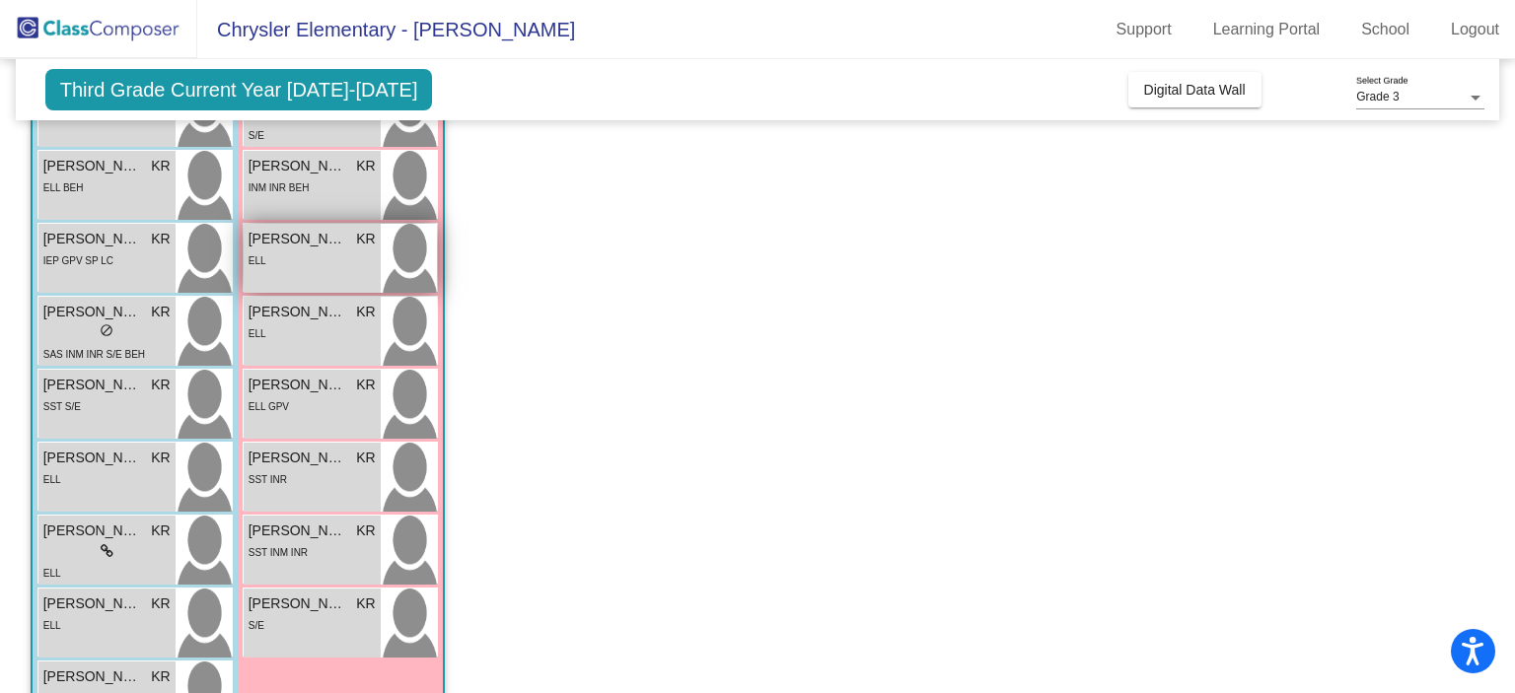
scroll to position [312, 0]
click at [337, 265] on div "ELL" at bounding box center [312, 260] width 127 height 21
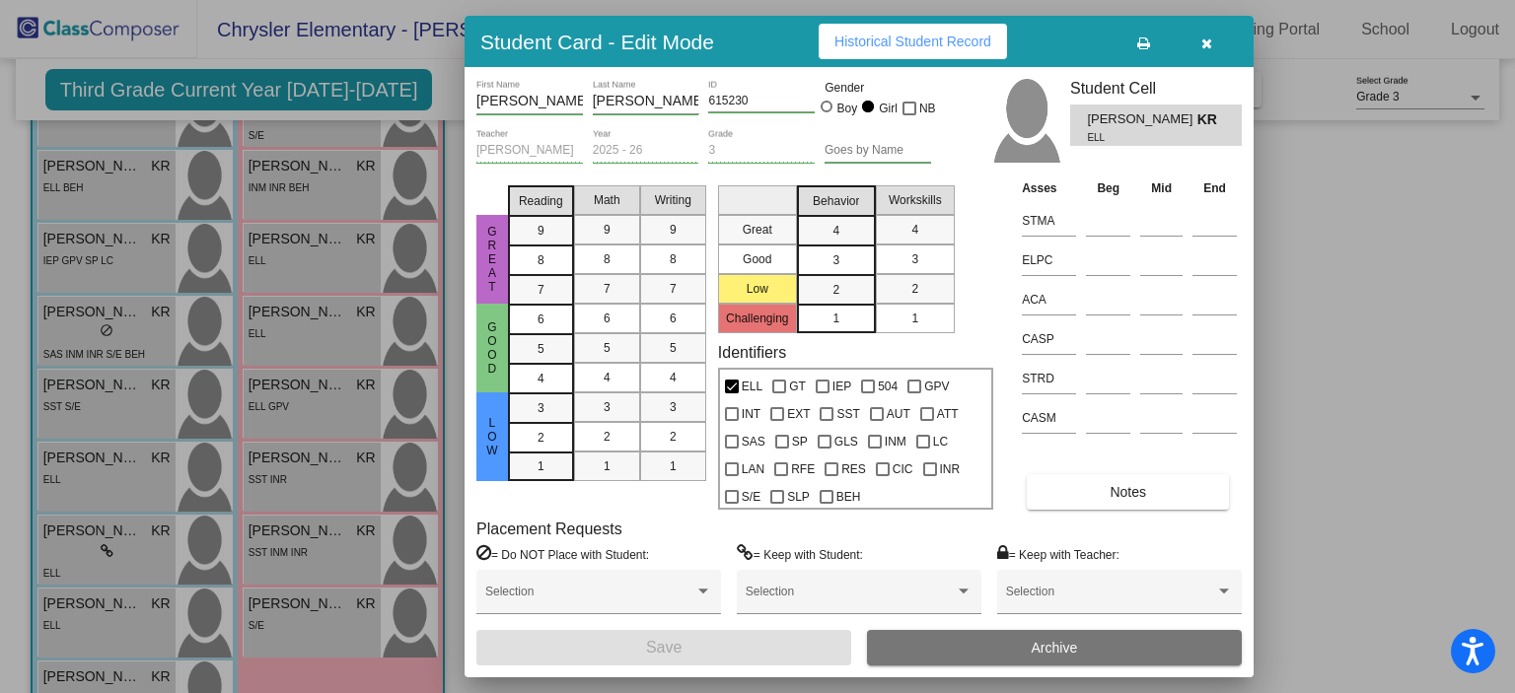
click at [1122, 499] on button "Notes" at bounding box center [1128, 492] width 202 height 36
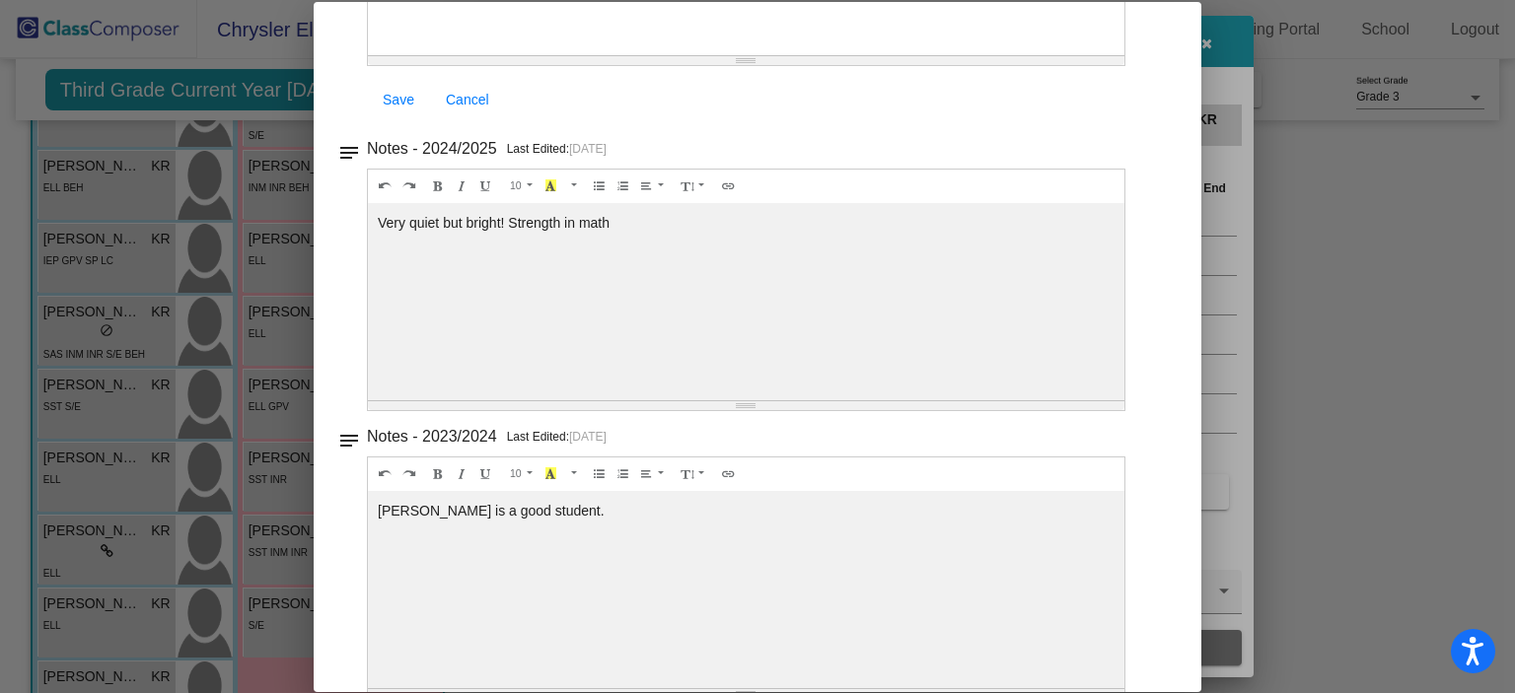
scroll to position [0, 0]
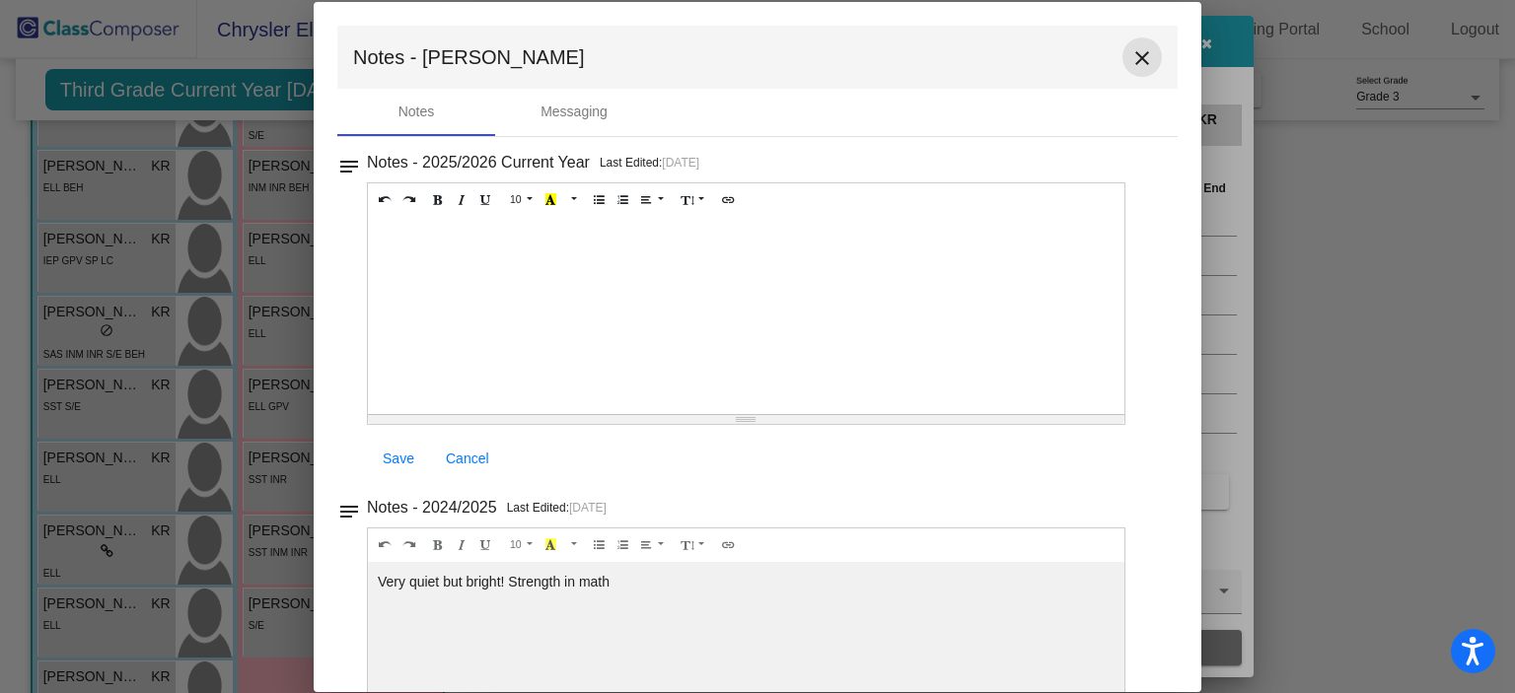
click at [1139, 58] on mat-icon "close" at bounding box center [1142, 58] width 24 height 24
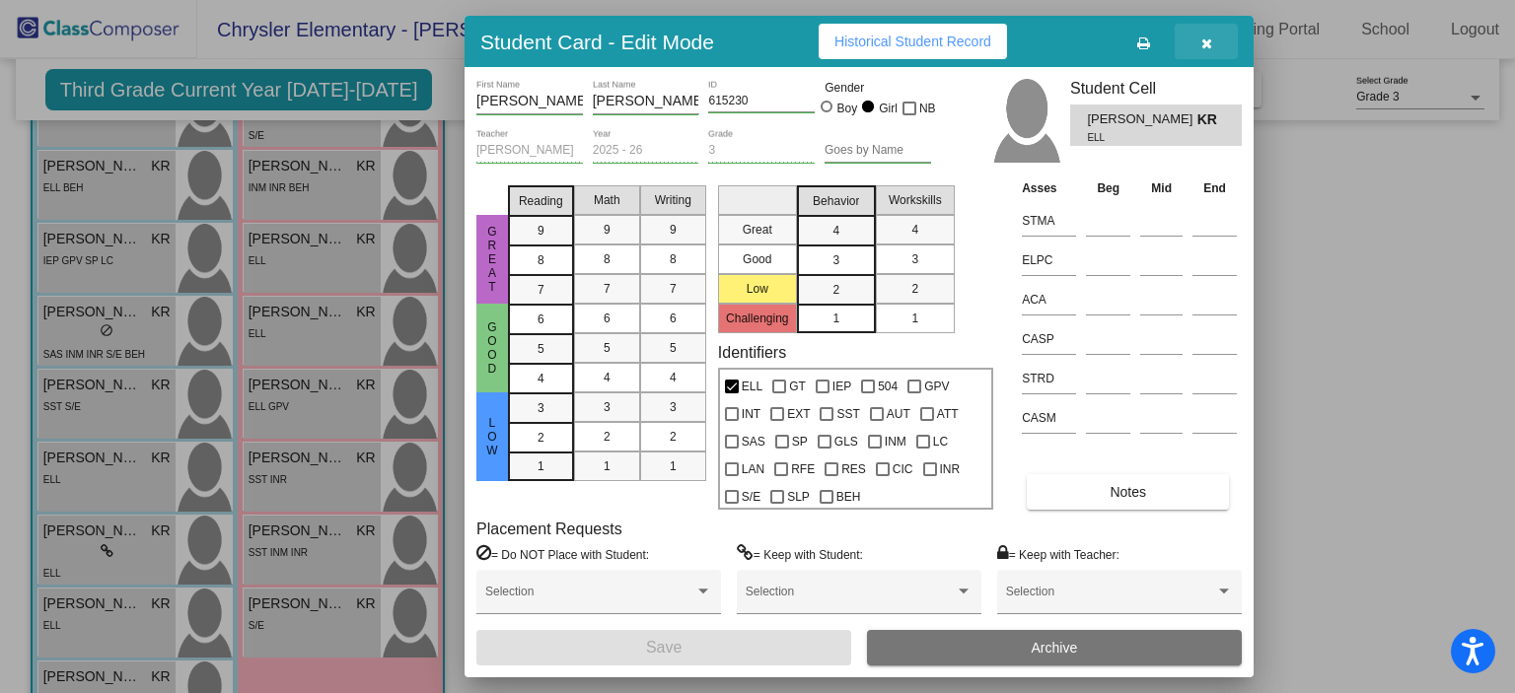
click at [1192, 50] on button "button" at bounding box center [1206, 42] width 63 height 36
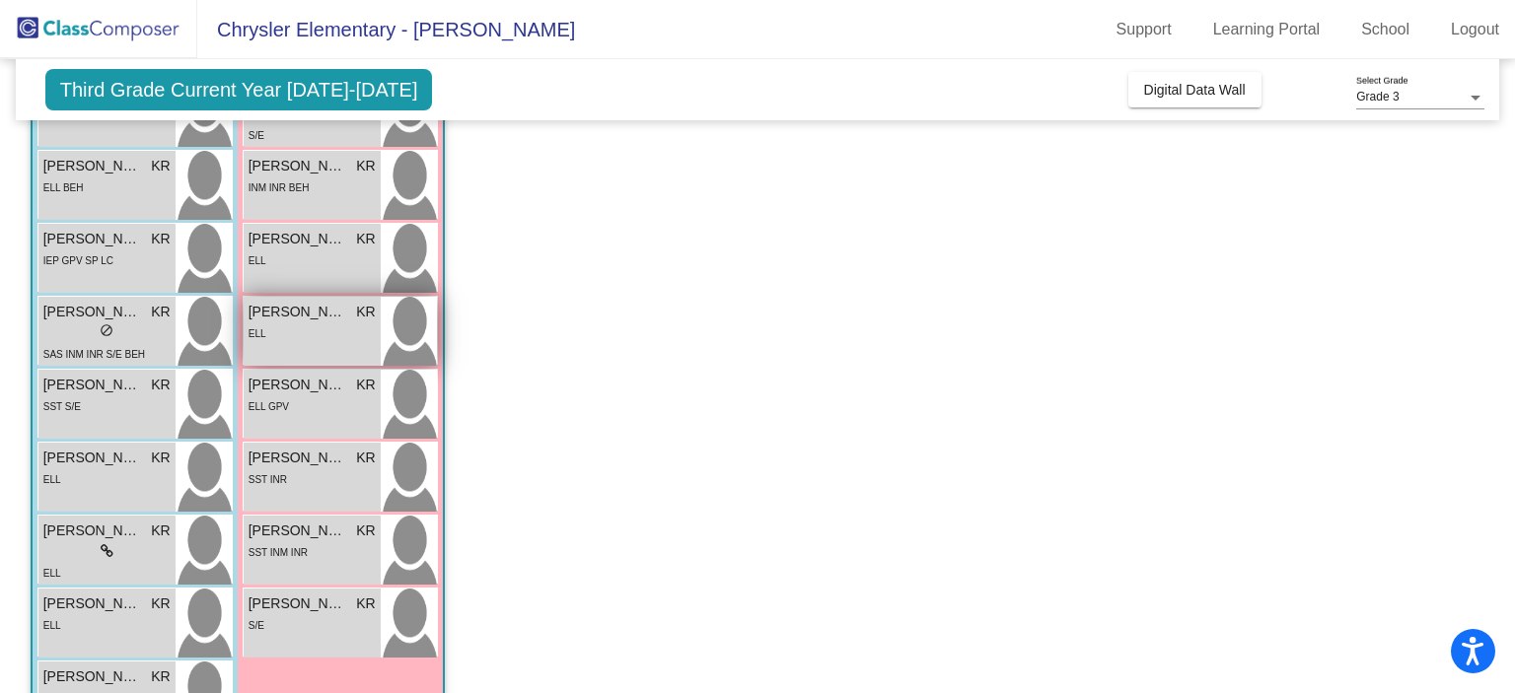
click at [361, 339] on div "ELL" at bounding box center [312, 333] width 127 height 21
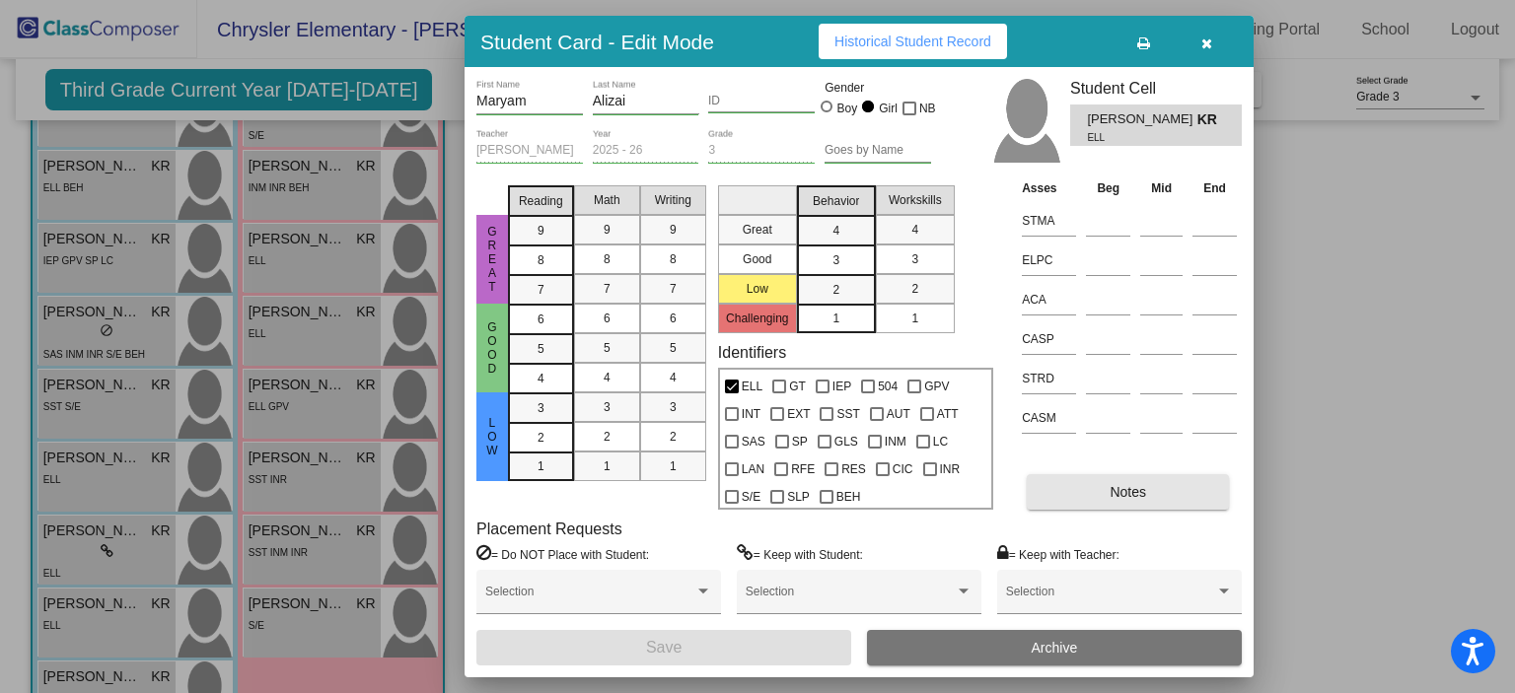
click at [1103, 489] on button "Notes" at bounding box center [1128, 492] width 202 height 36
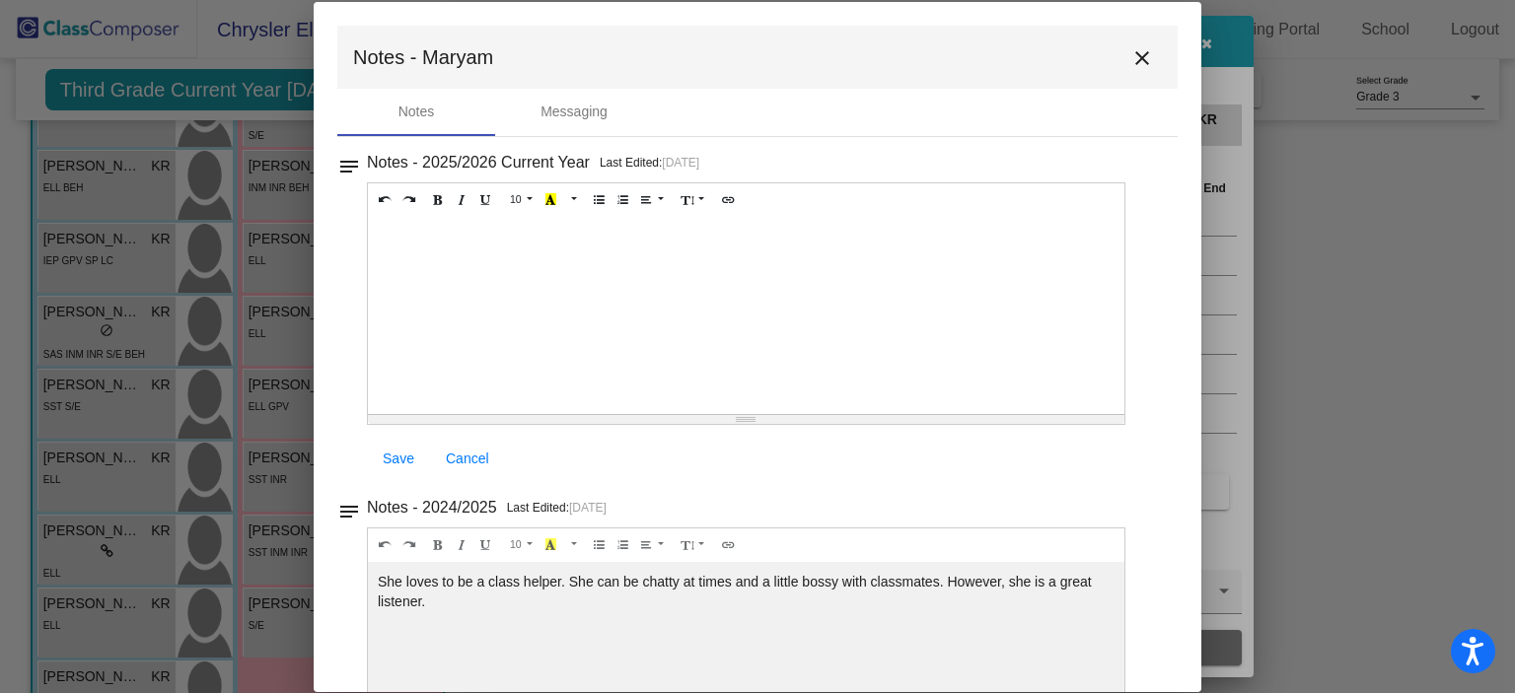
click at [1140, 78] on mat-toolbar "Notes - Maryam close" at bounding box center [757, 57] width 840 height 63
click at [1140, 66] on mat-icon "close" at bounding box center [1142, 58] width 24 height 24
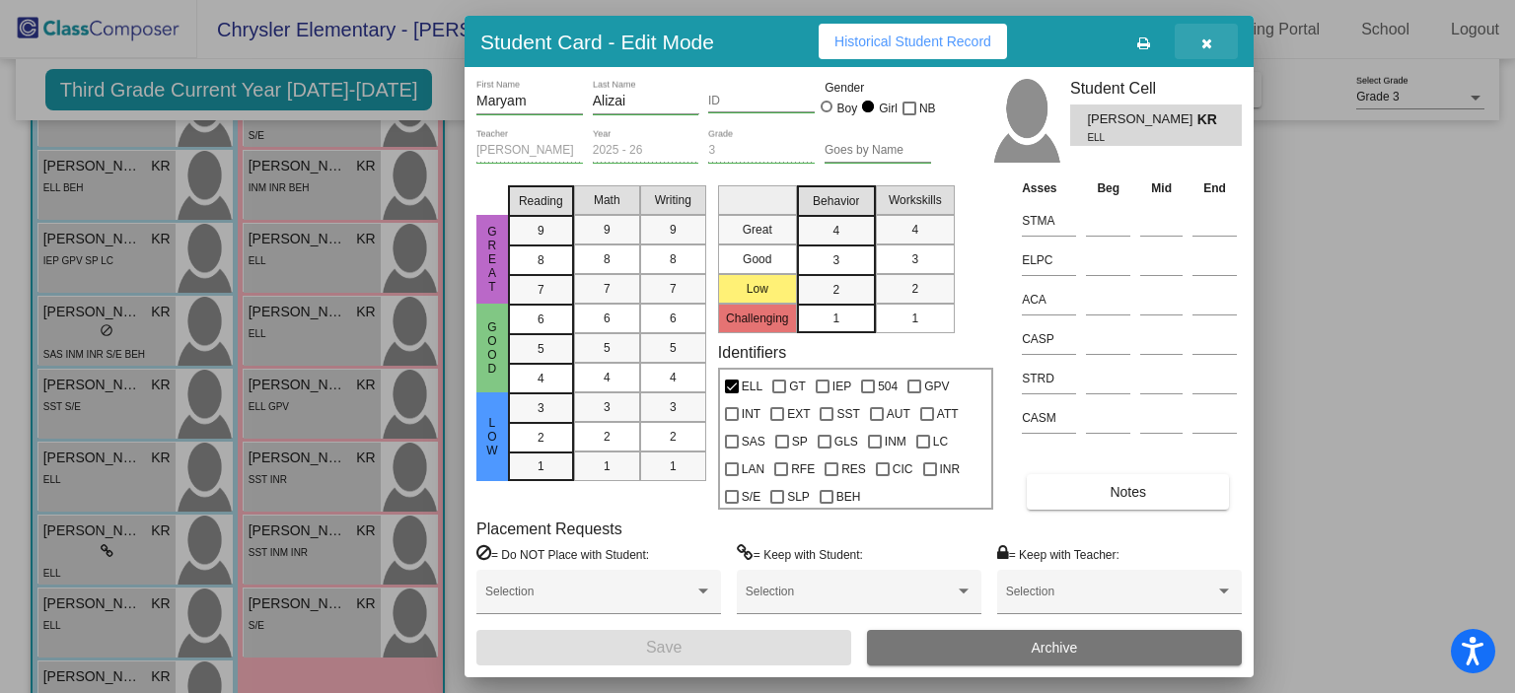
click at [1219, 39] on button "button" at bounding box center [1206, 42] width 63 height 36
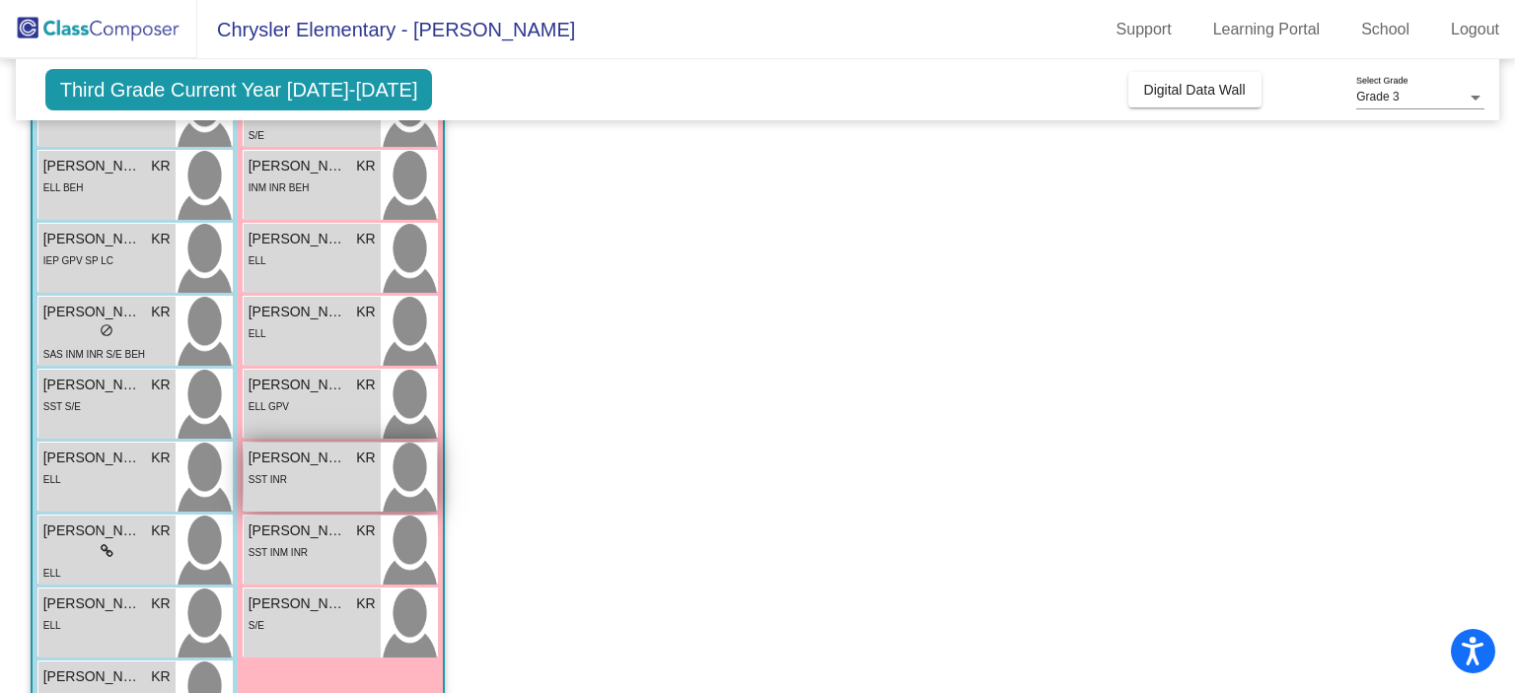
click at [366, 476] on div "SST INR" at bounding box center [312, 479] width 127 height 21
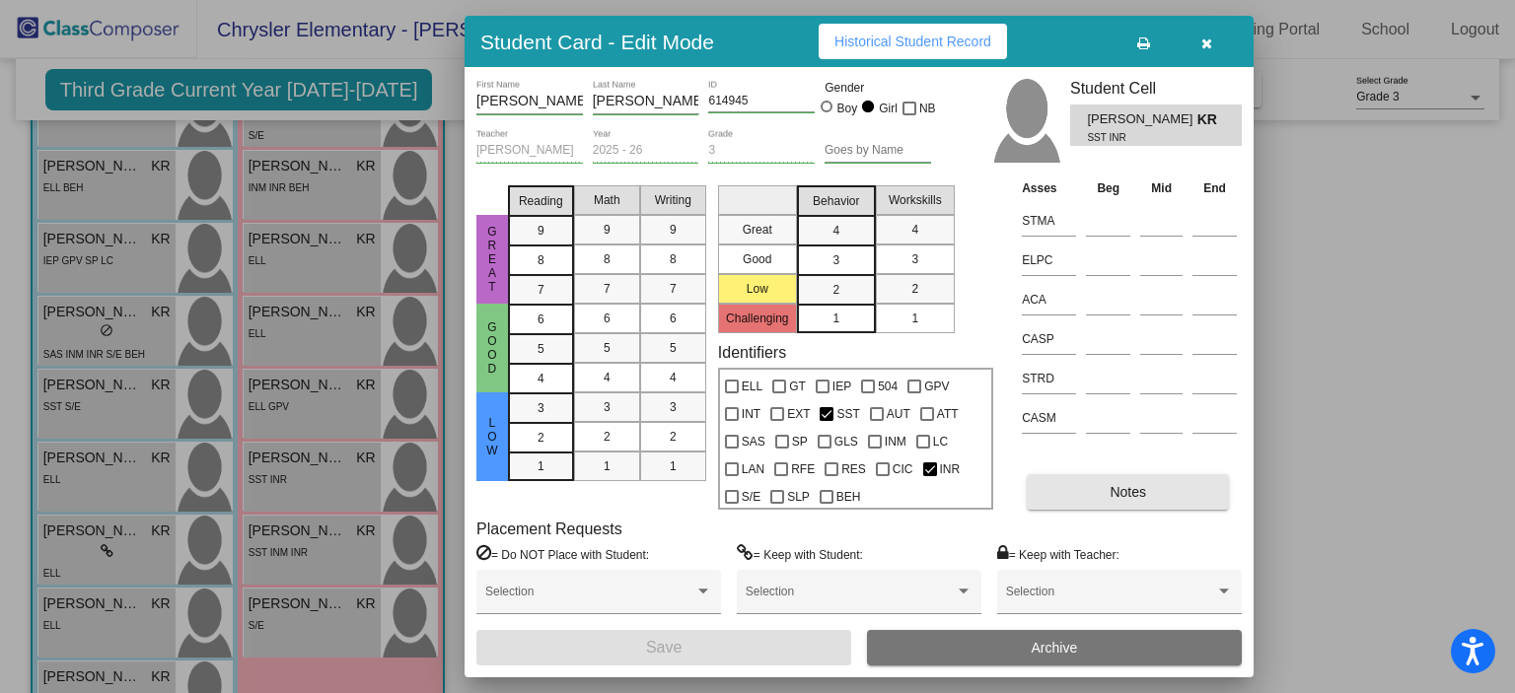
click at [1132, 476] on button "Notes" at bounding box center [1128, 492] width 202 height 36
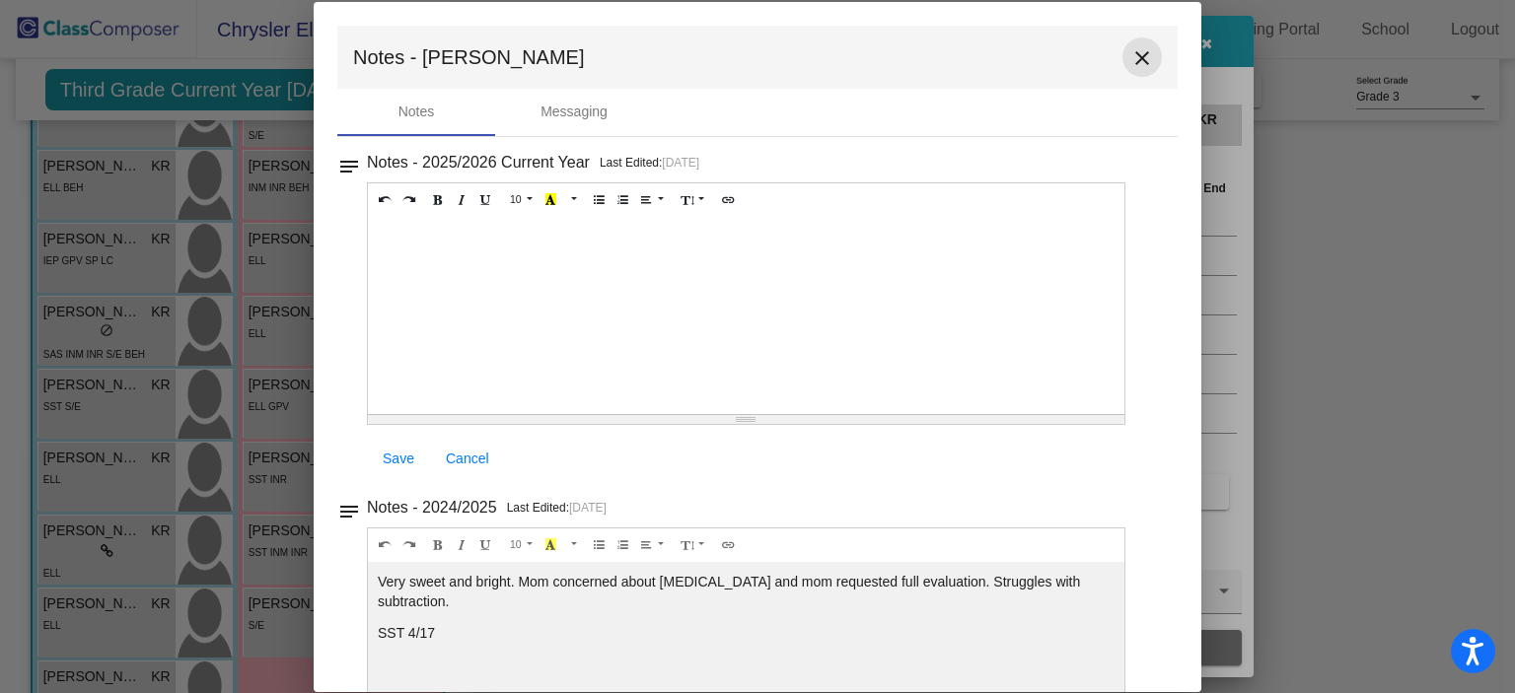
click at [1141, 50] on mat-icon "close" at bounding box center [1142, 58] width 24 height 24
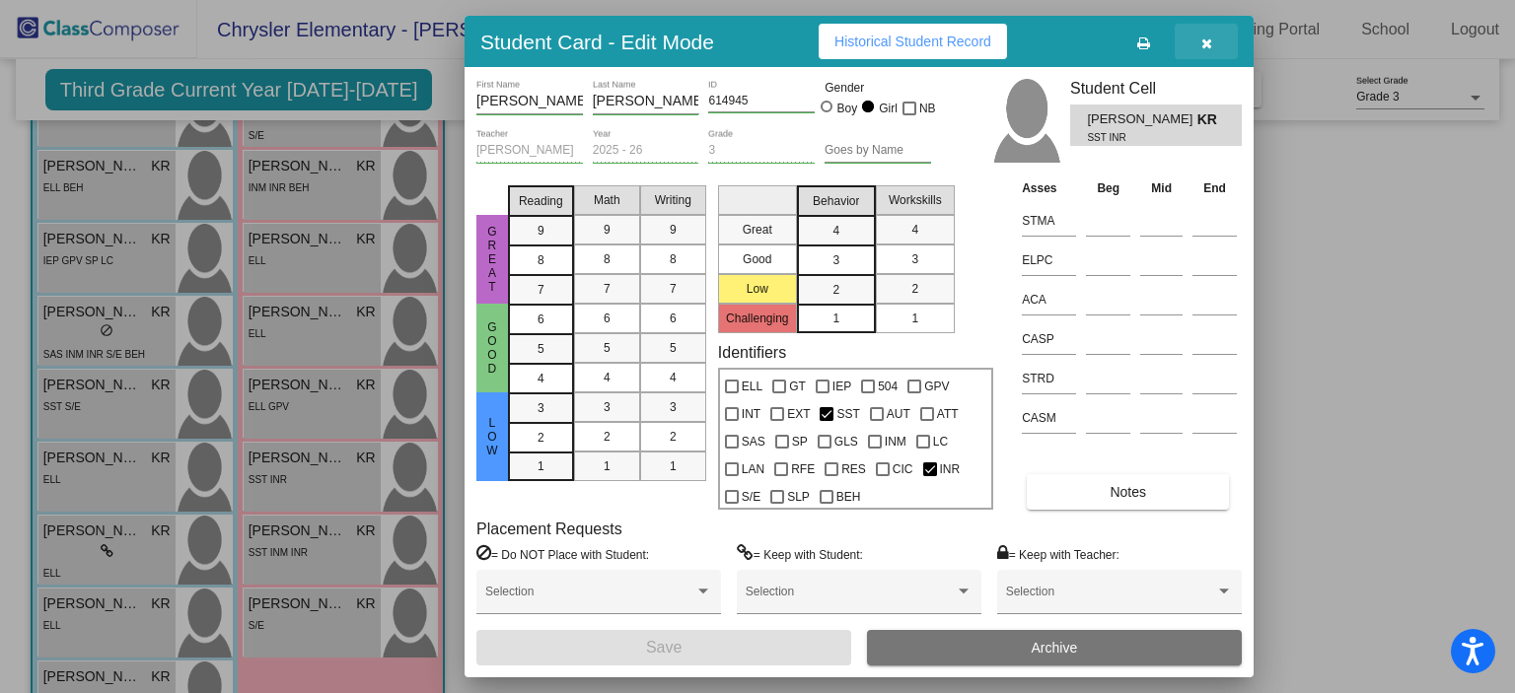
click at [1196, 49] on button "button" at bounding box center [1206, 42] width 63 height 36
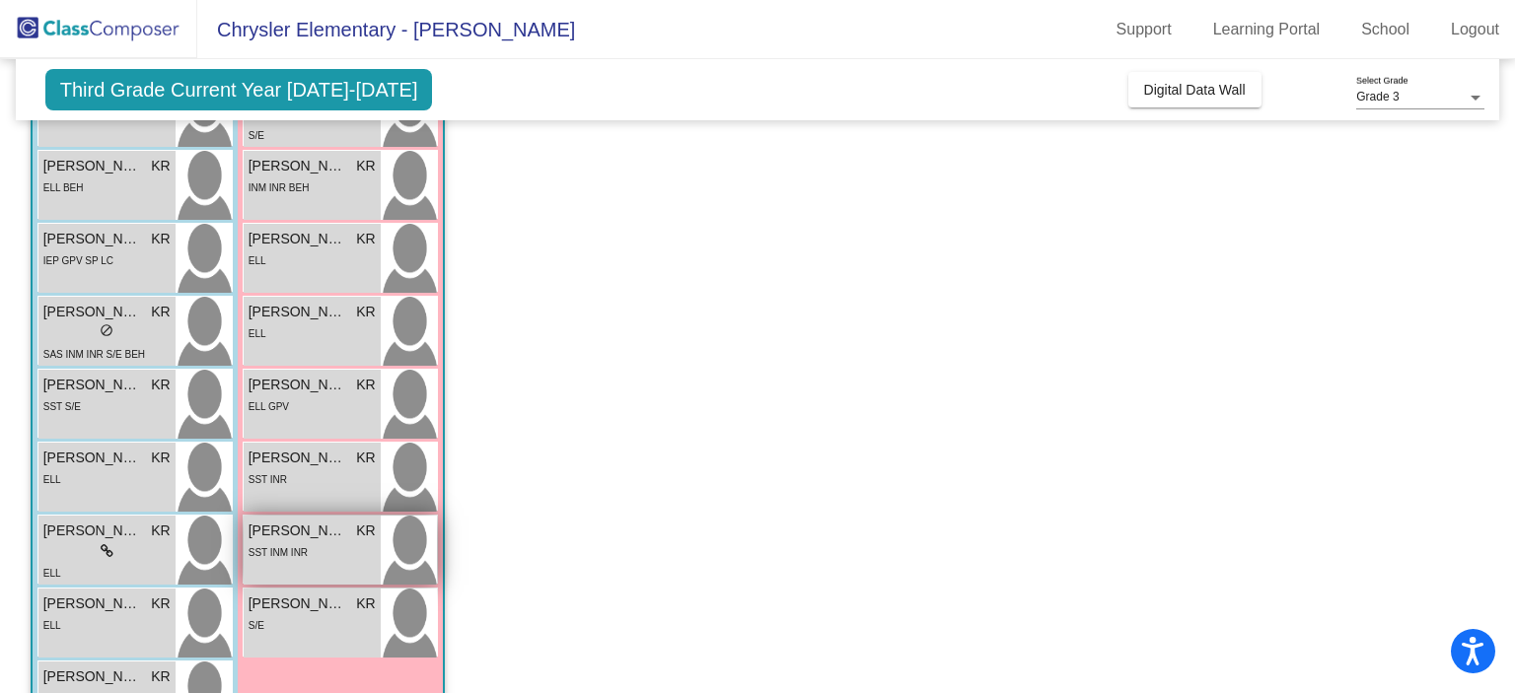
click at [331, 570] on div "Scarlett Arzate KR lock do_not_disturb_alt SST INM INR" at bounding box center [312, 550] width 137 height 69
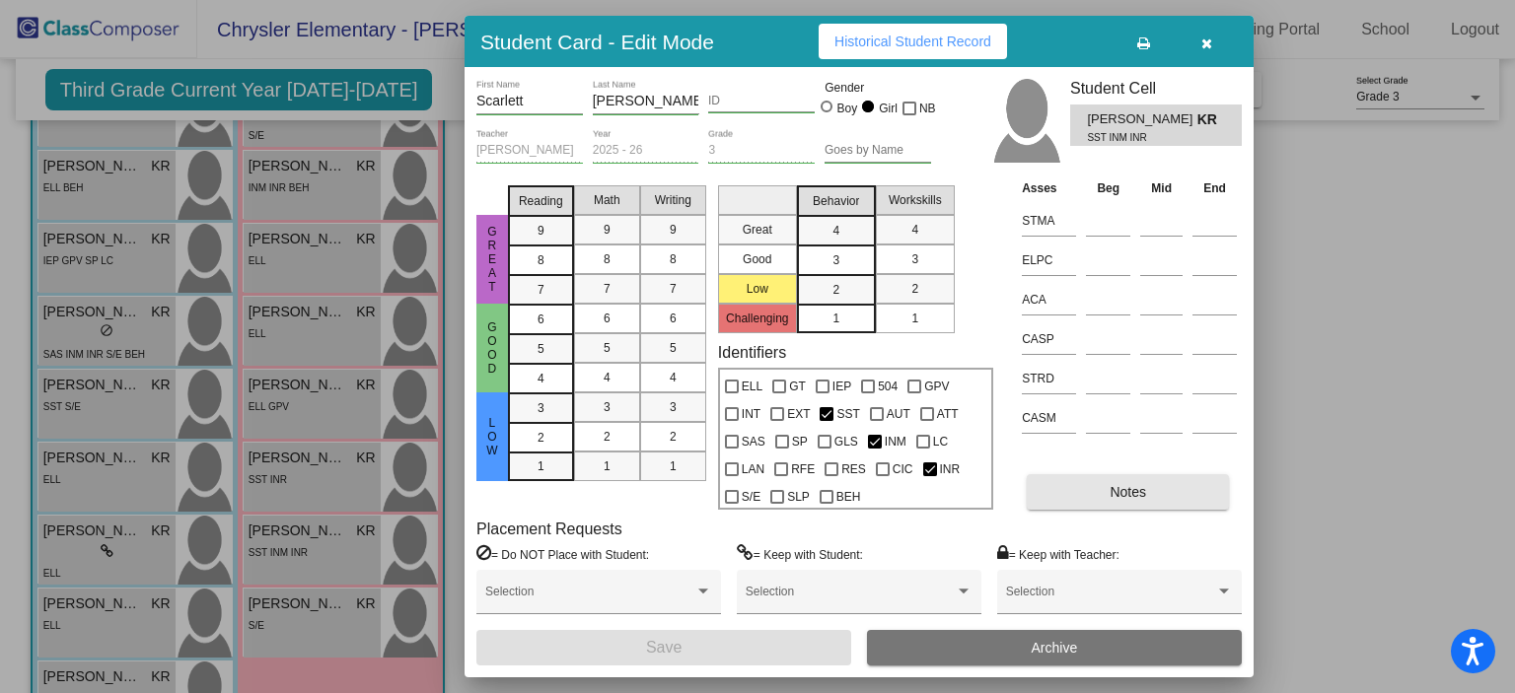
click at [1136, 476] on button "Notes" at bounding box center [1128, 492] width 202 height 36
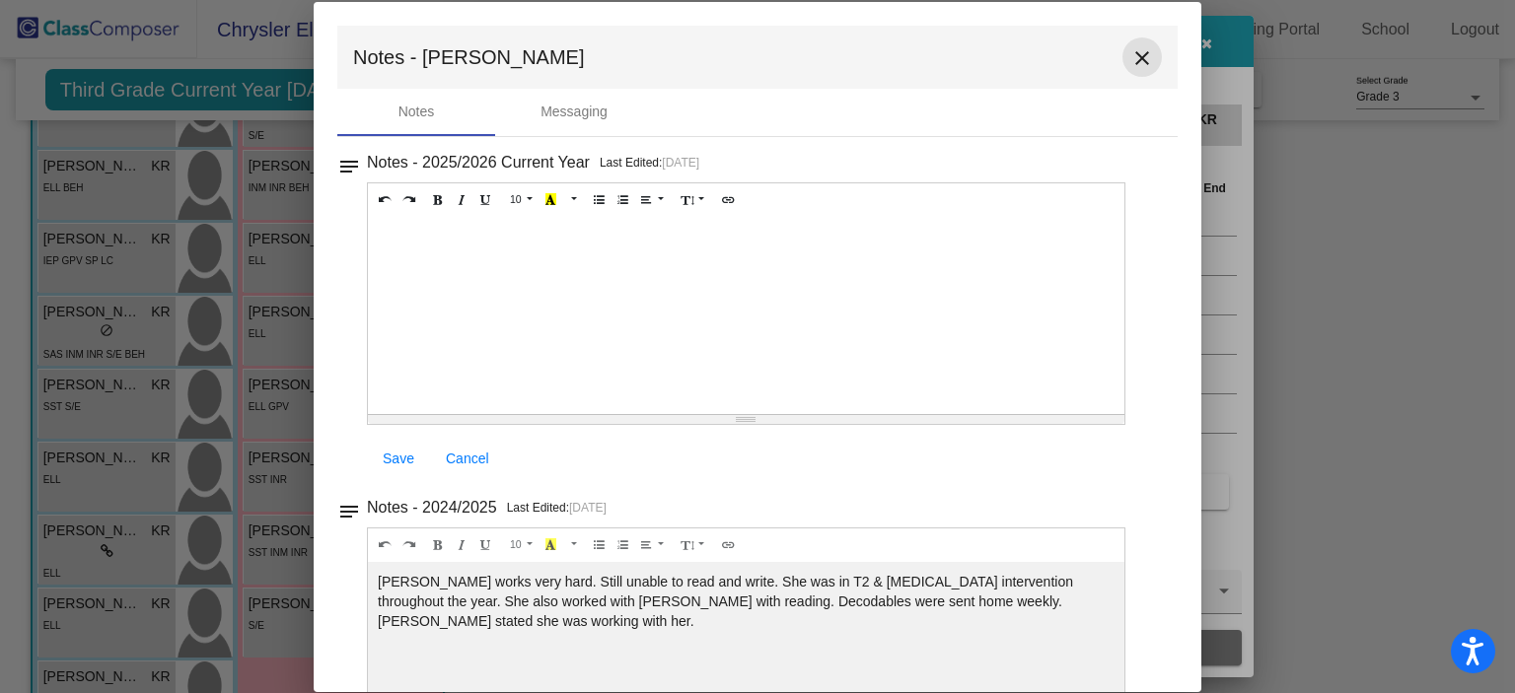
click at [1130, 67] on mat-icon "close" at bounding box center [1142, 58] width 24 height 24
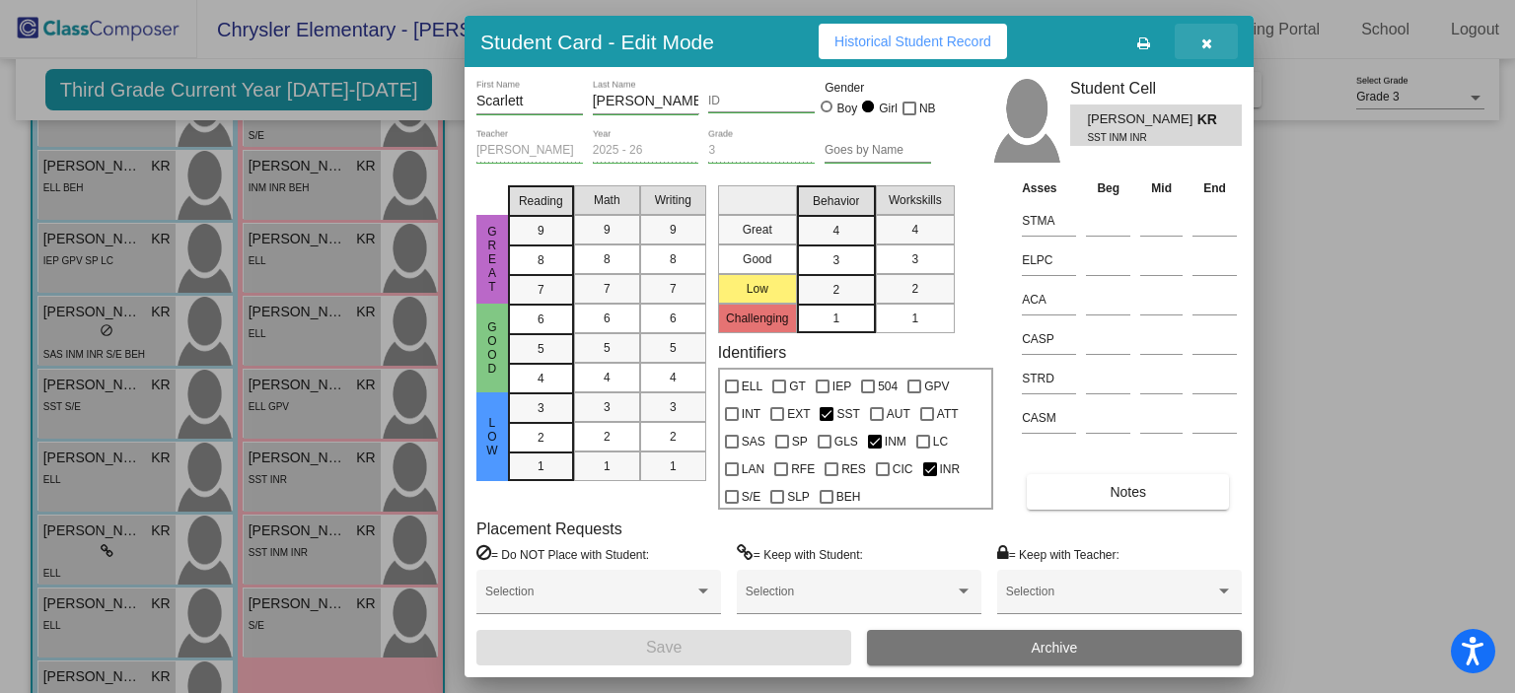
click at [1206, 48] on icon "button" at bounding box center [1206, 43] width 11 height 14
